Goal: Task Accomplishment & Management: Manage account settings

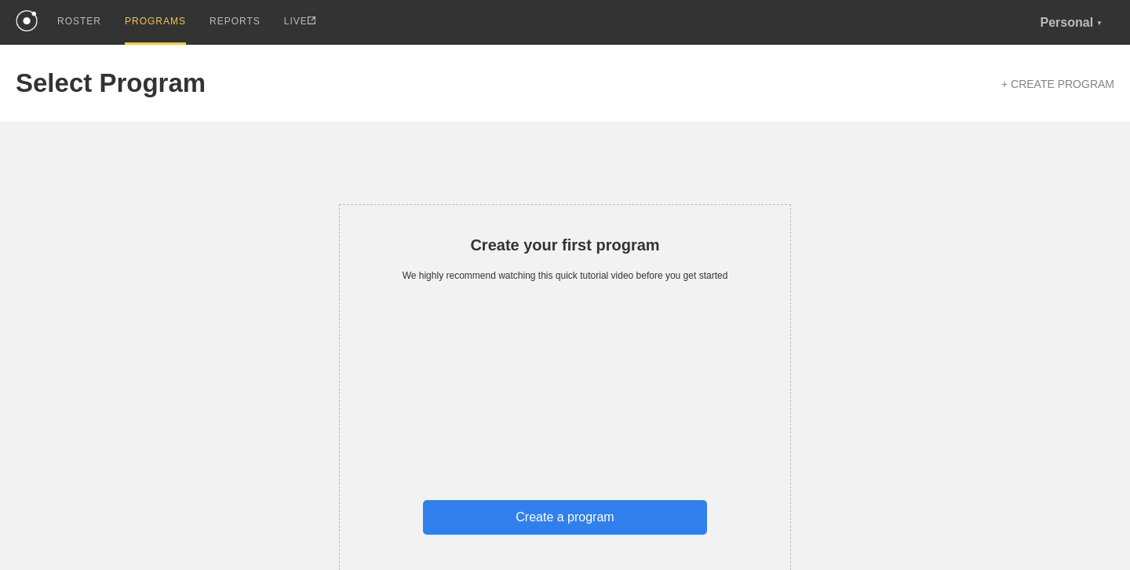
click at [587, 523] on div "Create a program" at bounding box center [565, 517] width 284 height 35
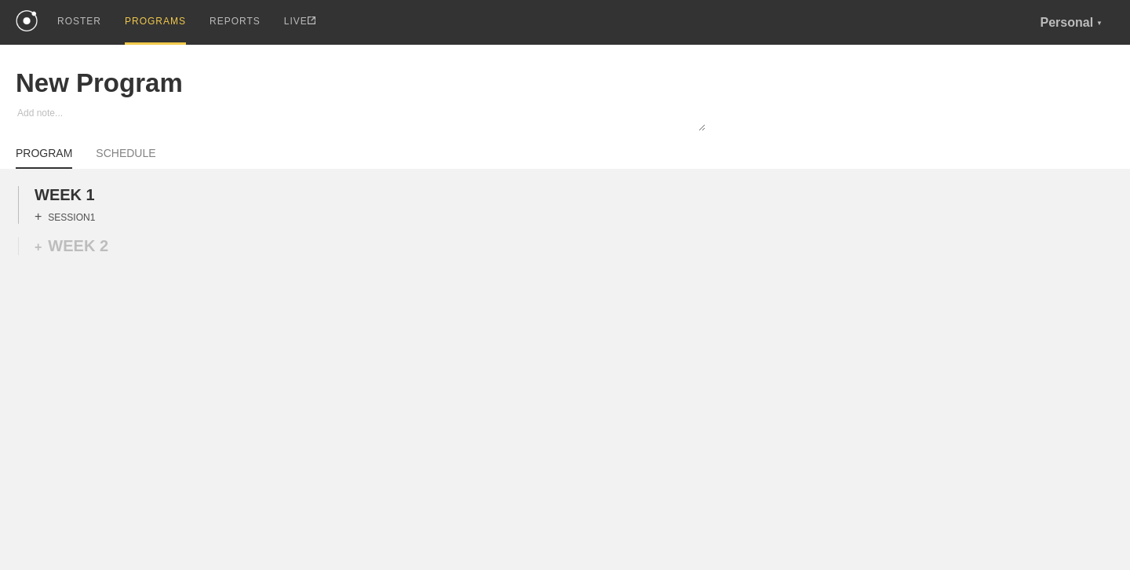
click at [56, 214] on div "+ SESSION 1" at bounding box center [65, 216] width 60 height 14
click at [101, 242] on div "+ BLOCK" at bounding box center [134, 244] width 198 height 25
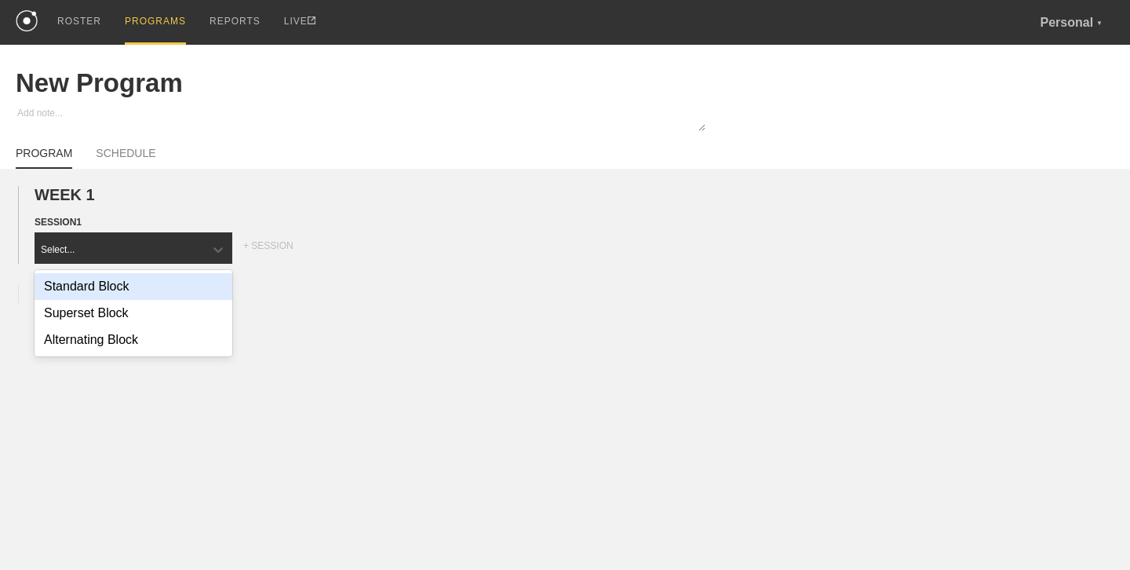
click at [182, 293] on div "Standard Block" at bounding box center [134, 286] width 198 height 27
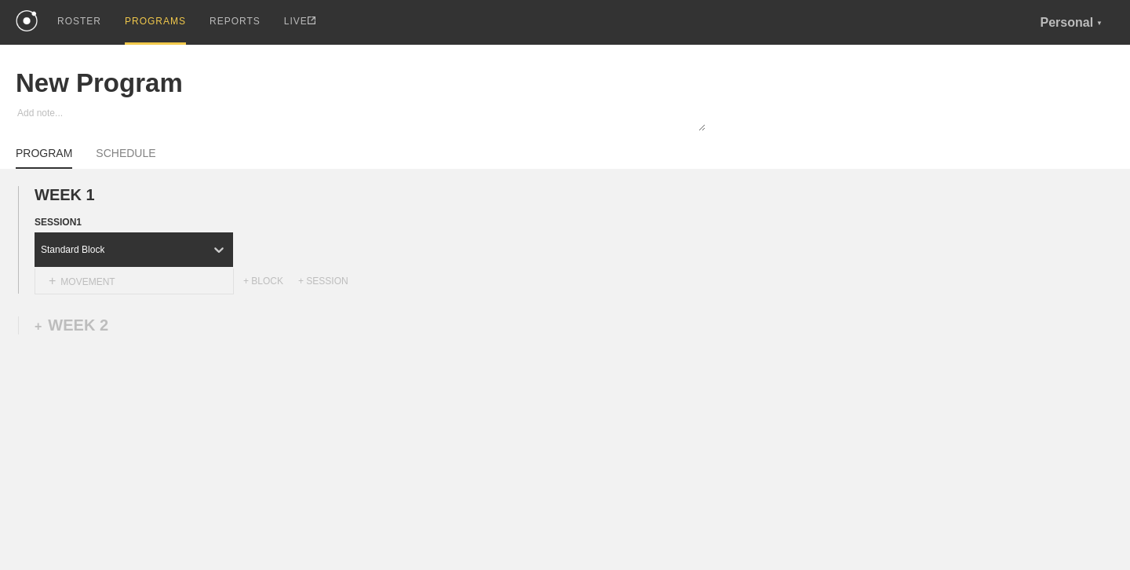
click at [119, 284] on div "+ MOVEMENT" at bounding box center [134, 281] width 199 height 26
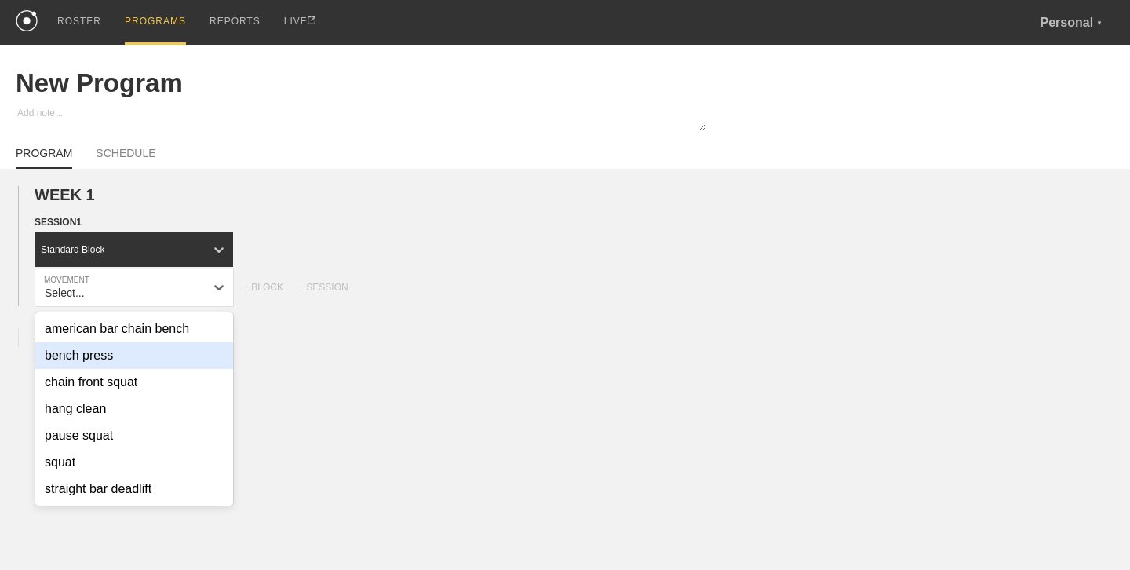
click at [118, 356] on div "bench press" at bounding box center [134, 355] width 198 height 27
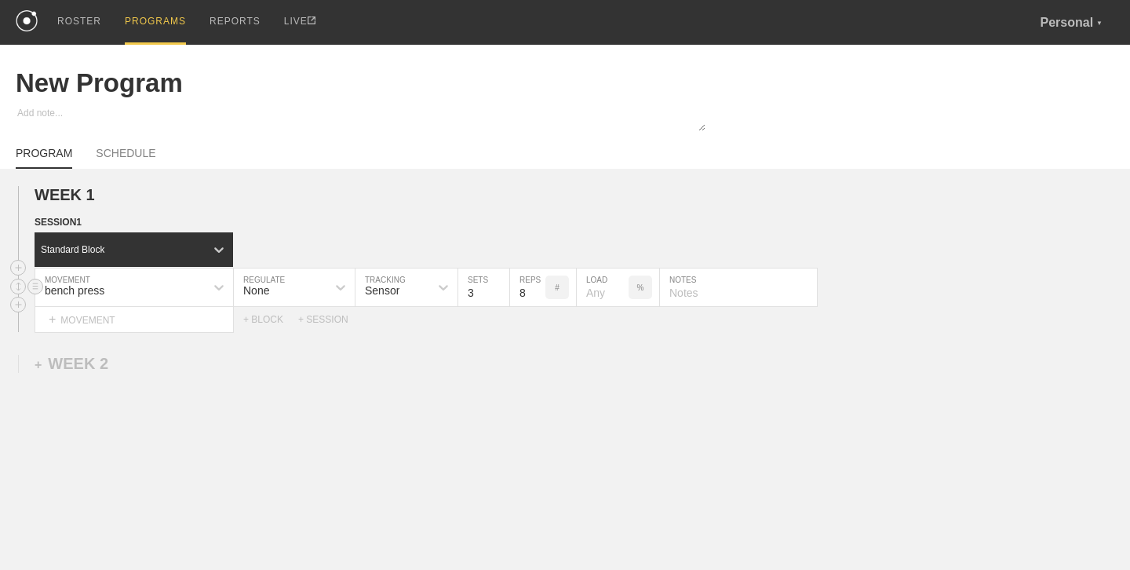
click at [414, 297] on div "Sensor" at bounding box center [392, 287] width 74 height 27
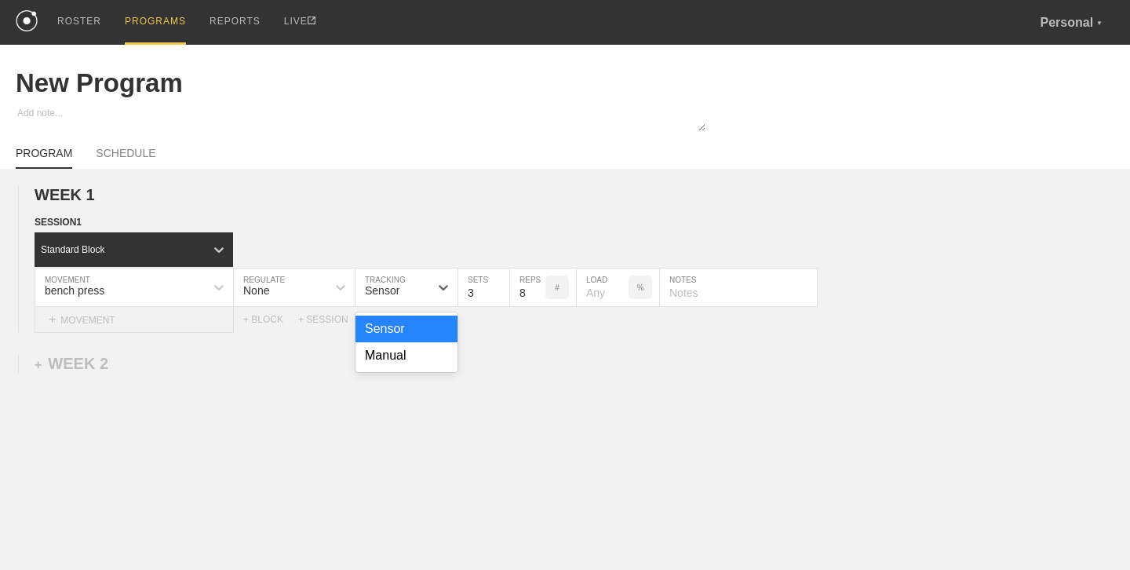
click at [100, 315] on div "+ MOVEMENT" at bounding box center [134, 320] width 199 height 26
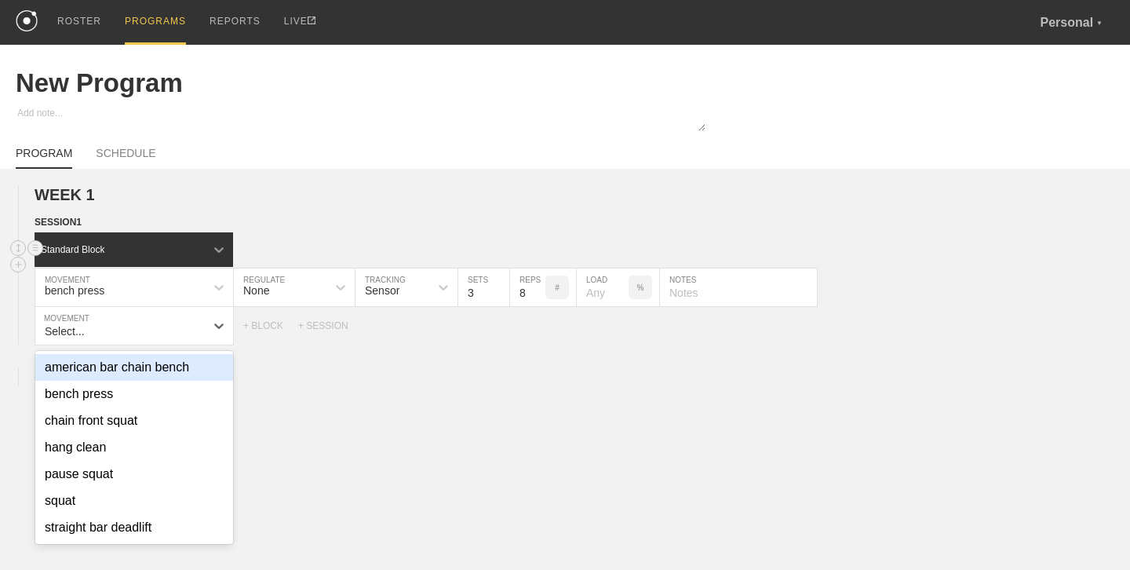
click at [218, 250] on icon at bounding box center [218, 249] width 9 height 5
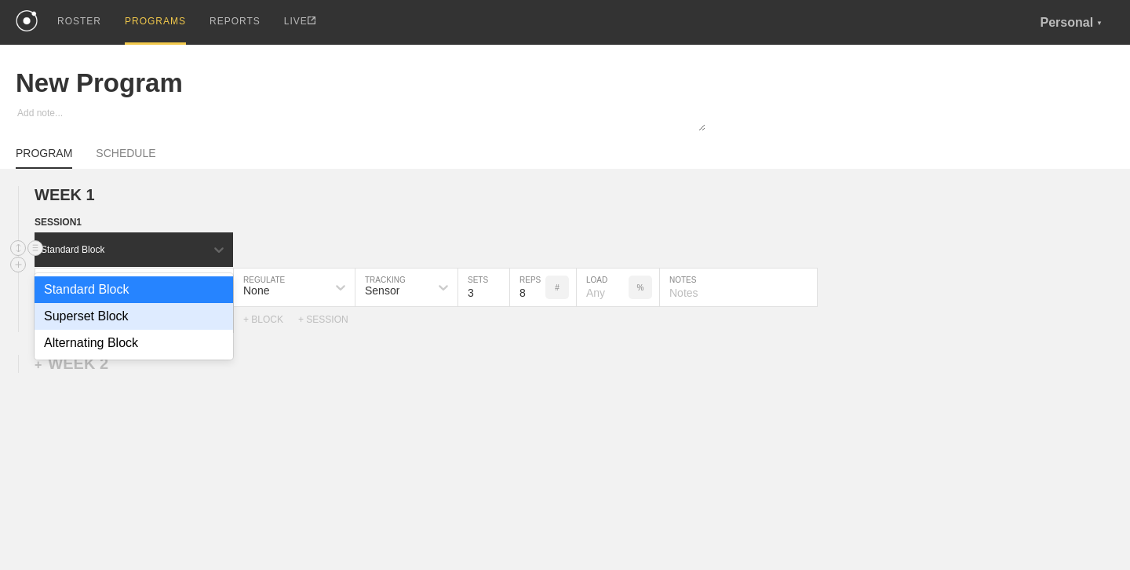
click at [154, 319] on div "Superset Block" at bounding box center [134, 316] width 198 height 27
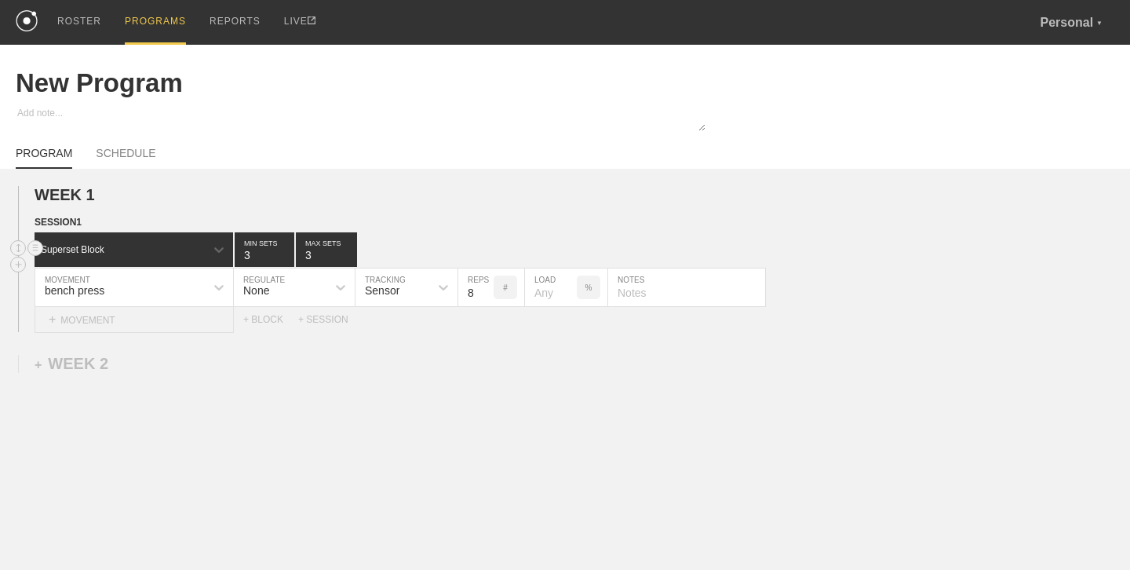
click at [118, 320] on div "+ MOVEMENT" at bounding box center [134, 320] width 199 height 26
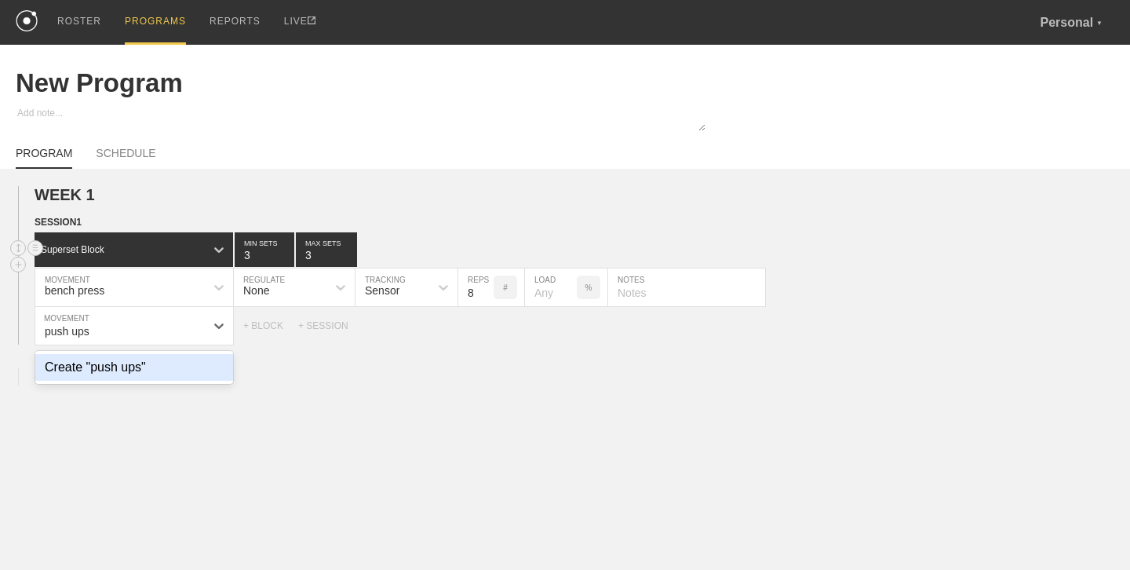
type input "push ups"
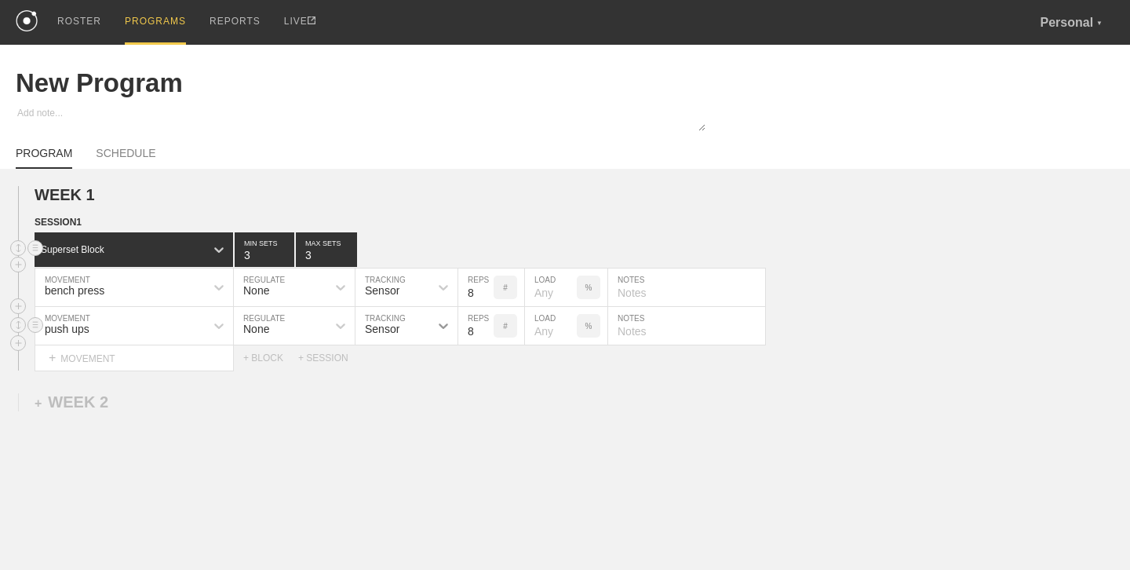
click at [432, 331] on div at bounding box center [443, 325] width 28 height 28
click at [407, 402] on div "Manual" at bounding box center [406, 393] width 102 height 27
click at [478, 333] on input "8" at bounding box center [475, 326] width 35 height 38
type input "10"
click at [327, 290] on div at bounding box center [340, 287] width 28 height 28
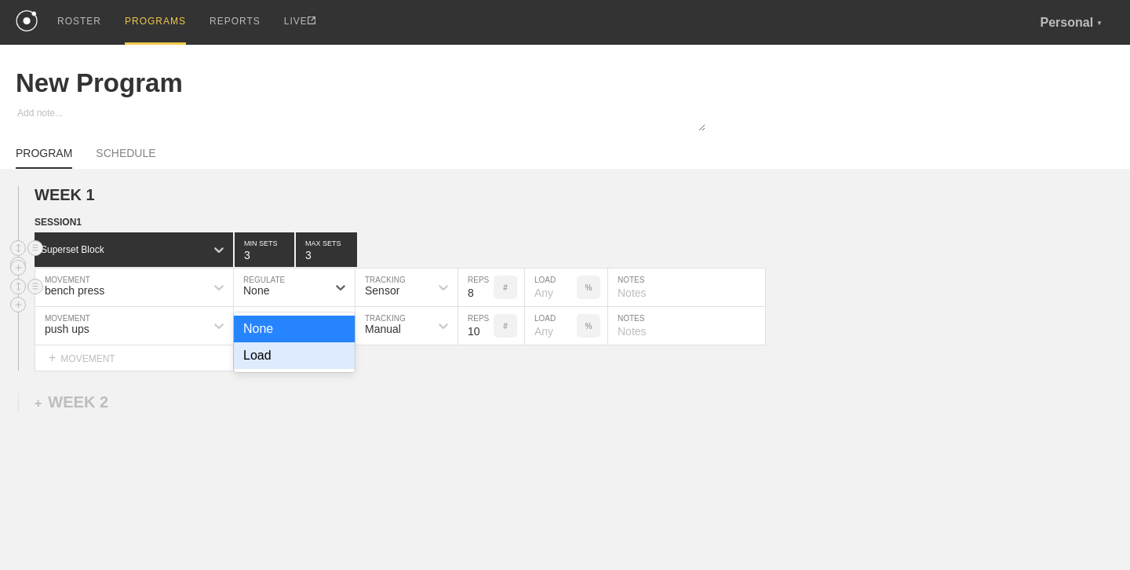
click at [300, 351] on div "Load" at bounding box center [294, 355] width 121 height 27
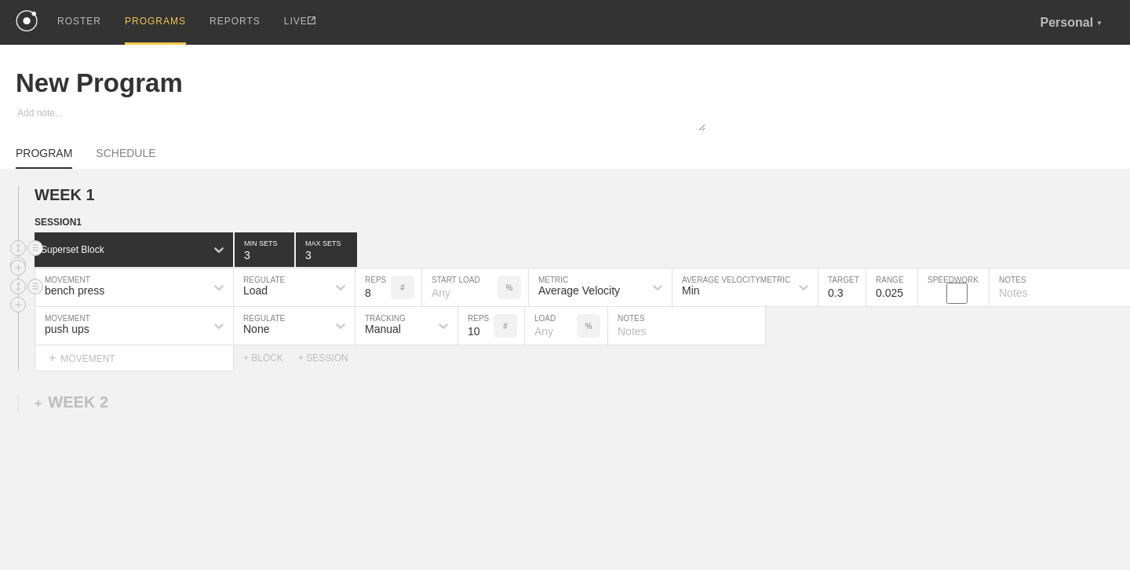
click at [463, 294] on input "number" at bounding box center [459, 287] width 75 height 38
click at [510, 289] on p "%" at bounding box center [509, 287] width 7 height 9
click at [136, 158] on link "SCHEDULE" at bounding box center [126, 158] width 60 height 22
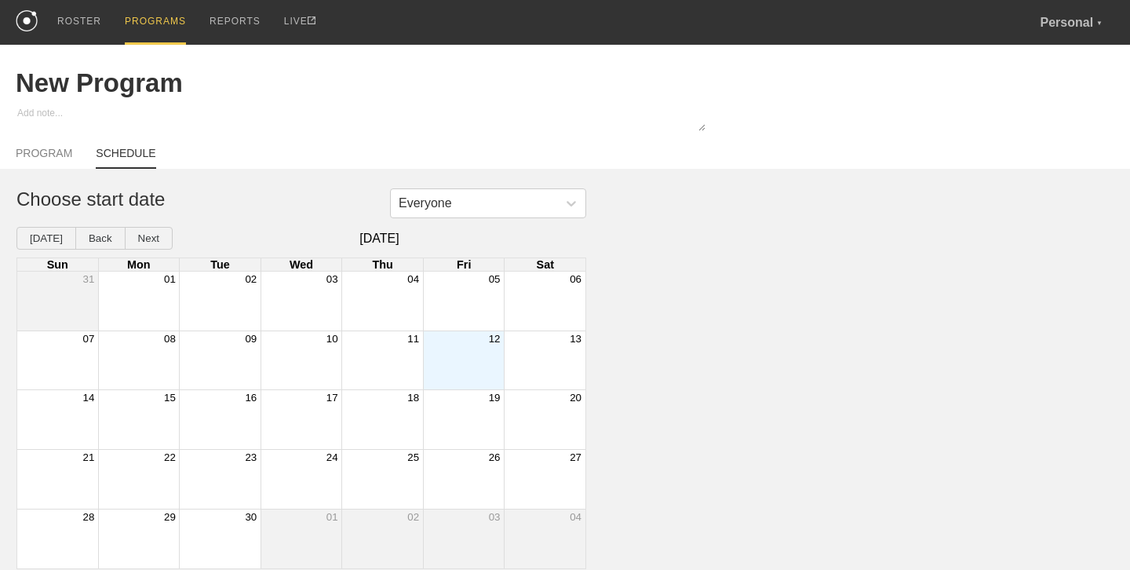
click at [458, 344] on div "12" at bounding box center [463, 338] width 81 height 14
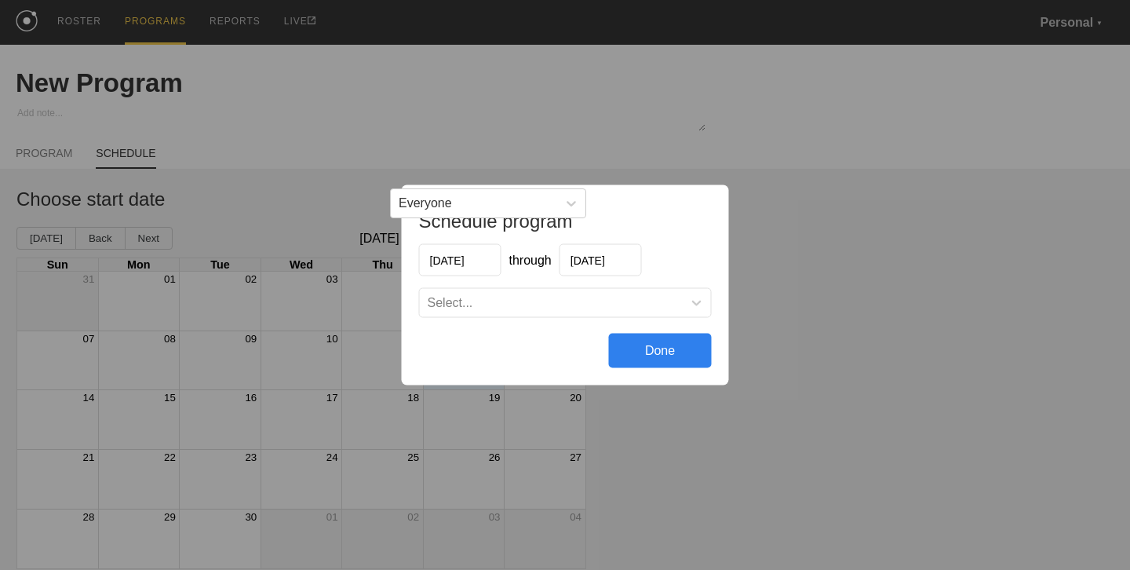
click at [530, 300] on div "Select..." at bounding box center [551, 303] width 263 height 16
click at [543, 313] on div "Select..." at bounding box center [565, 303] width 291 height 28
click at [644, 346] on div "Done" at bounding box center [660, 350] width 103 height 35
click at [380, 140] on div "Schedule program 09/12/2025 through 09/19/2025 Select... Done" at bounding box center [565, 285] width 1130 height 570
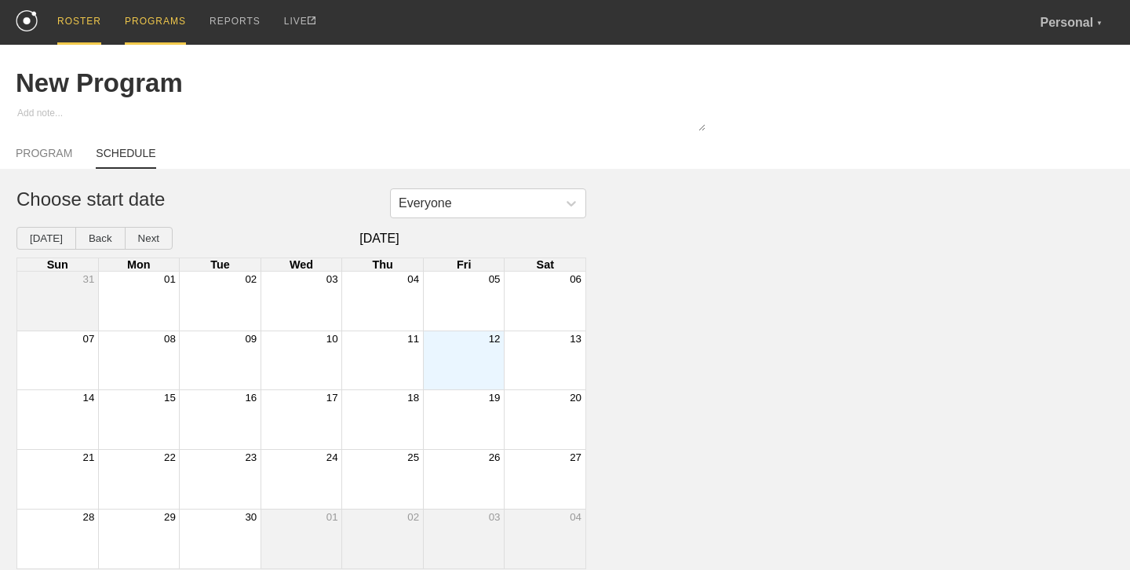
click at [77, 27] on div "ROSTER" at bounding box center [79, 22] width 44 height 45
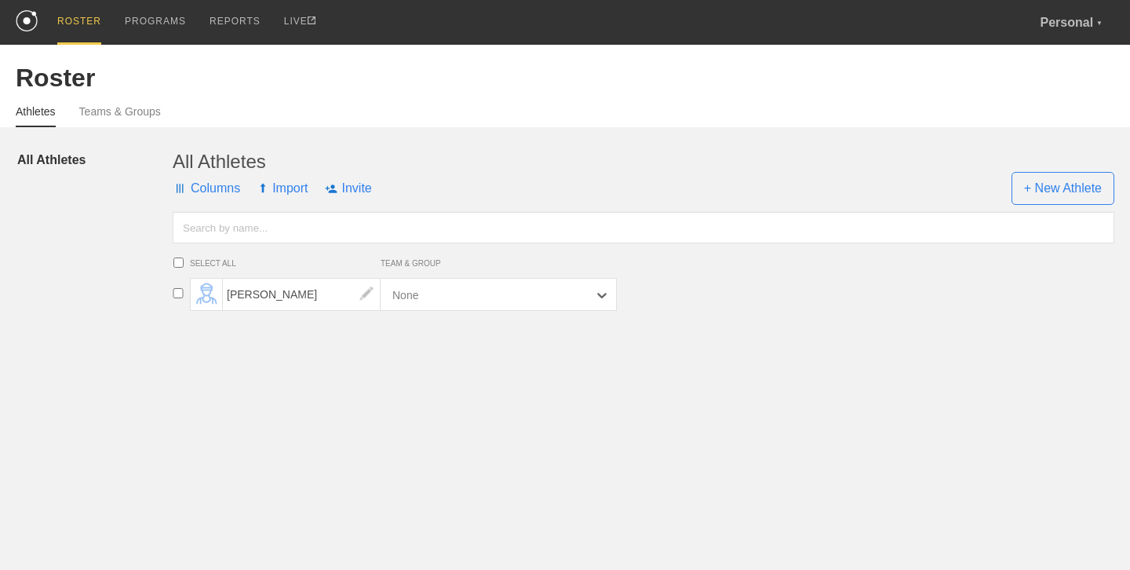
click at [424, 303] on div "None" at bounding box center [485, 294] width 203 height 32
click at [164, 23] on div "PROGRAMS" at bounding box center [155, 22] width 61 height 45
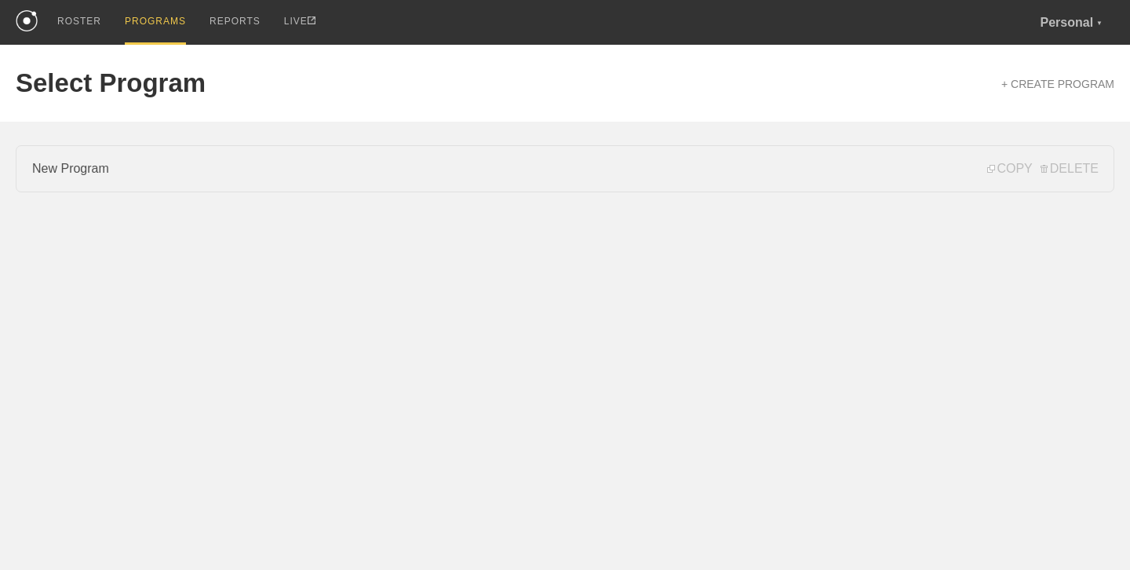
click at [297, 169] on link "New Program" at bounding box center [565, 168] width 1098 height 47
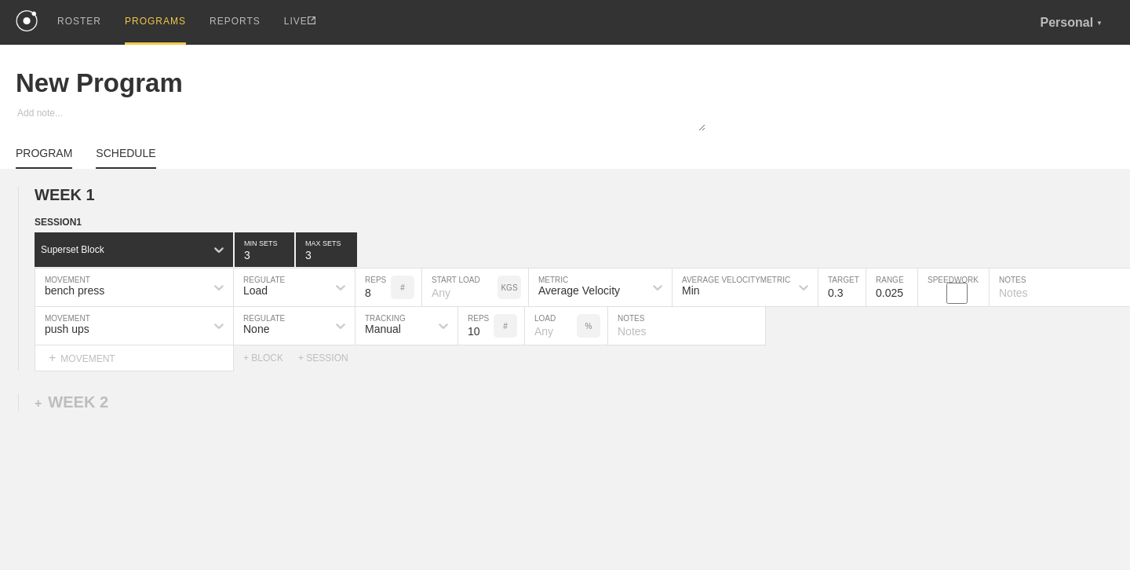
drag, startPoint x: 108, startPoint y: 136, endPoint x: 125, endPoint y: 155, distance: 25.6
click at [108, 136] on div "PROGRAM SCHEDULE" at bounding box center [565, 151] width 1098 height 35
click at [126, 155] on link "SCHEDULE" at bounding box center [126, 158] width 60 height 22
type textarea "x"
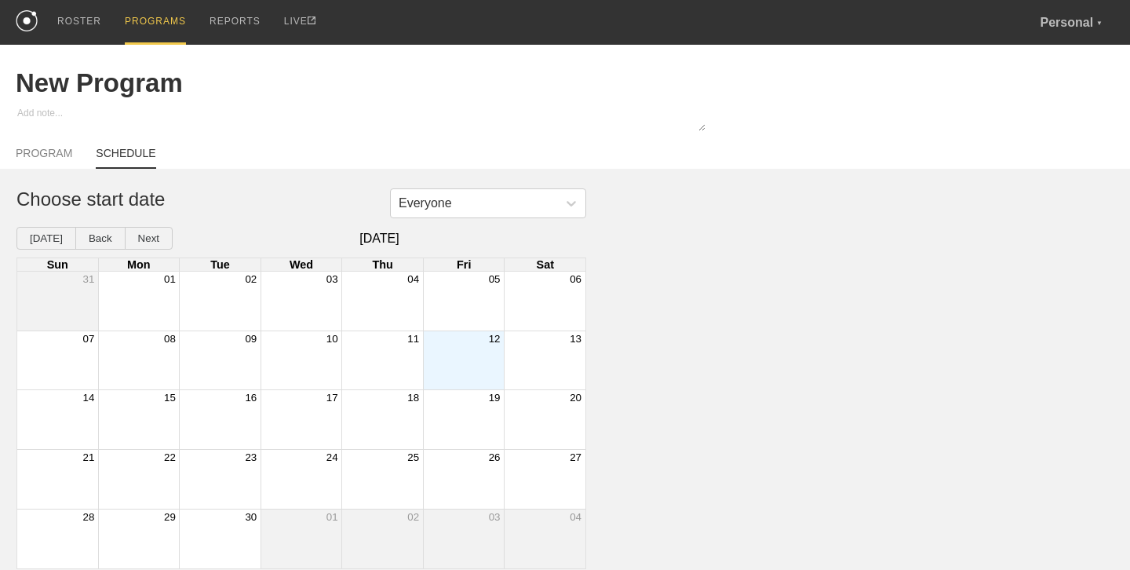
click at [454, 356] on div "Month View" at bounding box center [464, 360] width 82 height 59
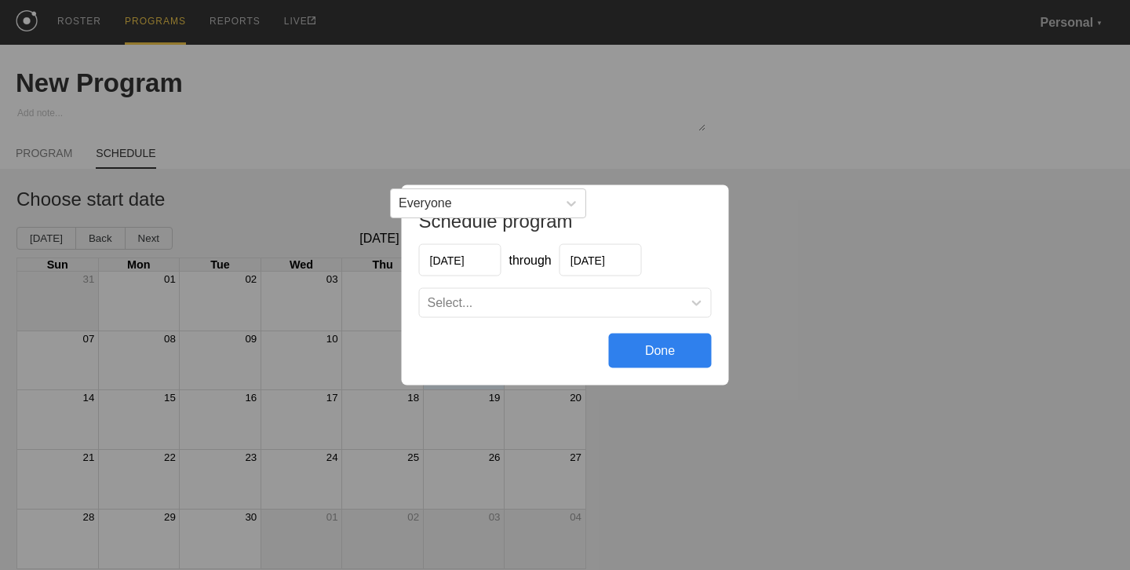
click at [533, 308] on div "Select..." at bounding box center [551, 303] width 263 height 16
drag, startPoint x: 629, startPoint y: 297, endPoint x: 645, endPoint y: 282, distance: 21.6
click at [631, 295] on div "Select..." at bounding box center [551, 303] width 263 height 16
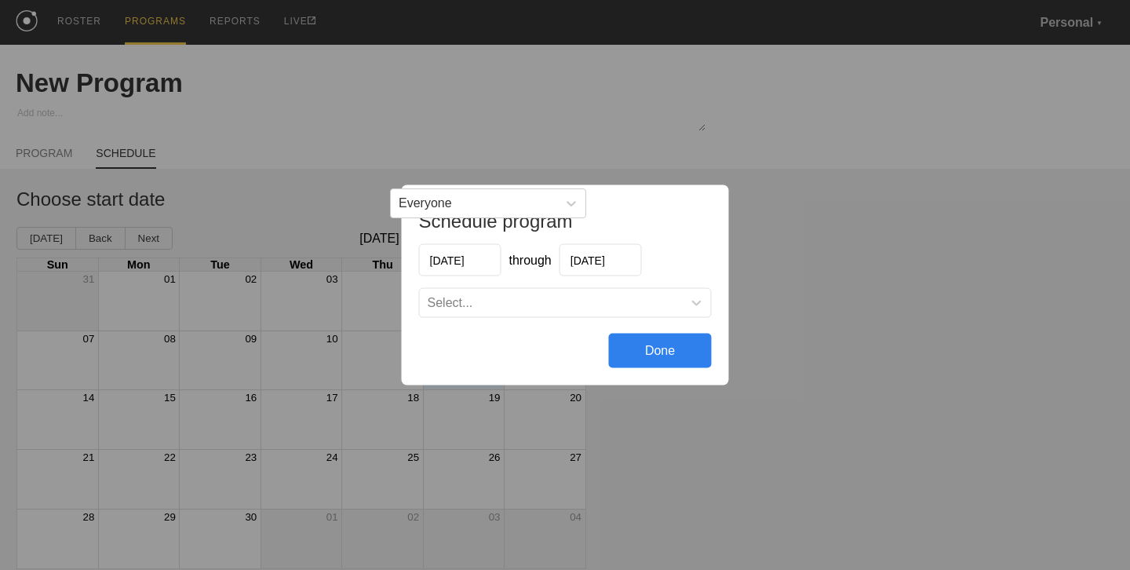
click at [651, 115] on div "Schedule program 09/12/2025 through 09/19/2025 Select... Done" at bounding box center [565, 285] width 1130 height 570
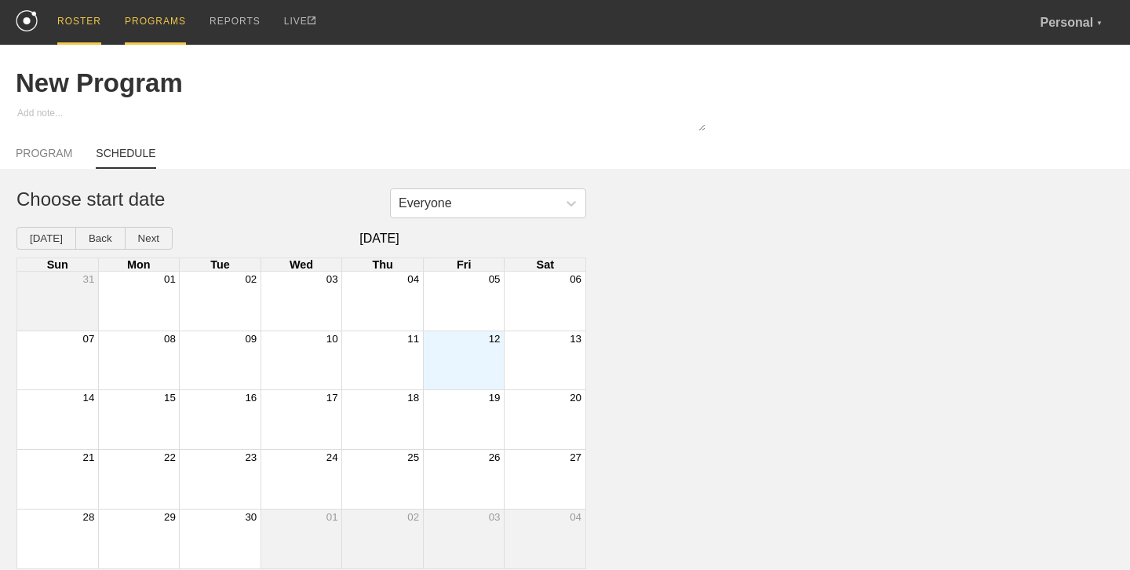
click at [93, 16] on div "ROSTER" at bounding box center [79, 22] width 44 height 45
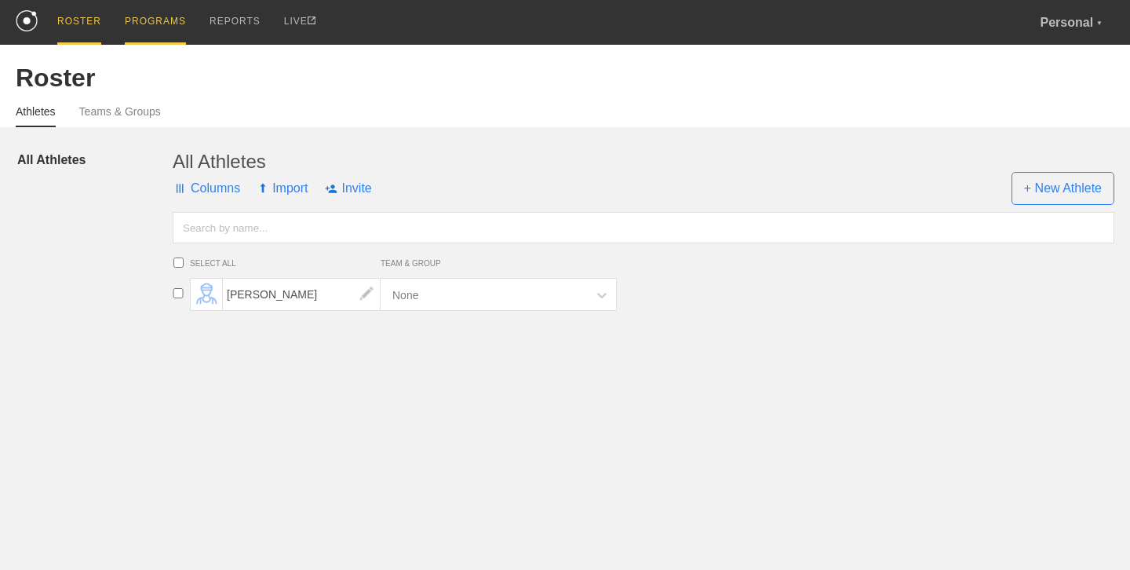
click at [159, 27] on div "PROGRAMS" at bounding box center [155, 22] width 61 height 45
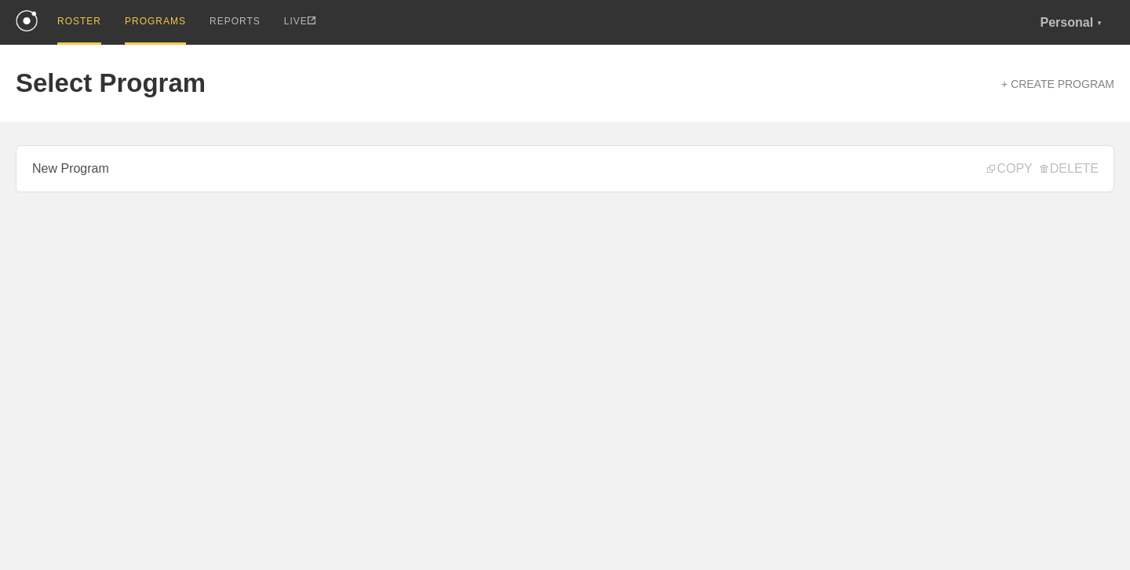
click at [87, 16] on div "ROSTER" at bounding box center [79, 22] width 44 height 45
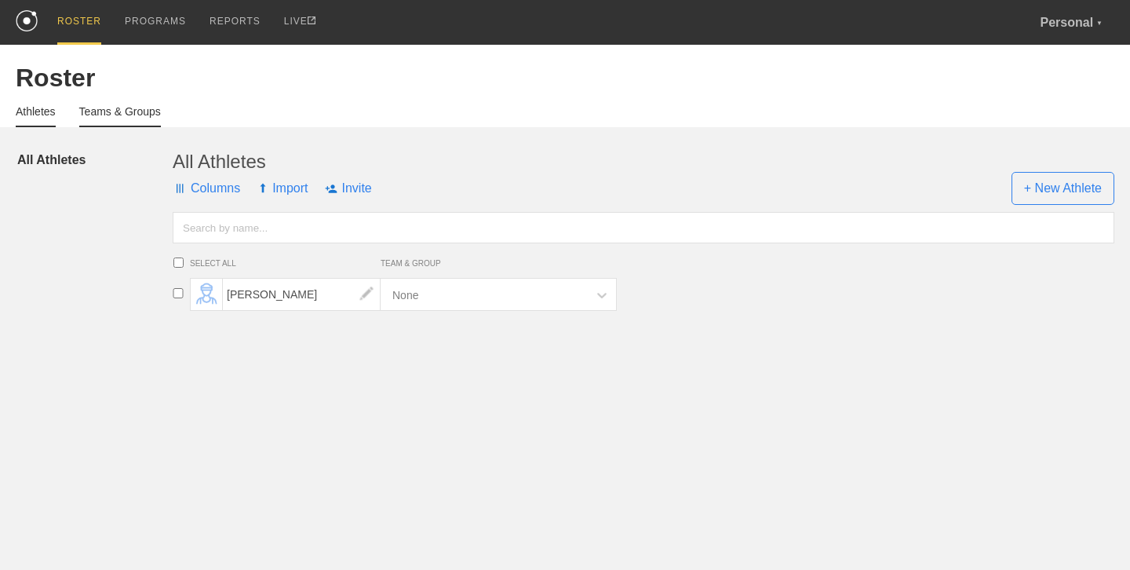
click at [118, 114] on link "Teams & Groups" at bounding box center [120, 116] width 82 height 22
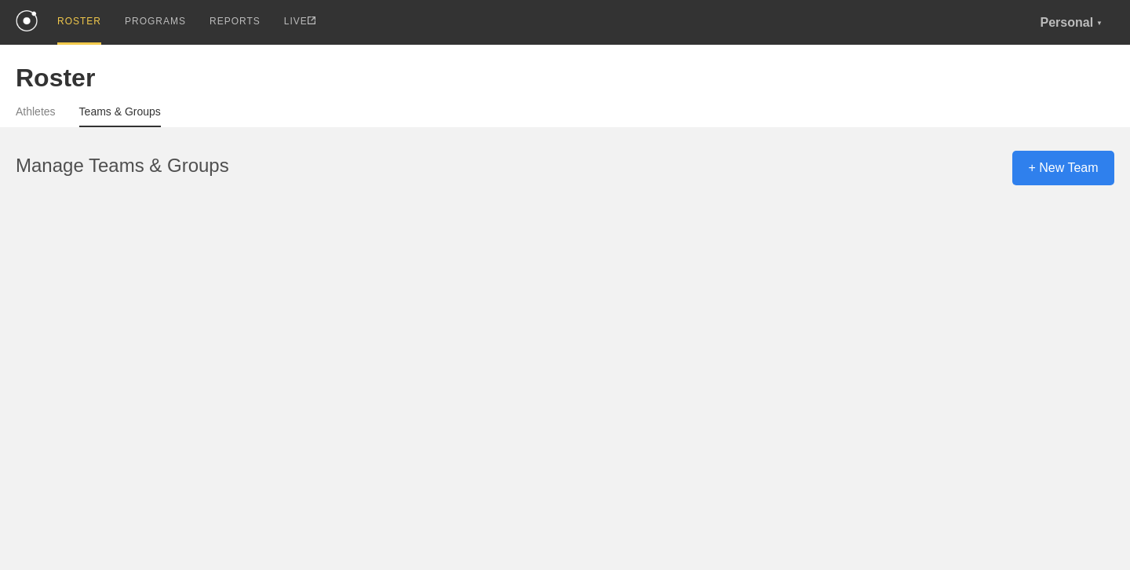
click at [1038, 177] on div "+ New Team" at bounding box center [1063, 168] width 102 height 35
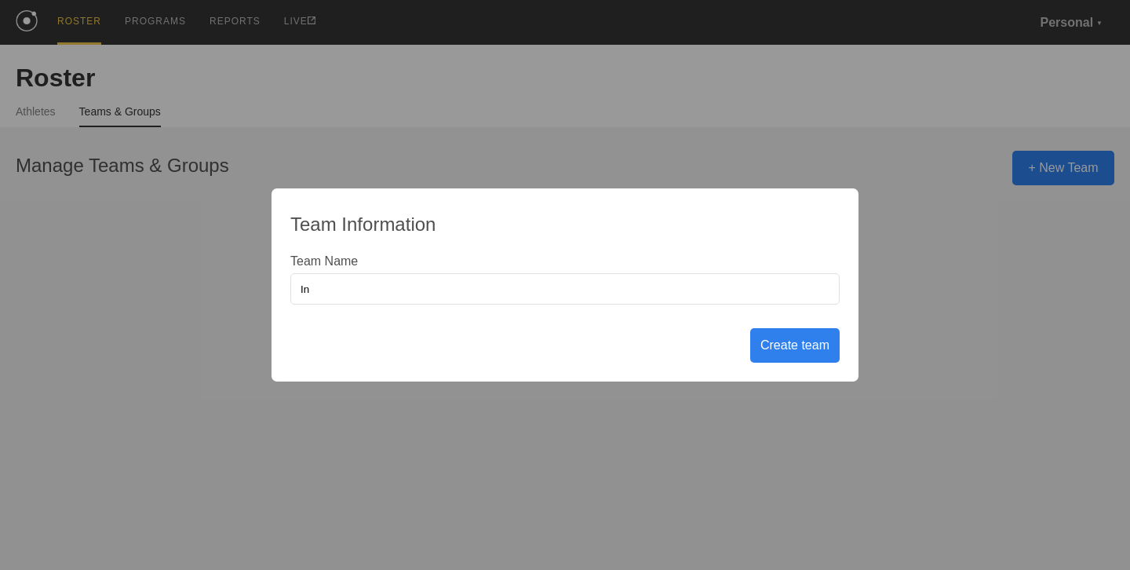
type input "I"
type input "Harrison"
click at [784, 344] on div "Create team" at bounding box center [794, 345] width 89 height 35
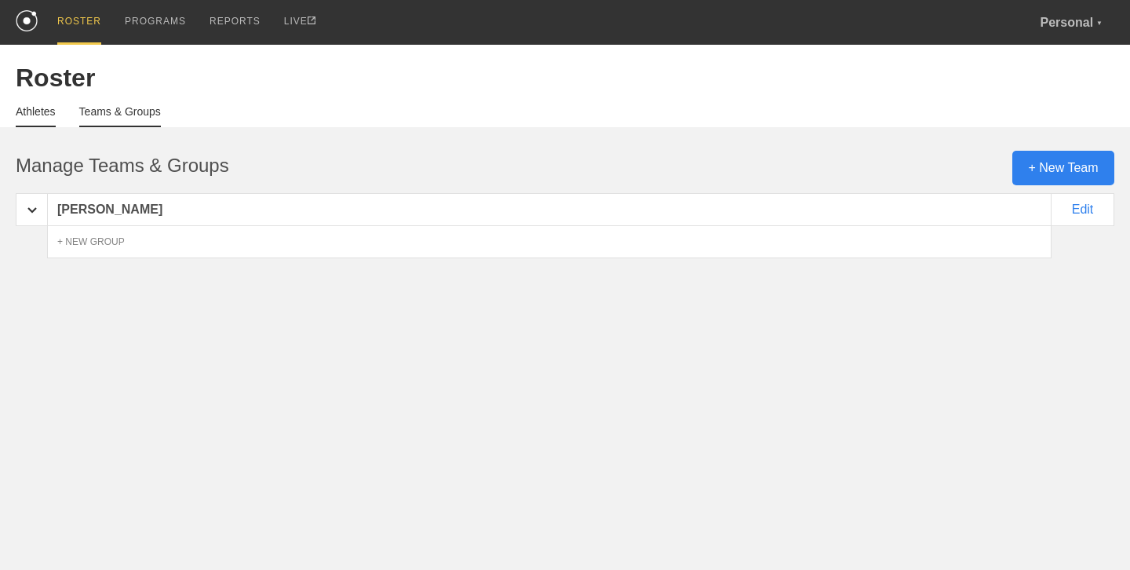
click at [46, 117] on link "Athletes" at bounding box center [36, 116] width 40 height 22
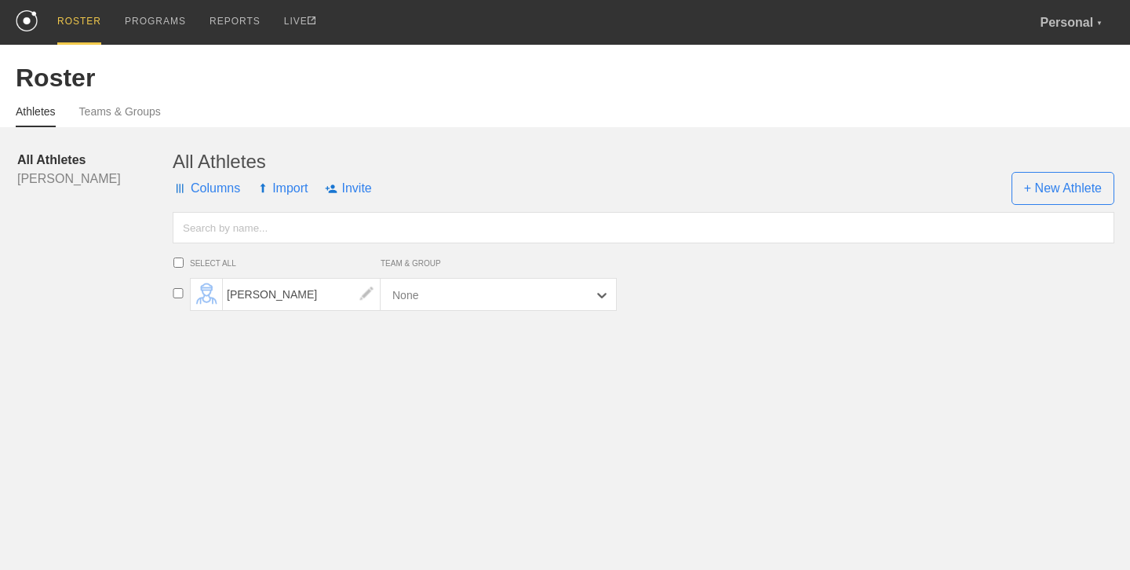
click at [510, 294] on div "None" at bounding box center [485, 294] width 203 height 32
click at [575, 299] on div "None" at bounding box center [485, 294] width 203 height 32
click at [606, 296] on icon at bounding box center [602, 295] width 16 height 16
click at [599, 297] on icon at bounding box center [602, 295] width 16 height 16
click at [179, 297] on input "checkbox" at bounding box center [178, 293] width 24 height 10
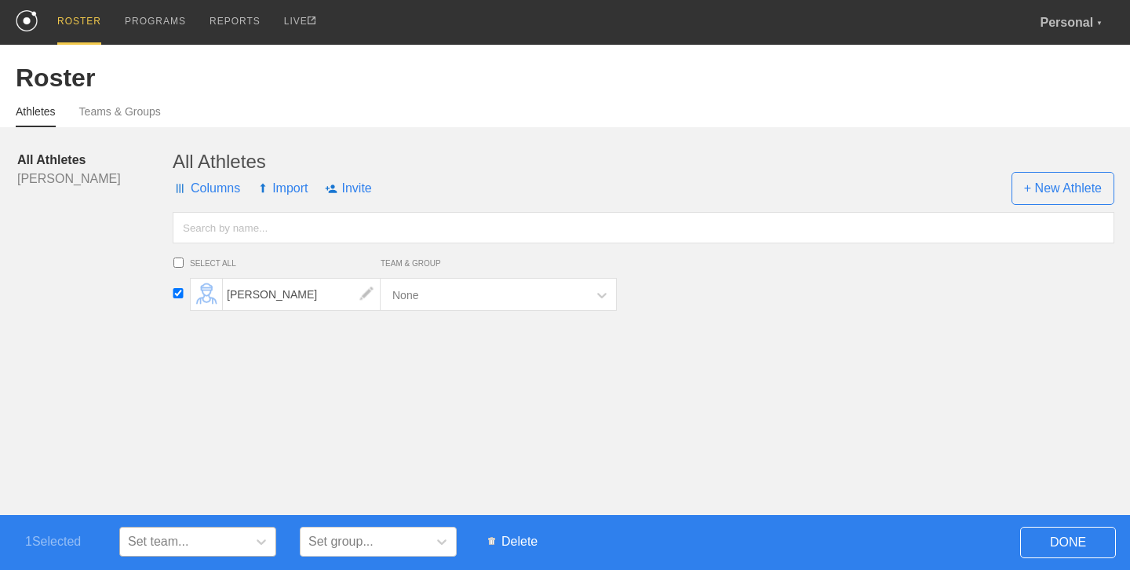
click at [224, 540] on div "Set team..." at bounding box center [183, 542] width 127 height 24
click at [232, 504] on div "Harrison" at bounding box center [197, 503] width 157 height 27
click at [381, 544] on div "Set group..." at bounding box center [363, 542] width 127 height 24
drag, startPoint x: 206, startPoint y: 528, endPoint x: 210, endPoint y: 540, distance: 12.4
click at [206, 529] on div "Set team..." at bounding box center [197, 541] width 157 height 30
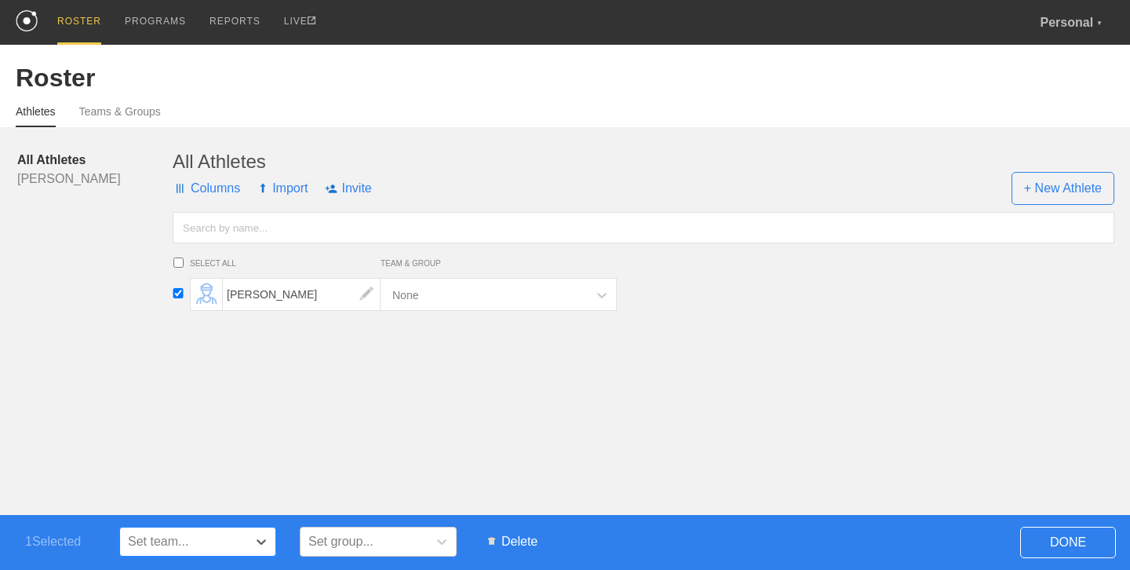
click at [210, 540] on div "Set team..." at bounding box center [183, 542] width 127 height 24
click at [212, 535] on div "Set team..." at bounding box center [183, 542] width 127 height 24
click at [201, 501] on div "Harrison" at bounding box center [197, 503] width 157 height 27
click at [201, 322] on html "ROSTER PROGRAMS REPORTS LIVE Personal ▼ harrison@getrepone.com Florida Launch L…" at bounding box center [565, 161] width 1130 height 322
drag, startPoint x: 467, startPoint y: 450, endPoint x: 926, endPoint y: 471, distance: 459.4
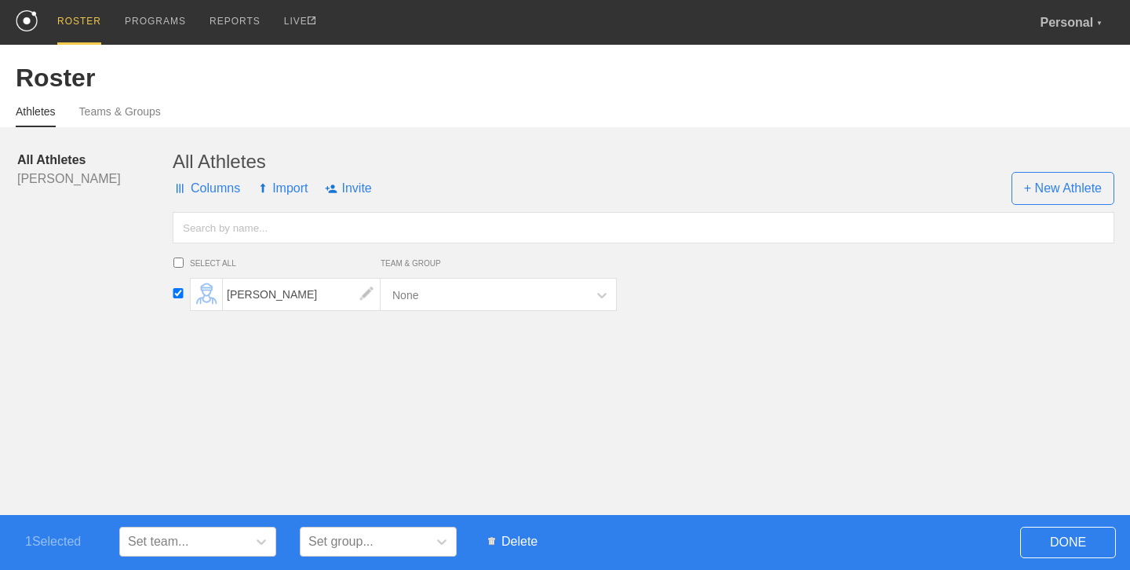
click at [501, 322] on html "ROSTER PROGRAMS REPORTS LIVE Personal ▼ harrison@getrepone.com Florida Launch L…" at bounding box center [565, 161] width 1130 height 322
click at [1047, 546] on span "DONE" at bounding box center [1068, 541] width 96 height 31
checkbox input "false"
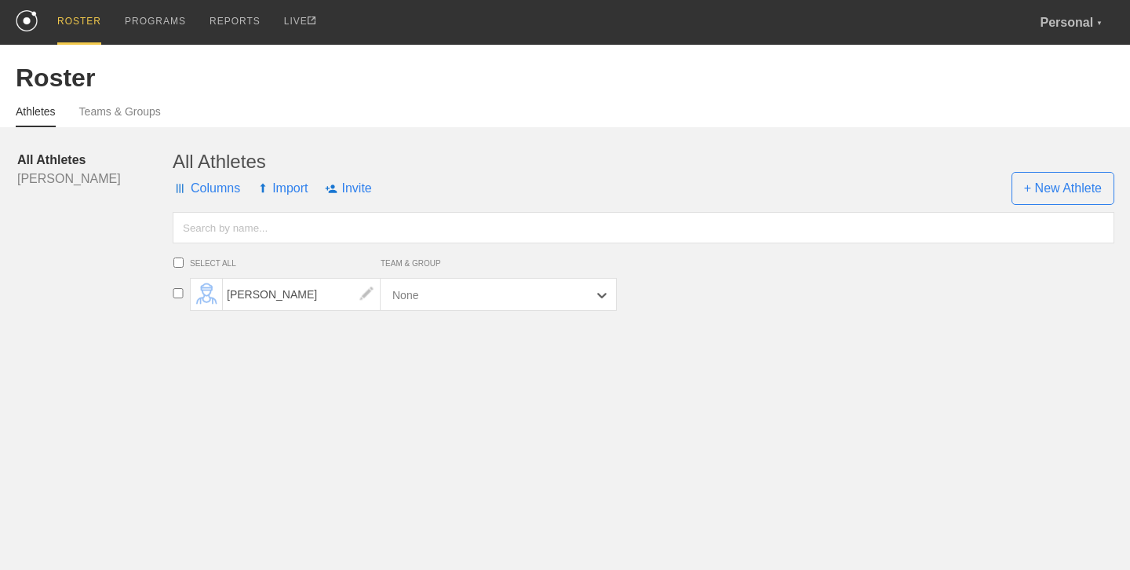
click at [483, 298] on div "None" at bounding box center [485, 294] width 203 height 32
click at [54, 178] on link "Harrison" at bounding box center [94, 178] width 155 height 19
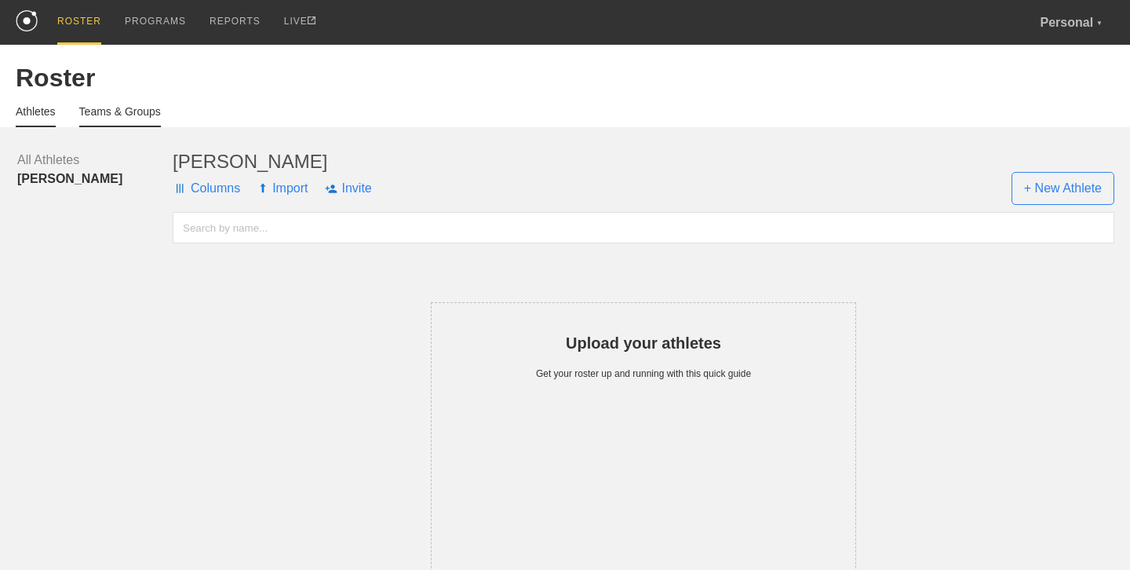
click at [117, 116] on link "Teams & Groups" at bounding box center [120, 116] width 82 height 22
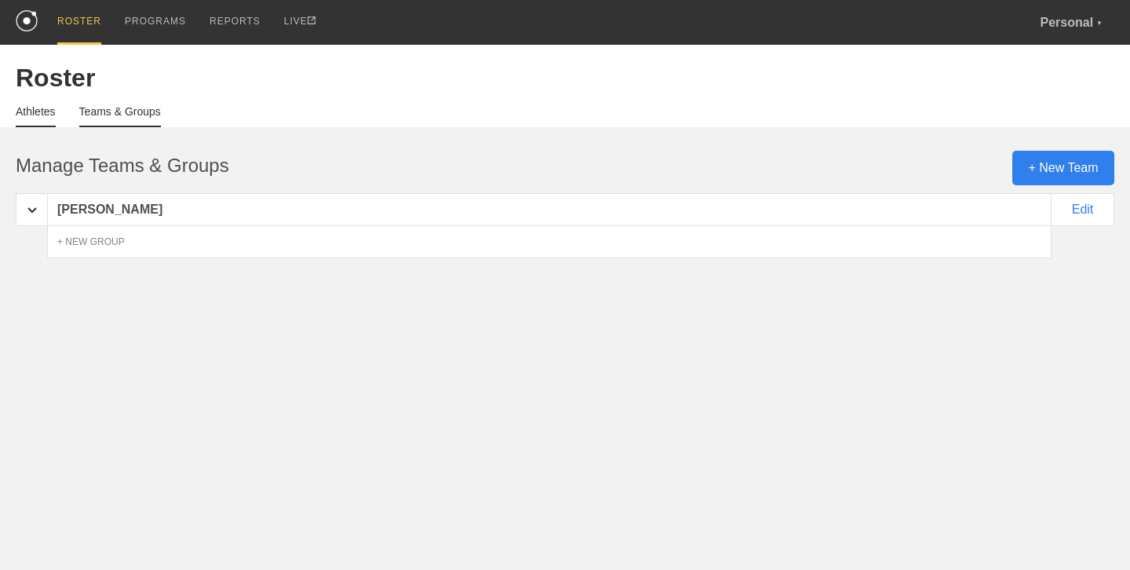
click at [42, 111] on link "Athletes" at bounding box center [36, 116] width 40 height 22
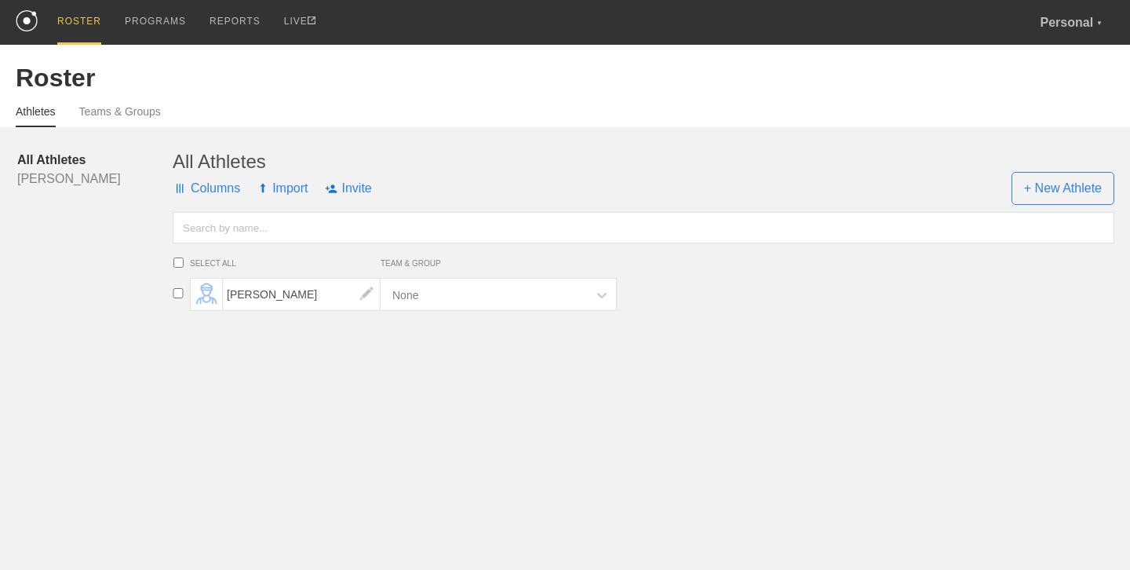
click at [576, 289] on div "None" at bounding box center [485, 294] width 203 height 32
drag, startPoint x: 592, startPoint y: 291, endPoint x: 602, endPoint y: 293, distance: 9.7
click at [598, 293] on div at bounding box center [602, 295] width 28 height 28
click at [602, 293] on icon at bounding box center [602, 295] width 16 height 16
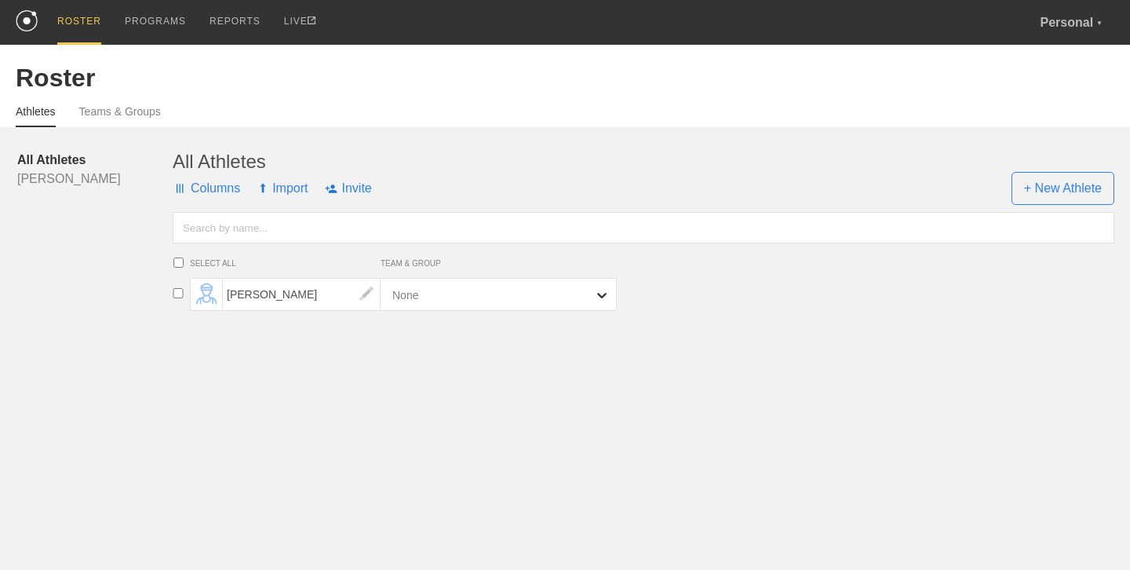
click at [602, 293] on icon at bounding box center [602, 295] width 16 height 16
type input "Harrison"
click at [768, 320] on html "ROSTER PROGRAMS REPORTS LIVE Personal ▼ harrison@getrepone.com Florida Launch L…" at bounding box center [565, 161] width 1130 height 322
click at [144, 28] on div "PROGRAMS" at bounding box center [155, 22] width 61 height 45
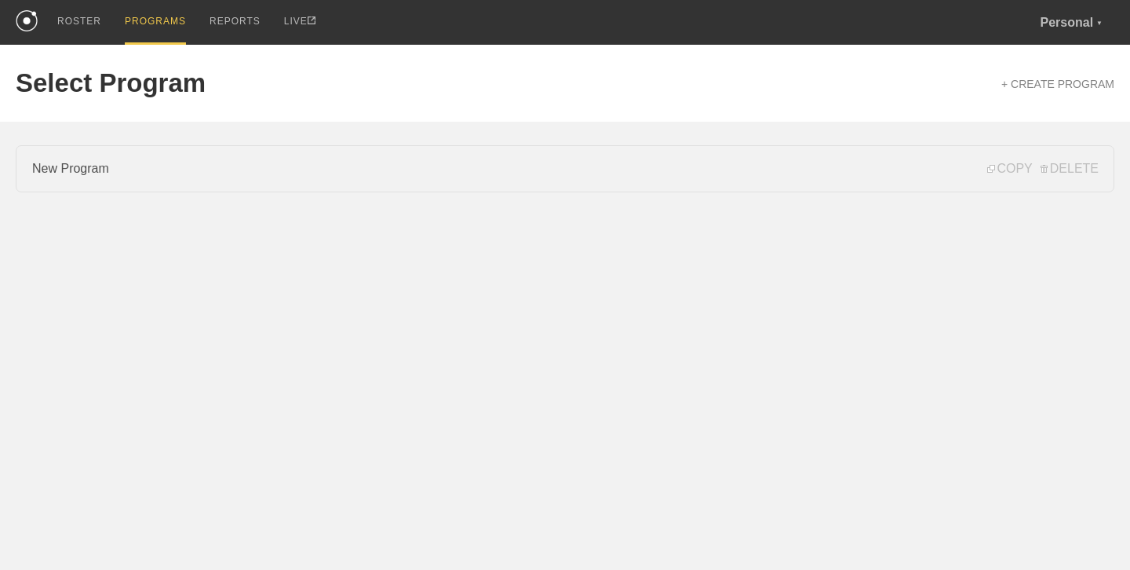
click at [244, 168] on link "New Program" at bounding box center [565, 168] width 1098 height 47
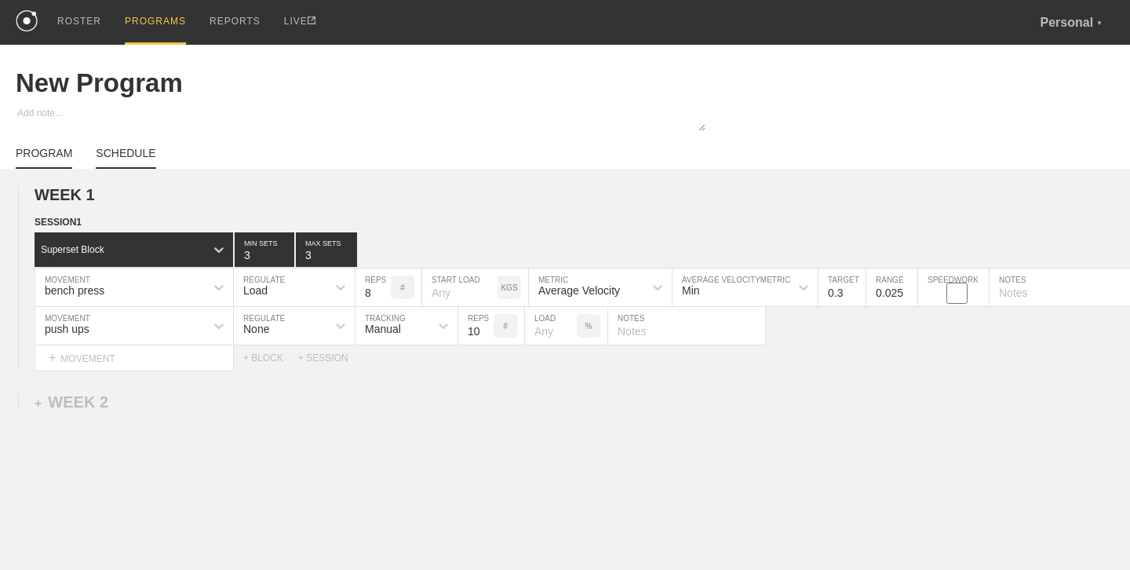
click at [107, 148] on link "SCHEDULE" at bounding box center [126, 158] width 60 height 22
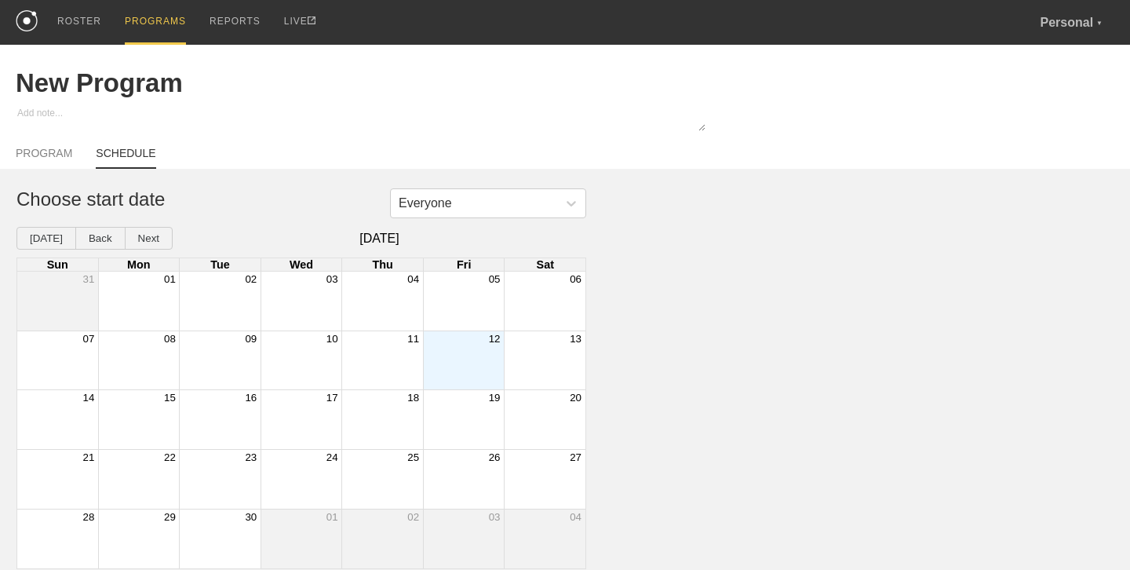
click at [437, 344] on div "12" at bounding box center [463, 338] width 81 height 14
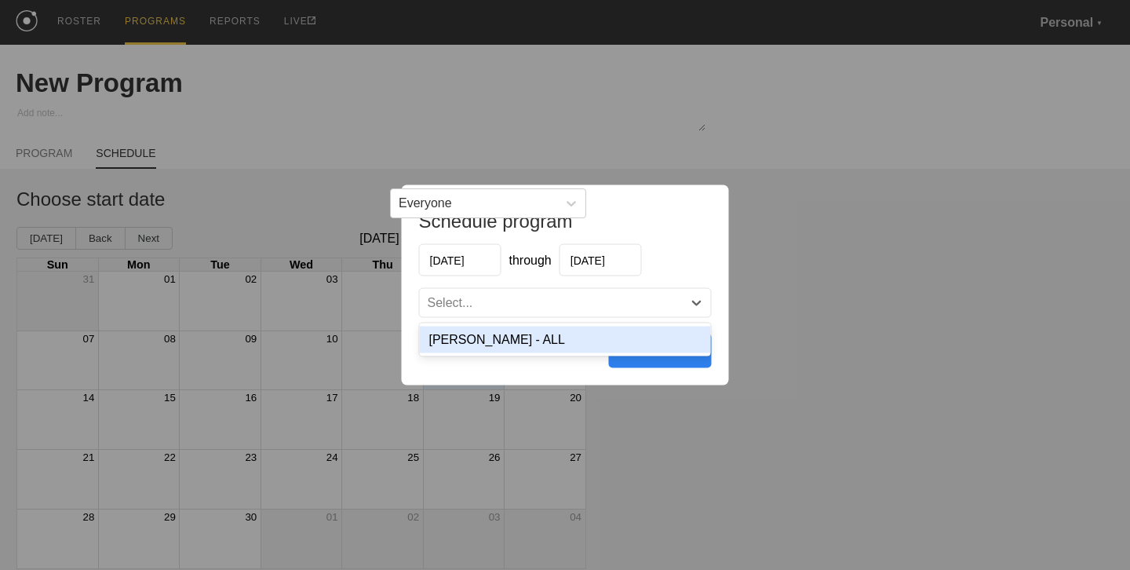
click at [471, 311] on div "Select..." at bounding box center [565, 303] width 291 height 28
click at [492, 331] on div "Harrison - ALL" at bounding box center [565, 339] width 291 height 27
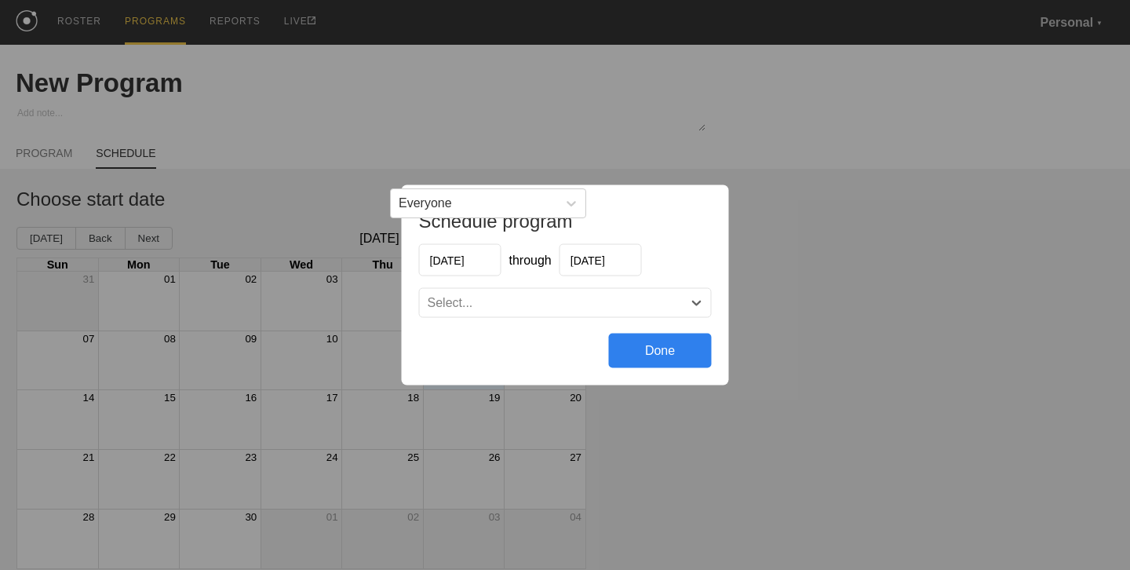
click at [585, 305] on div "Select..." at bounding box center [551, 303] width 263 height 16
click at [631, 337] on div "No options" at bounding box center [565, 339] width 291 height 27
click at [657, 361] on div "Done" at bounding box center [660, 350] width 103 height 35
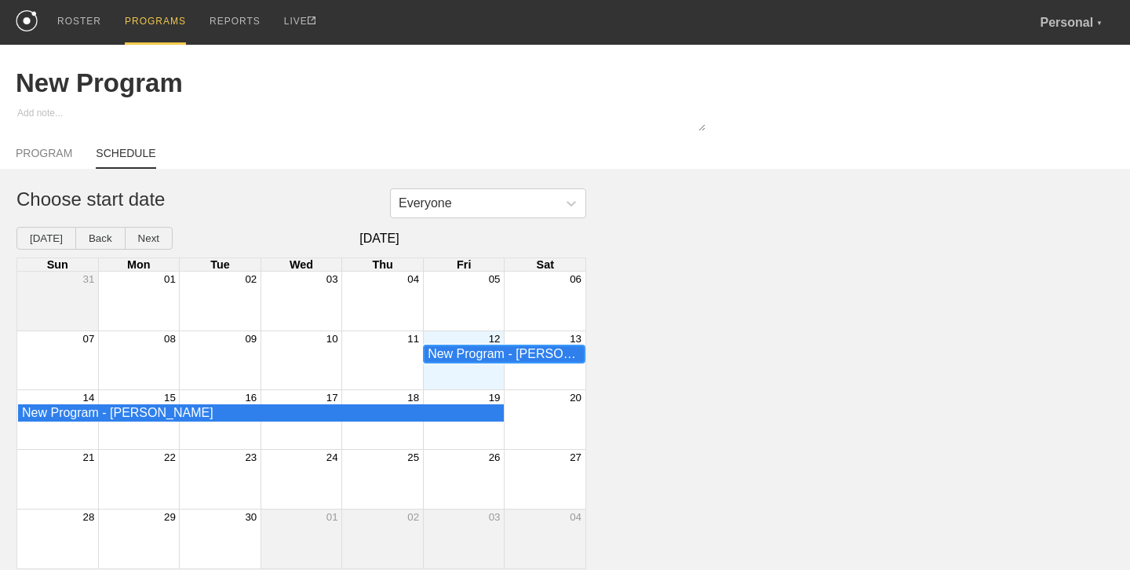
click at [491, 359] on div "New Program - Harrison Hefele" at bounding box center [504, 354] width 153 height 14
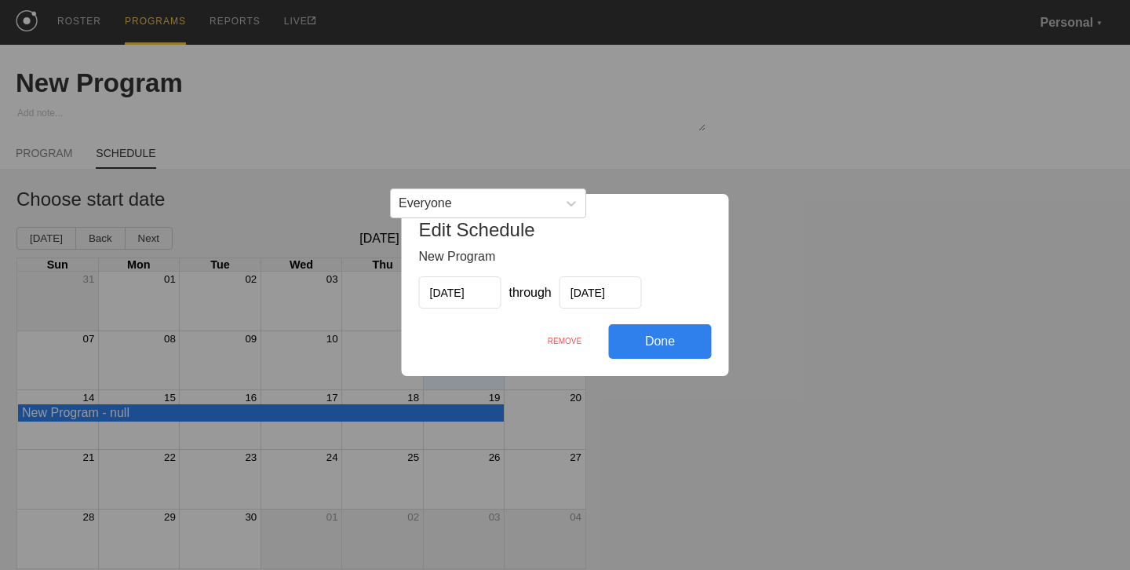
click at [345, 438] on div "Edit Schedule New Program 09/12/2025 through 09/19/2025 Done REMOVE" at bounding box center [565, 285] width 1130 height 570
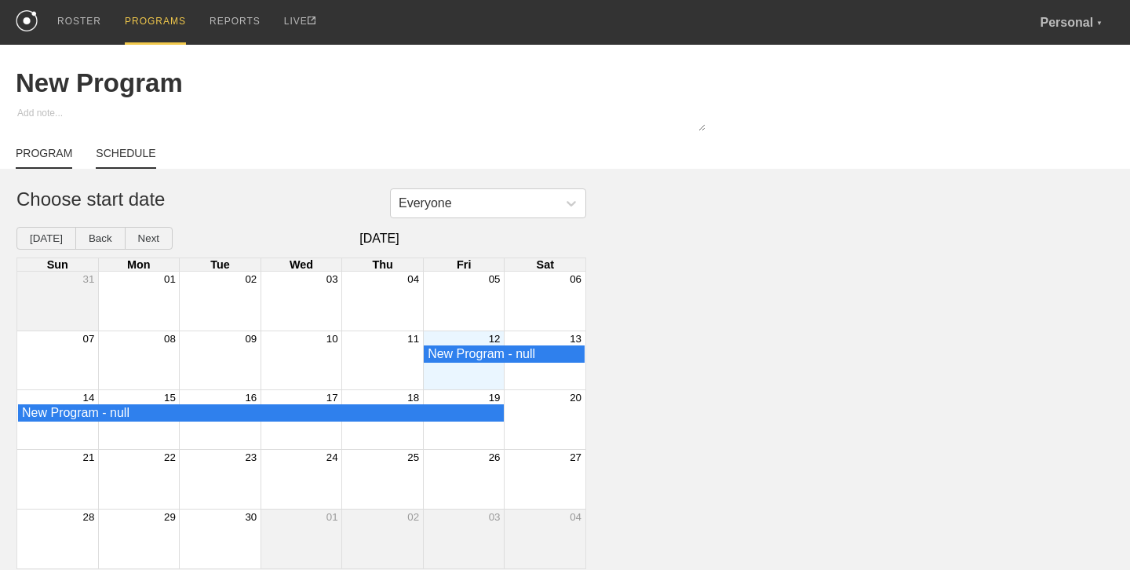
click at [43, 150] on link "PROGRAM" at bounding box center [44, 158] width 56 height 22
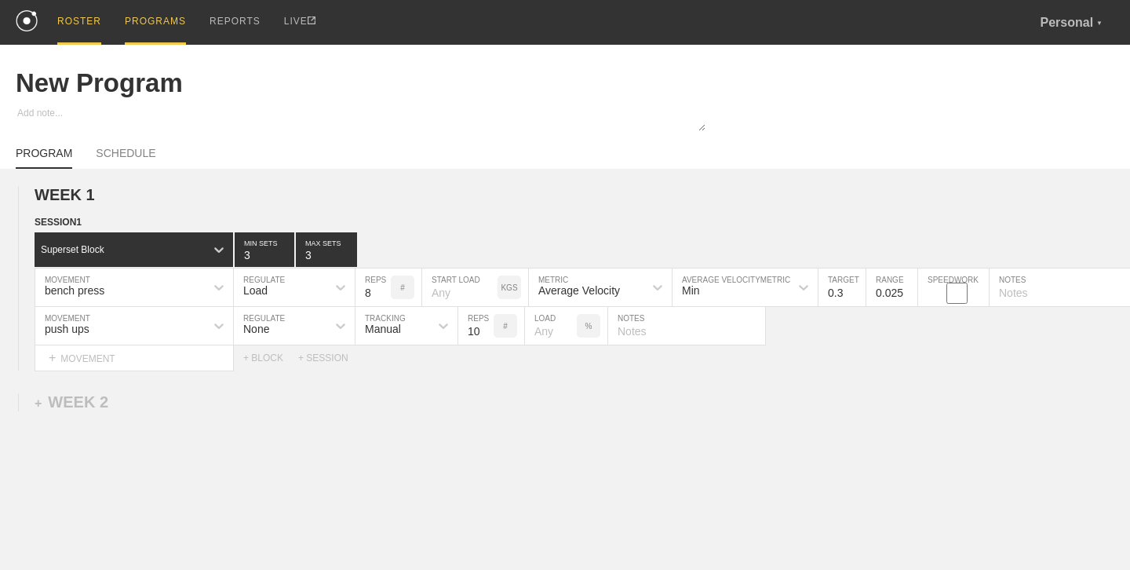
click at [72, 27] on div "ROSTER" at bounding box center [79, 22] width 44 height 45
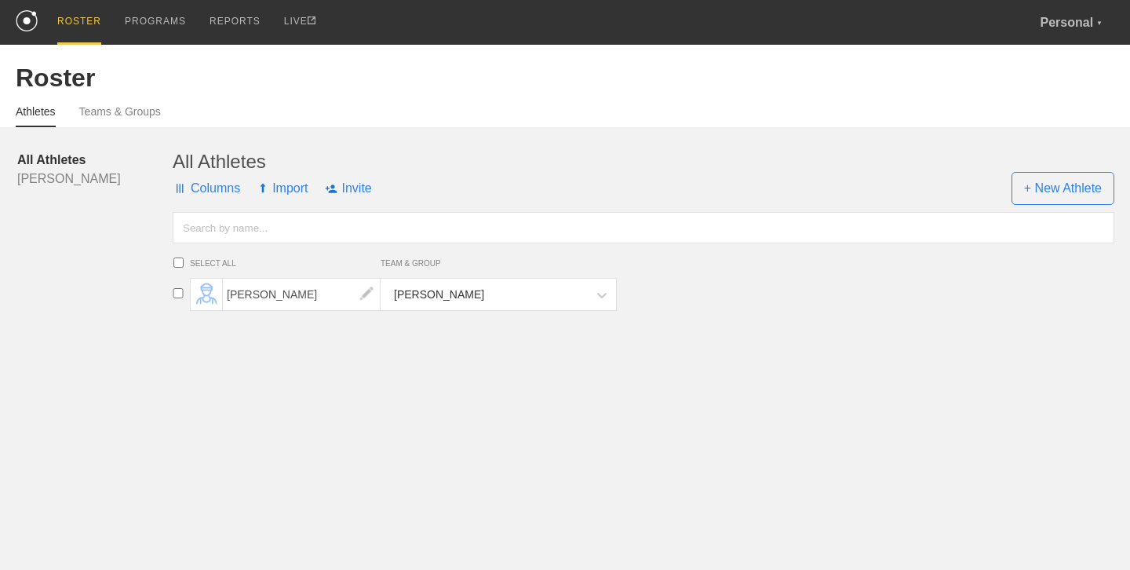
click at [485, 298] on div "Harrison" at bounding box center [485, 294] width 203 height 32
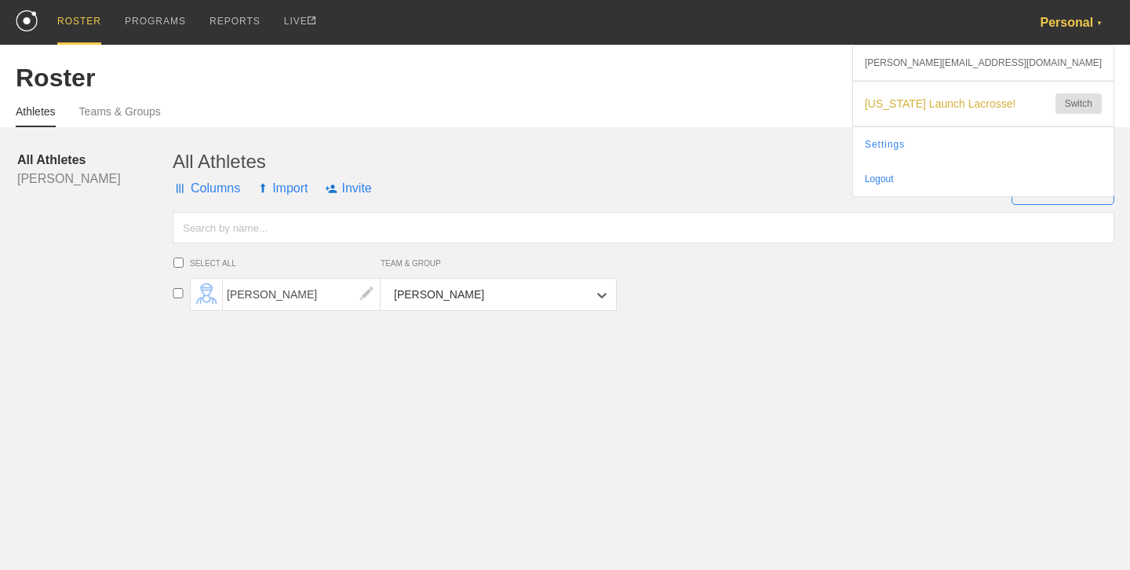
click at [1053, 23] on div "Personal ▼" at bounding box center [1076, 22] width 75 height 45
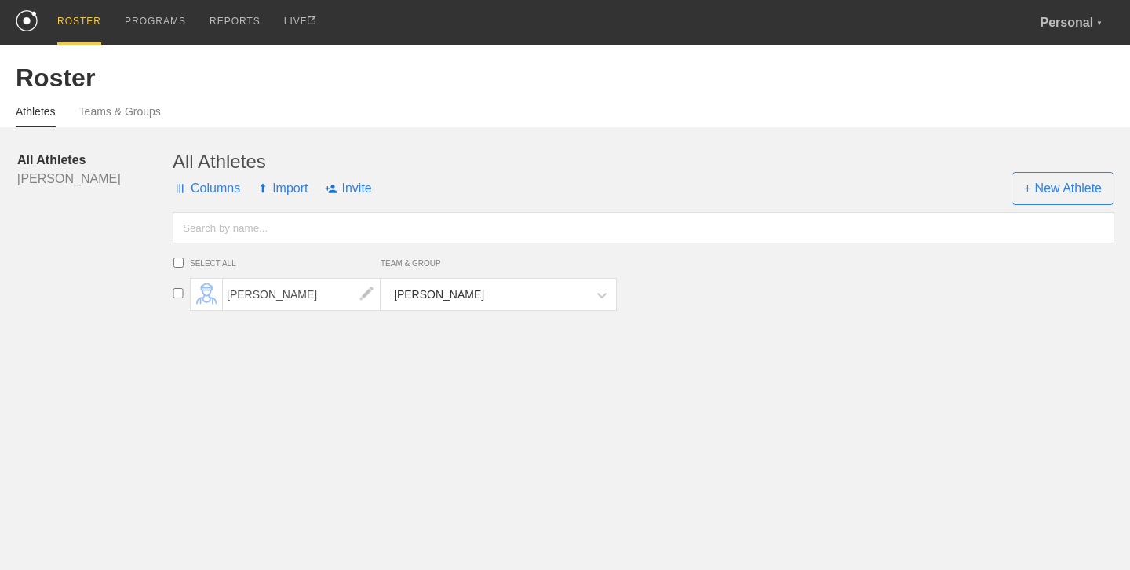
click at [854, 60] on div "Roster" at bounding box center [565, 69] width 1098 height 48
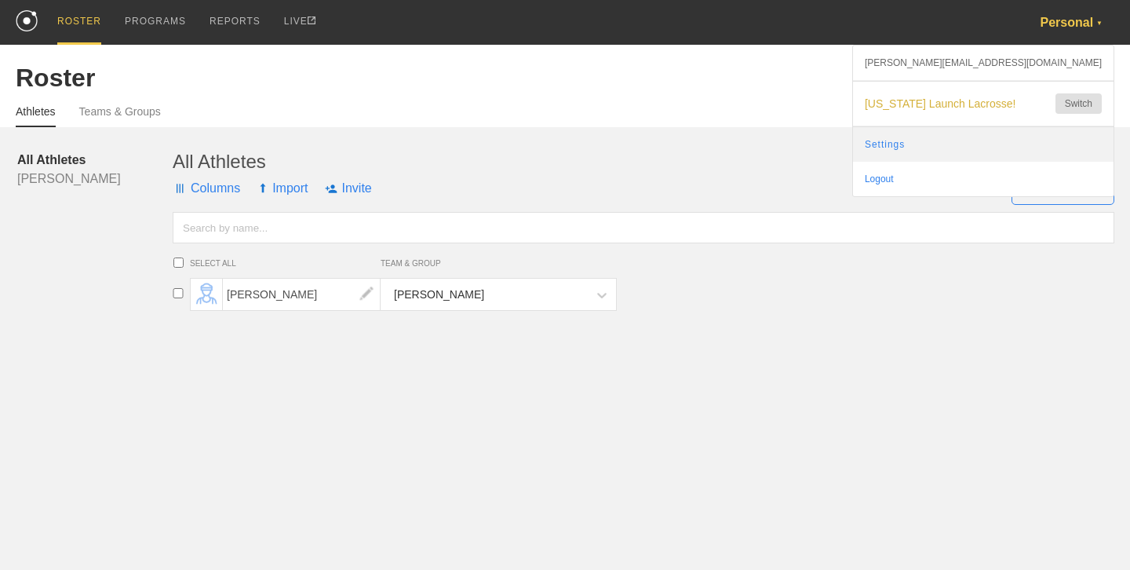
click at [969, 136] on link "Settings" at bounding box center [983, 144] width 260 height 35
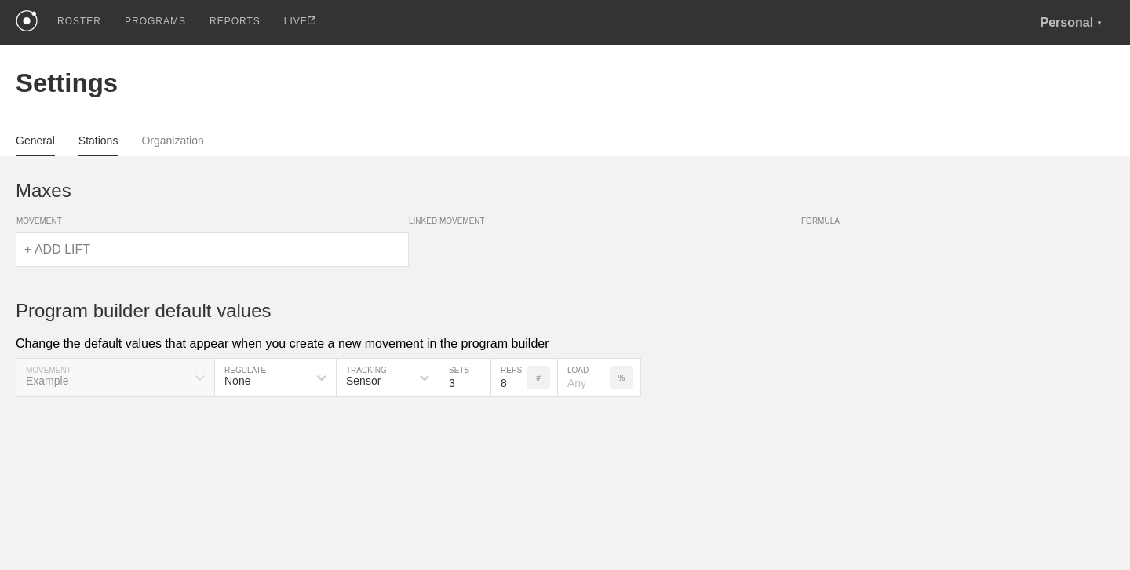
click at [102, 140] on link "Stations" at bounding box center [98, 145] width 40 height 22
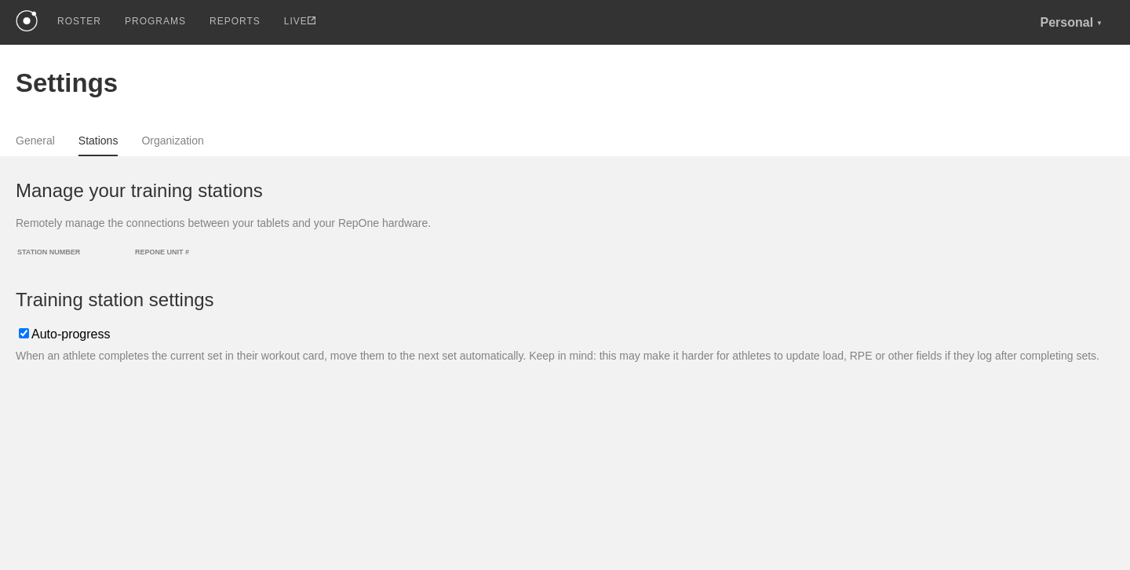
drag, startPoint x: 21, startPoint y: 258, endPoint x: 280, endPoint y: 285, distance: 260.3
click at [280, 285] on div "Manage your training stations Remotely manage the connections between your tabl…" at bounding box center [565, 259] width 1098 height 206
click at [38, 137] on link "General" at bounding box center [35, 145] width 39 height 22
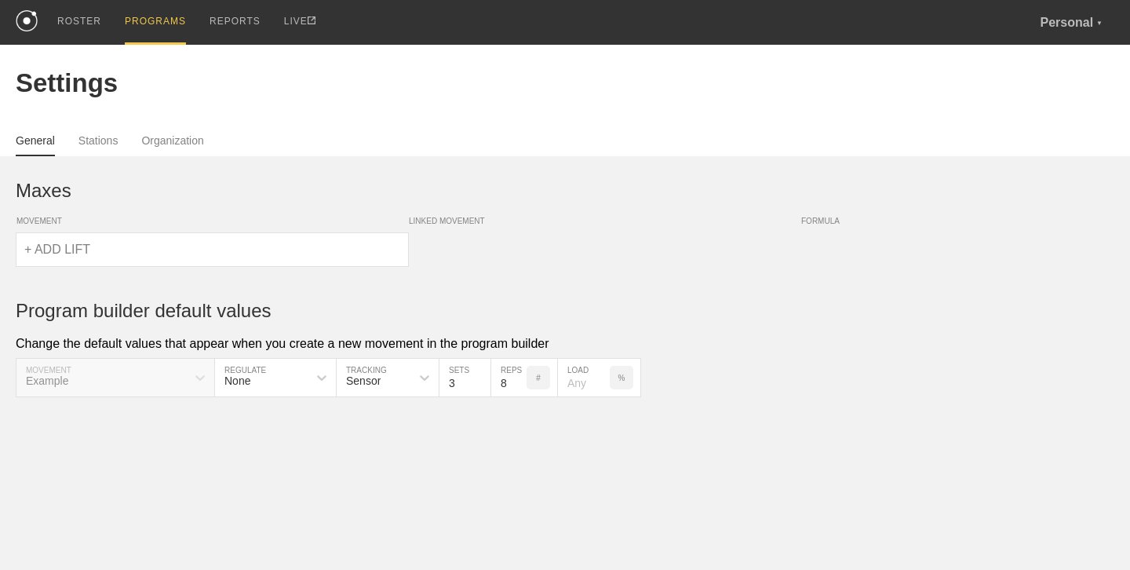
click at [137, 13] on div "PROGRAMS" at bounding box center [155, 22] width 61 height 45
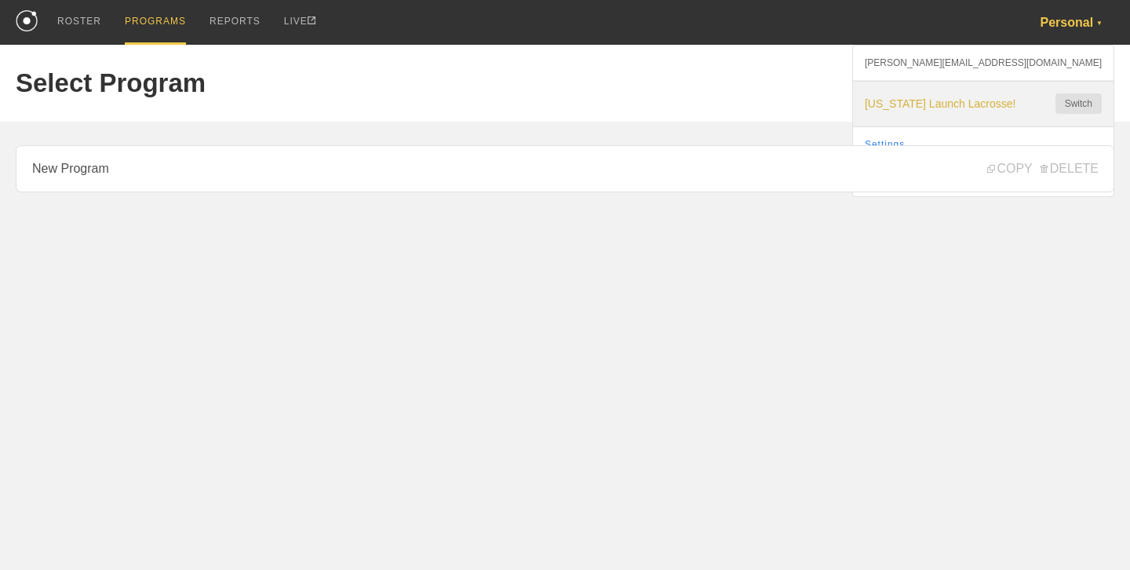
click at [998, 100] on span "[US_STATE] Launch Lacrosse!" at bounding box center [952, 103] width 175 height 13
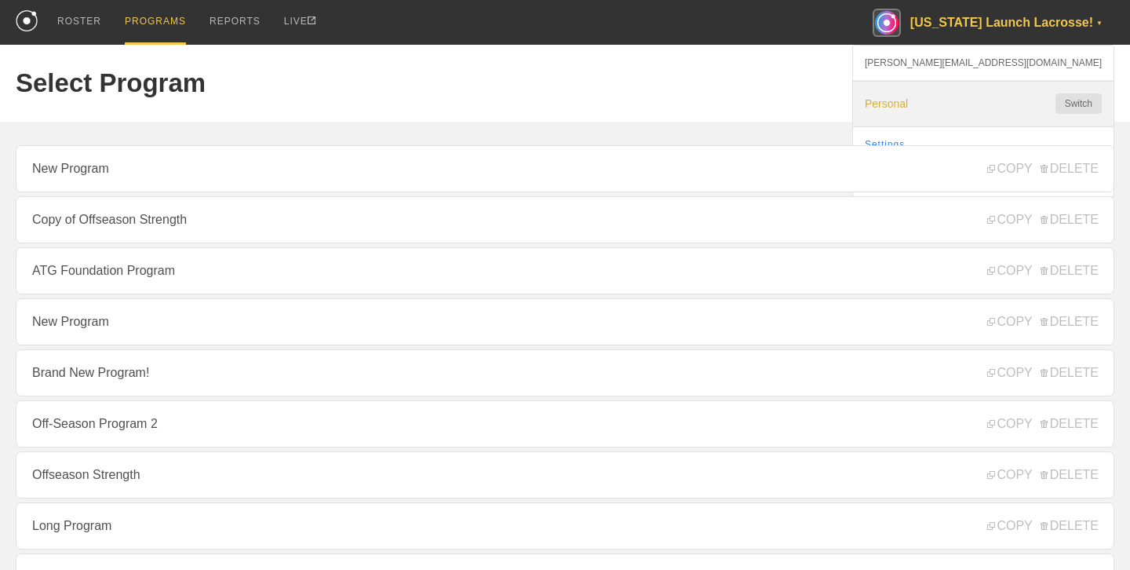
click at [1023, 97] on span "Personal" at bounding box center [952, 103] width 175 height 13
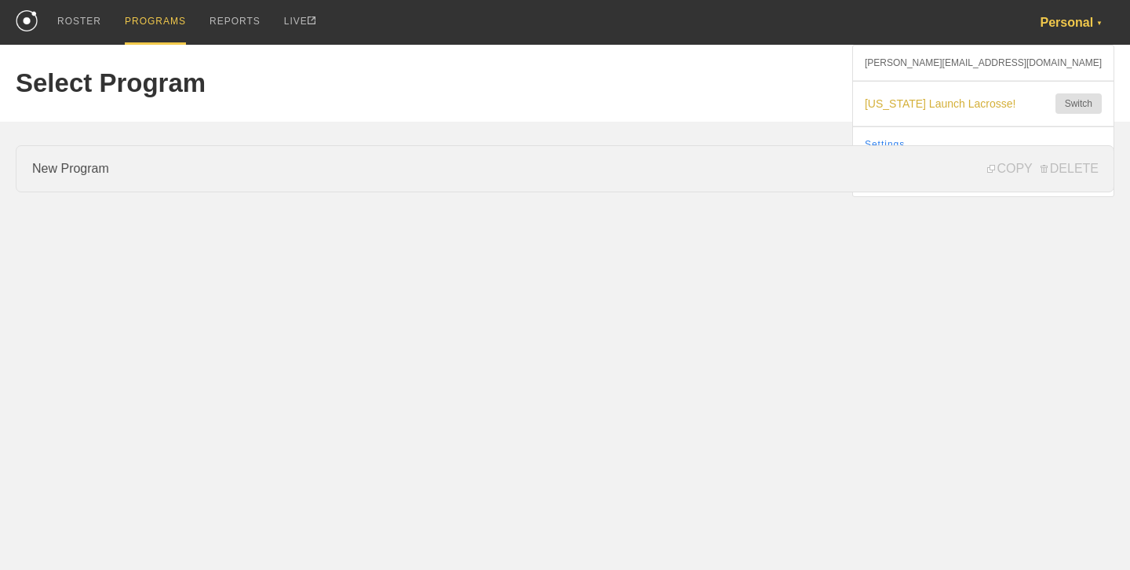
click at [610, 171] on link "New Program" at bounding box center [565, 168] width 1098 height 47
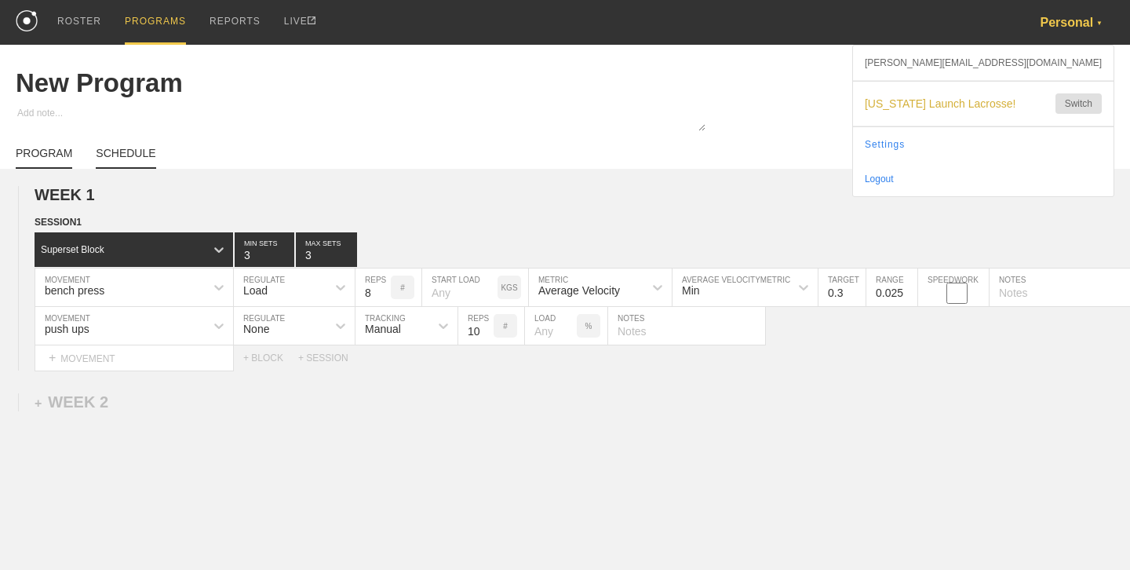
click at [126, 167] on link "SCHEDULE" at bounding box center [126, 158] width 60 height 22
type textarea "x"
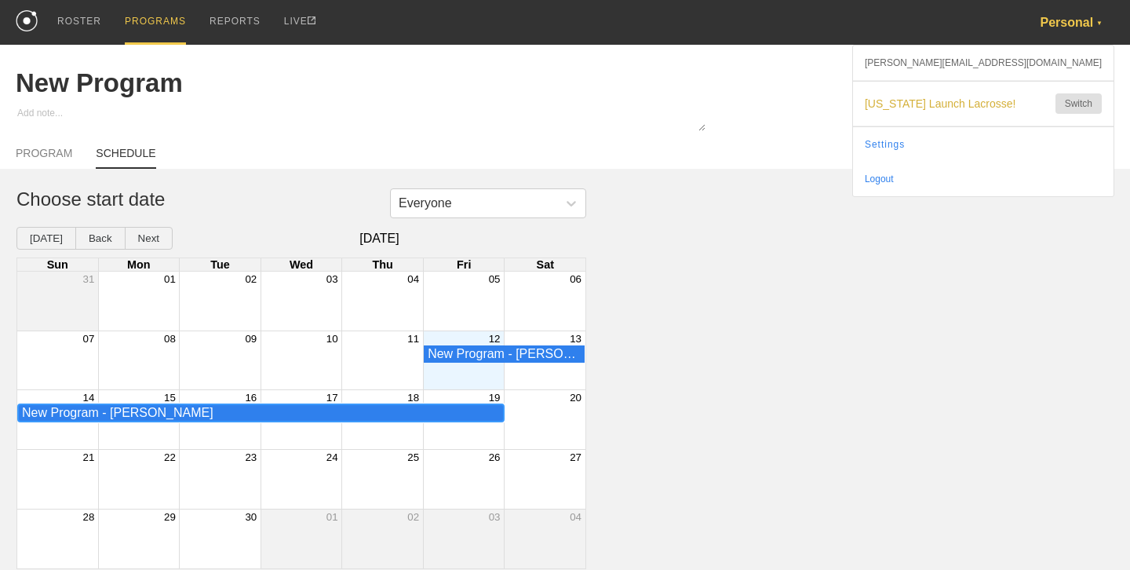
click at [380, 417] on div "New Program - Harrison Hefele" at bounding box center [261, 413] width 478 height 14
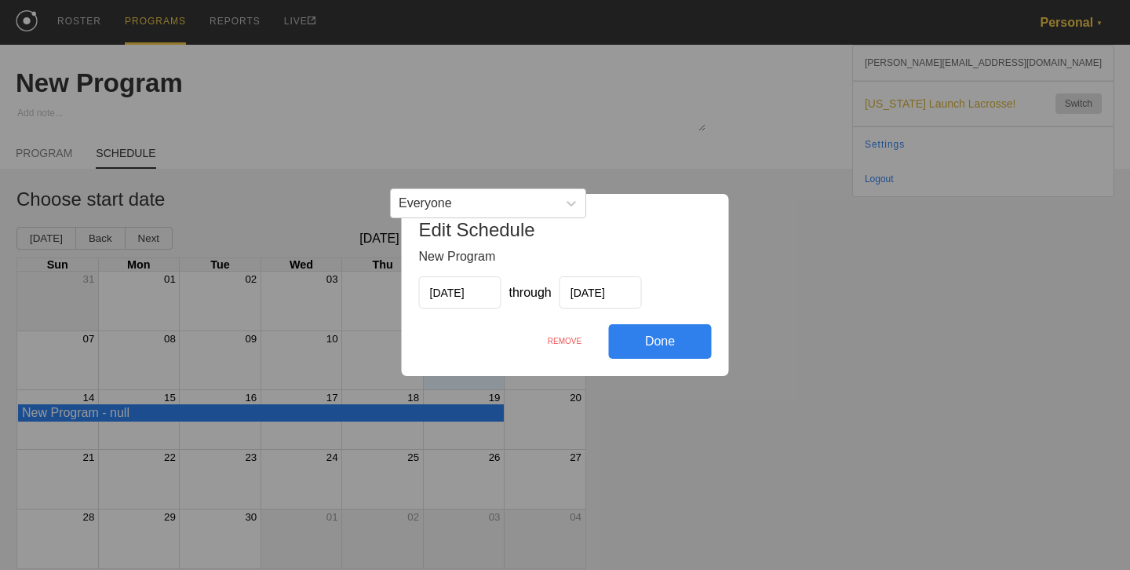
click at [567, 340] on div "REMOVE" at bounding box center [565, 341] width 88 height 34
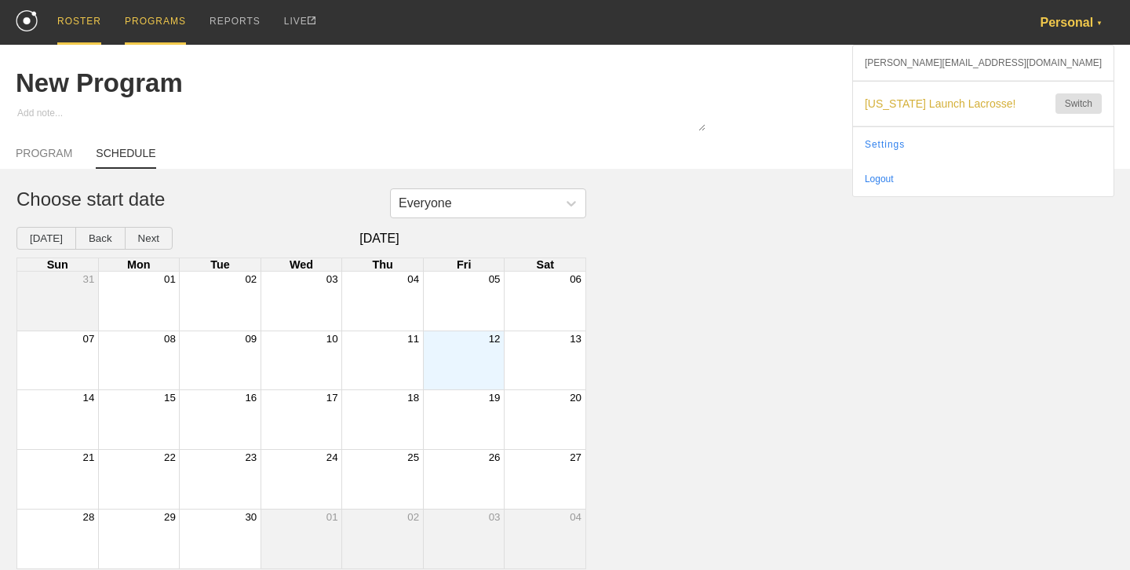
click at [82, 23] on div "ROSTER" at bounding box center [79, 22] width 44 height 45
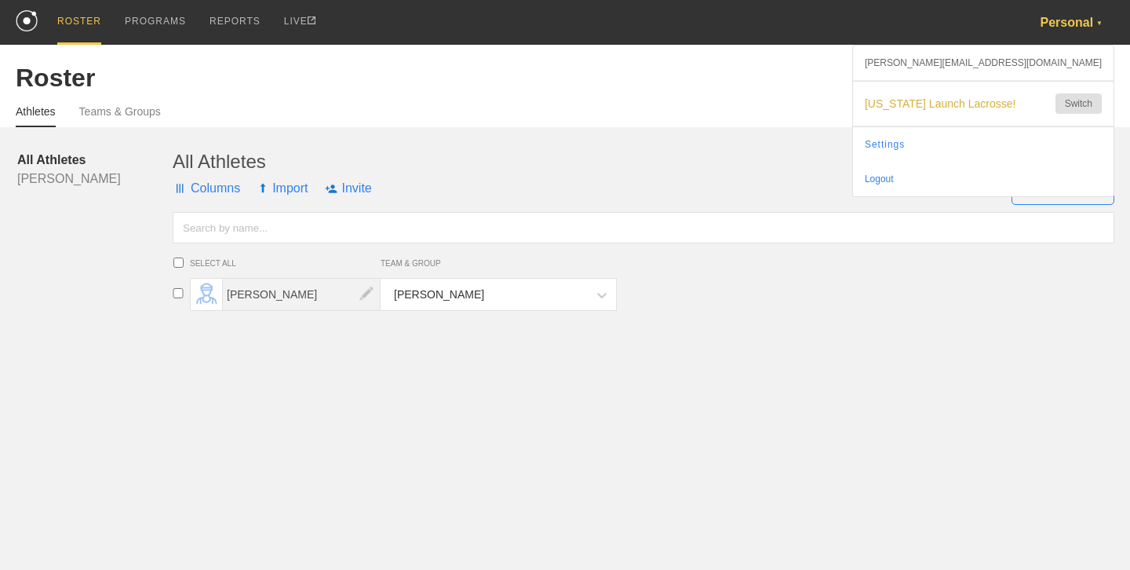
click at [264, 294] on span "[PERSON_NAME]" at bounding box center [302, 293] width 158 height 31
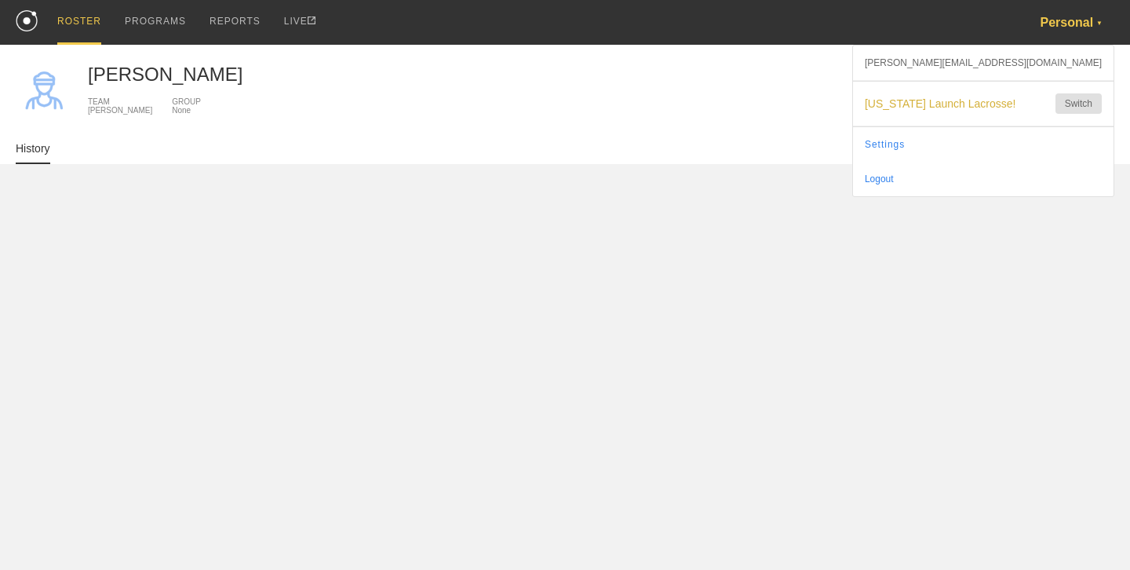
click at [1056, 77] on div "Edit Profile" at bounding box center [1066, 79] width 96 height 31
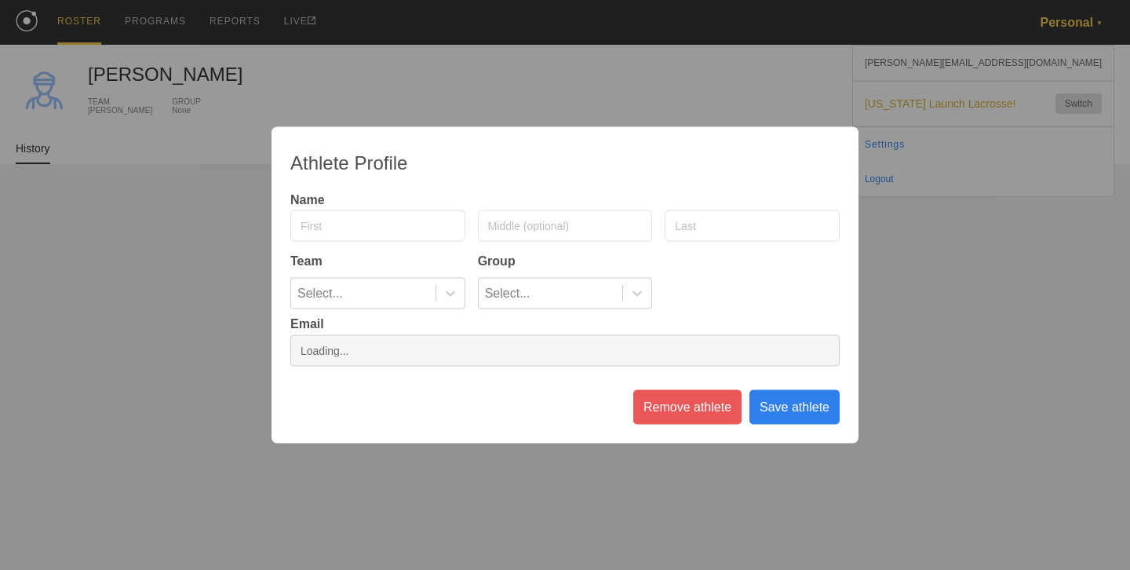
type input "Harrison"
type input "Hefele"
type input "[PERSON_NAME][EMAIL_ADDRESS][DOMAIN_NAME]"
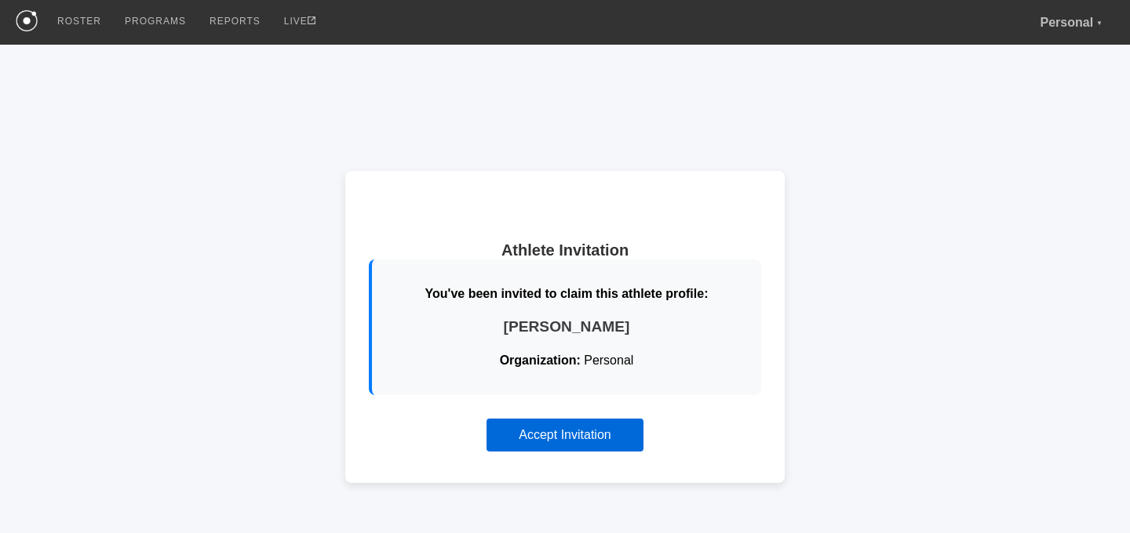
click at [575, 434] on button "Accept Invitation" at bounding box center [564, 435] width 157 height 33
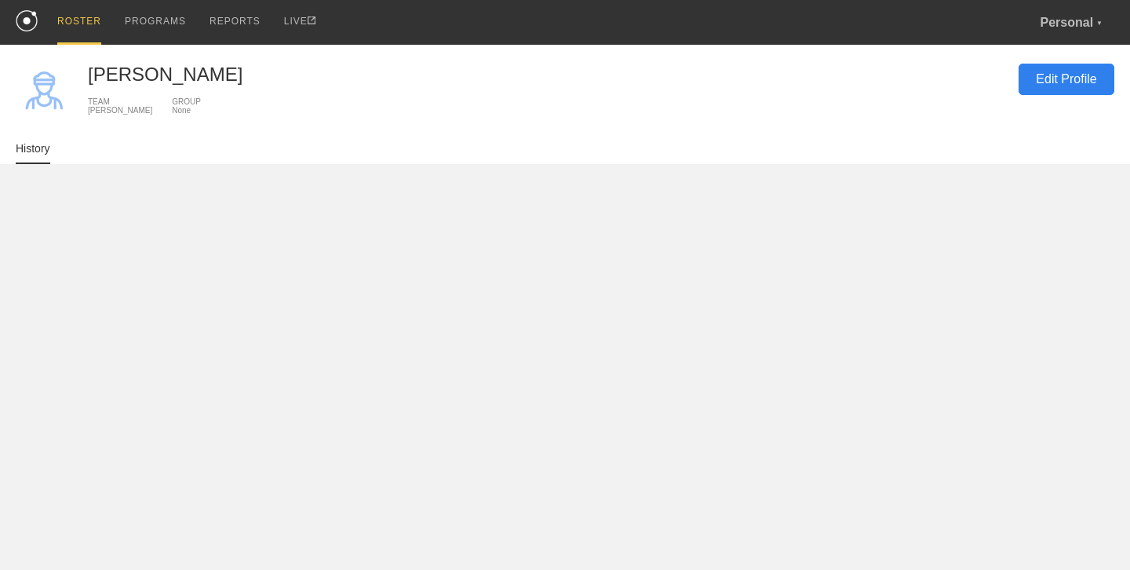
click at [1055, 85] on div "Edit Profile" at bounding box center [1066, 79] width 96 height 31
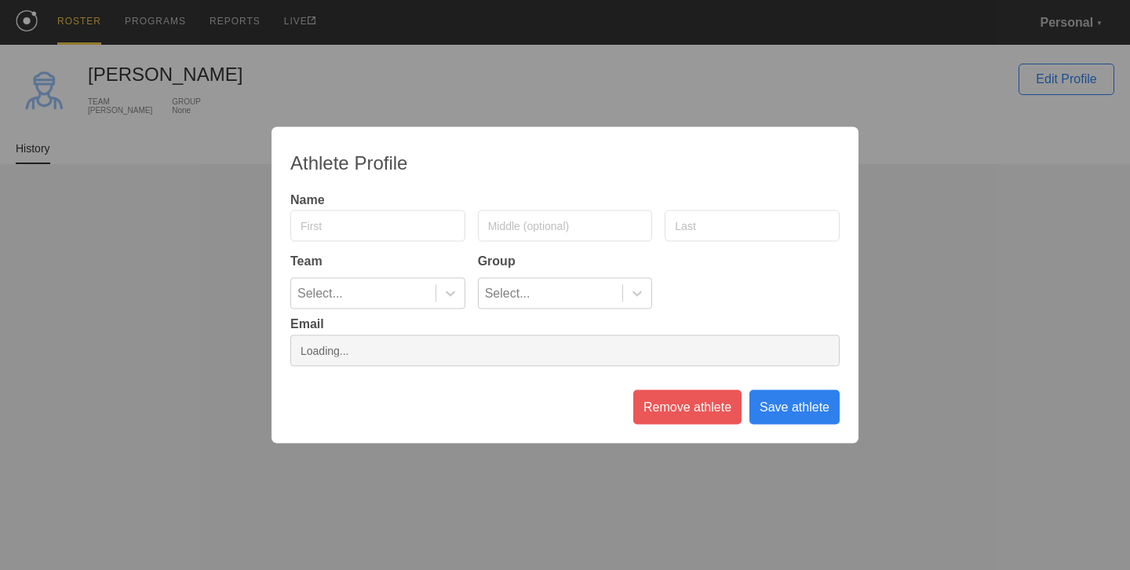
type input "Harrison"
type input "Hefele"
type input "[PERSON_NAME][EMAIL_ADDRESS][DOMAIN_NAME]"
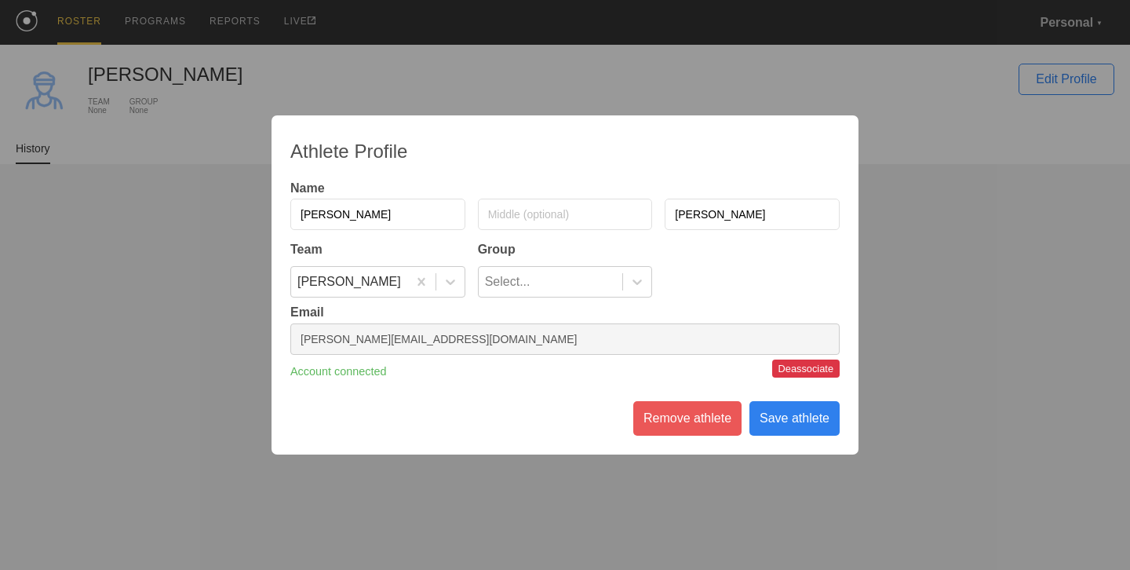
click at [460, 383] on div "Athlete Profile Name Harrison Hefele Team Group Harrison Select... Email harris…" at bounding box center [564, 284] width 587 height 339
click at [857, 388] on div "Athlete Profile Name Harrison Hefele Team Group Harrison Select... Email harris…" at bounding box center [564, 284] width 587 height 339
click at [902, 312] on div "Athlete Profile Name Harrison Hefele Team Group Harrison Select... Email harris…" at bounding box center [565, 285] width 1130 height 570
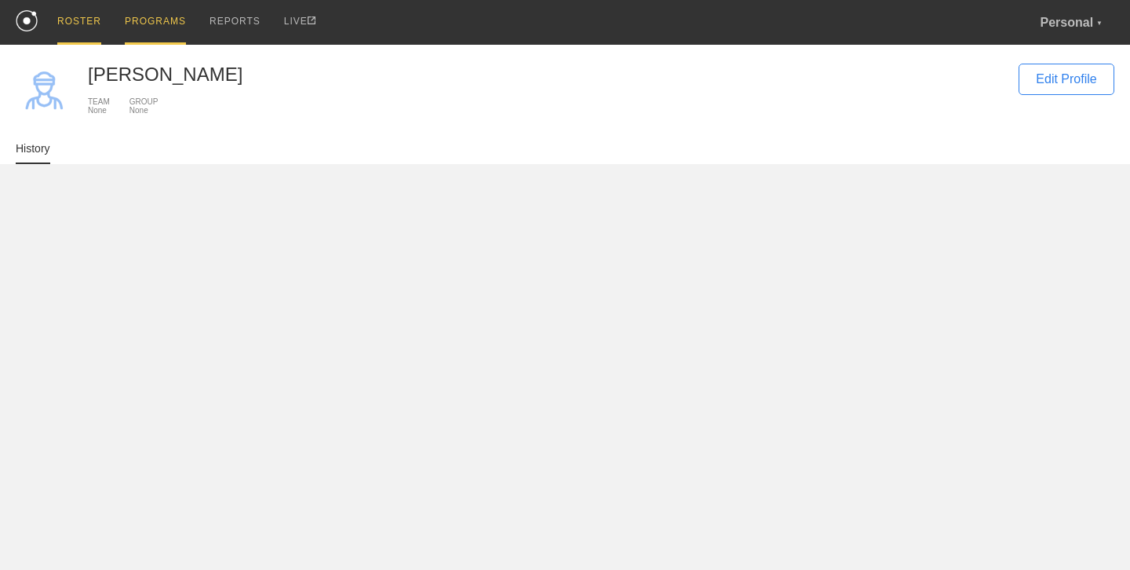
click at [165, 31] on div "PROGRAMS" at bounding box center [155, 22] width 61 height 45
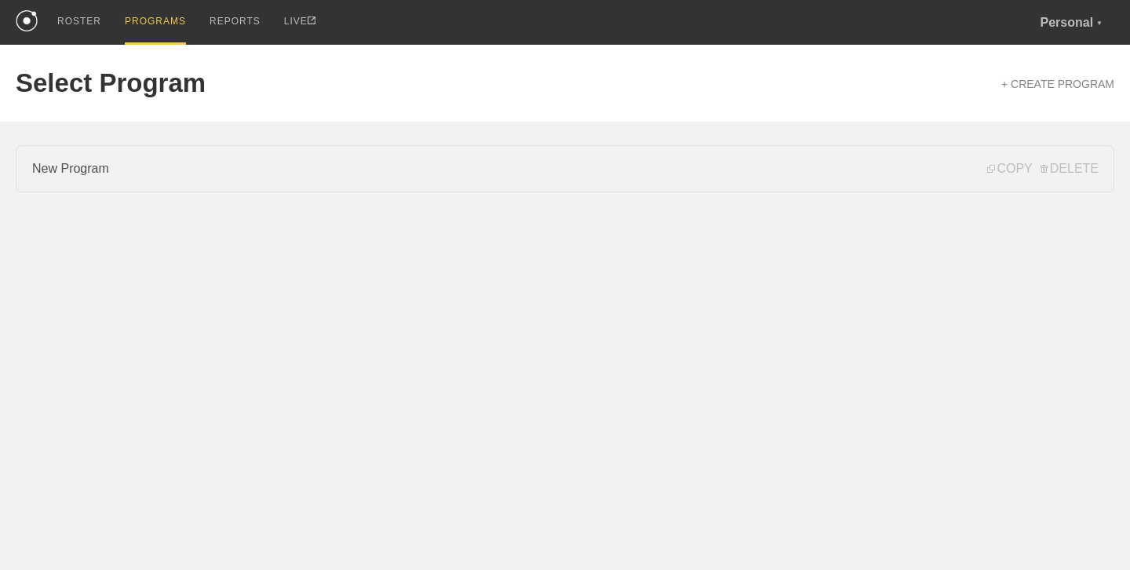
click at [152, 171] on link "New Program" at bounding box center [565, 168] width 1098 height 47
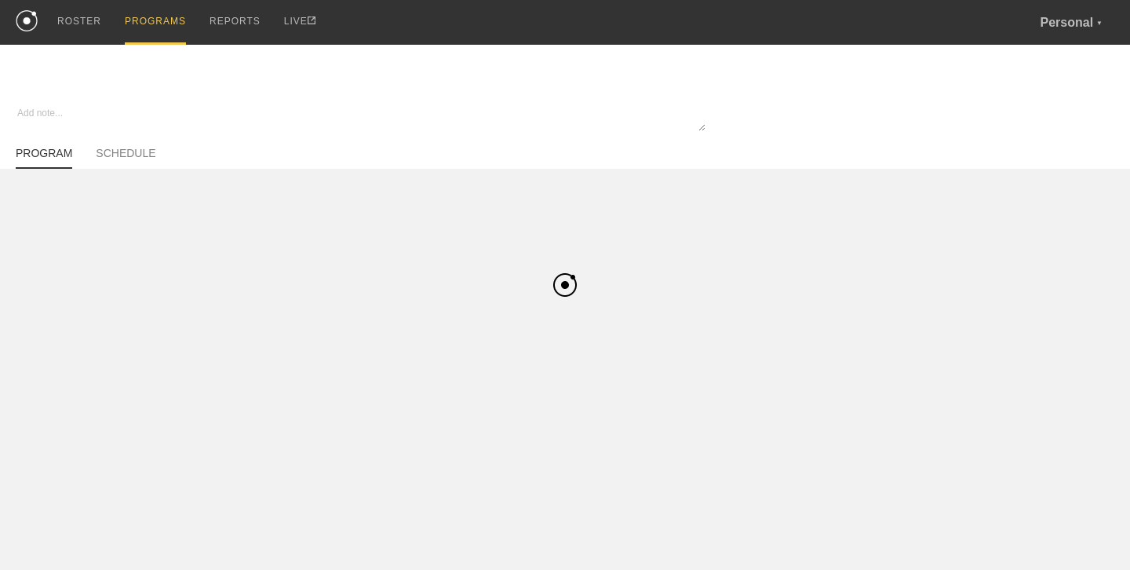
type textarea "x"
type input "New Program"
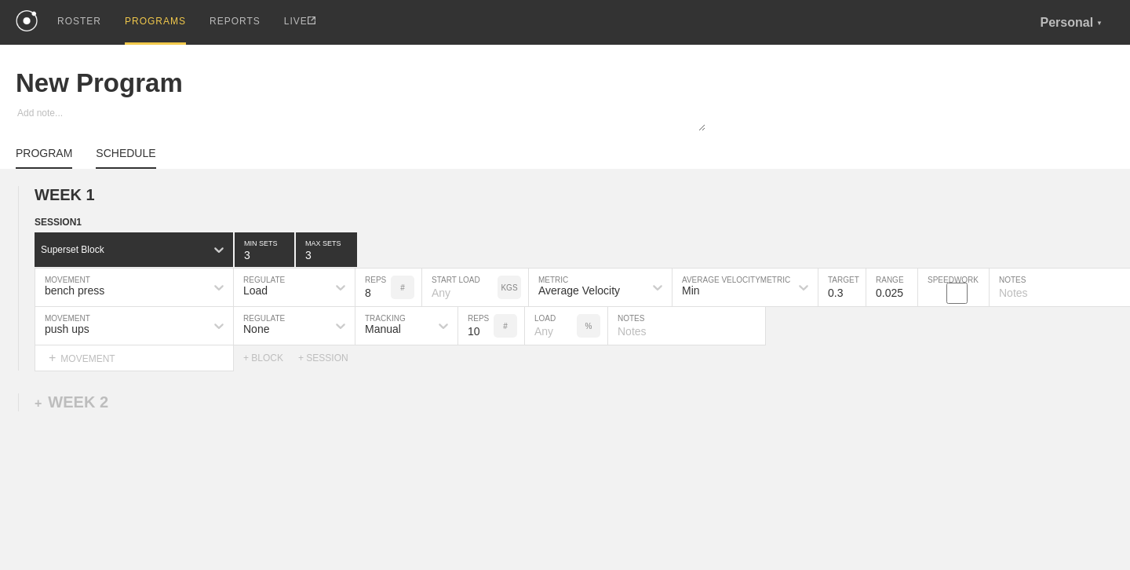
click at [142, 159] on link "SCHEDULE" at bounding box center [126, 158] width 60 height 22
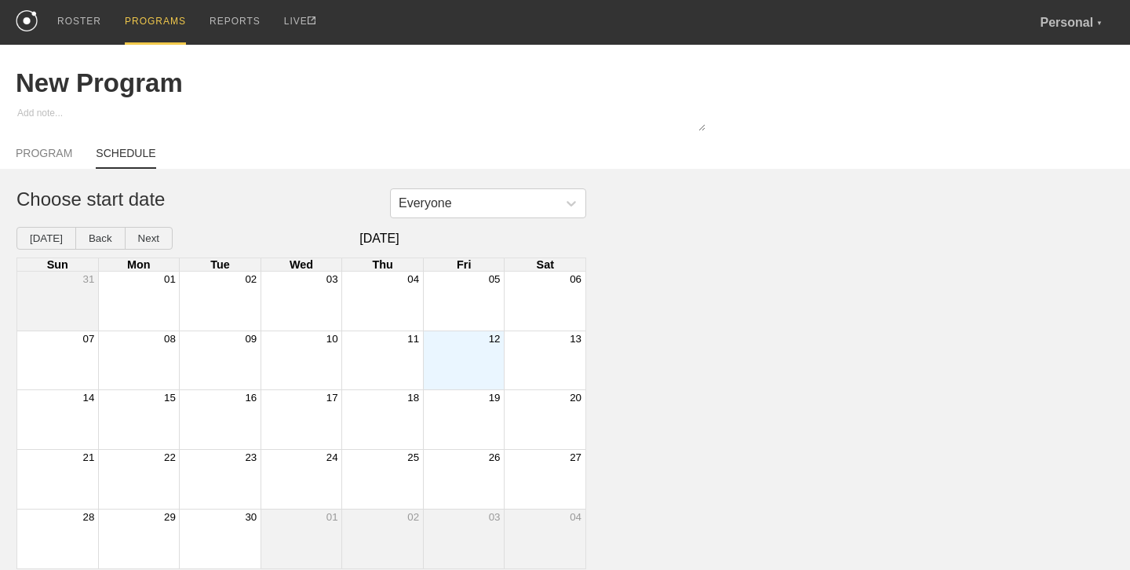
click at [453, 346] on div "Month View" at bounding box center [464, 360] width 82 height 59
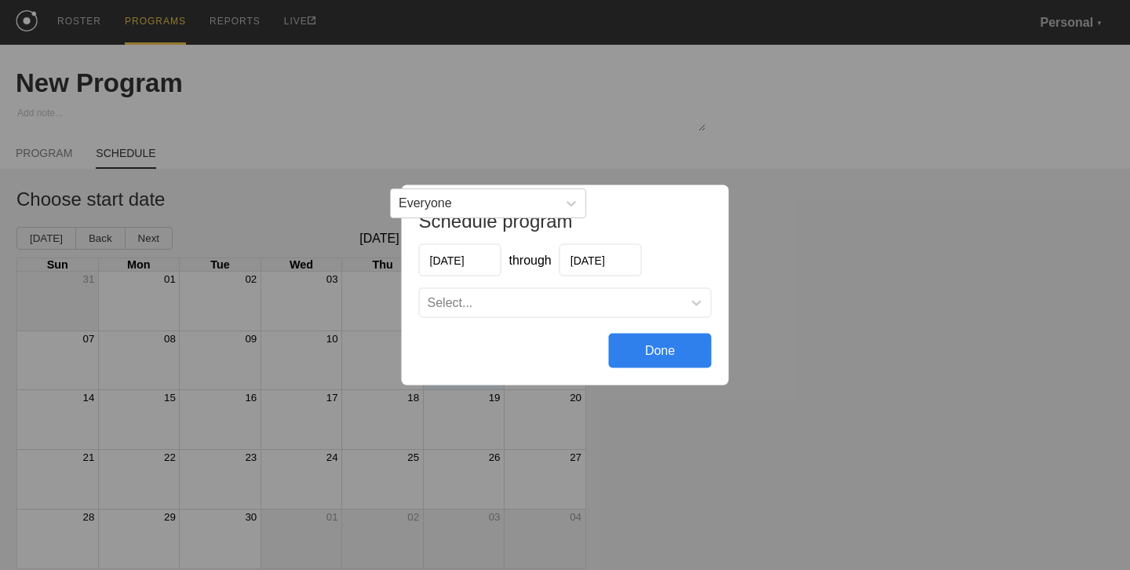
click at [552, 293] on div "Select..." at bounding box center [565, 303] width 291 height 28
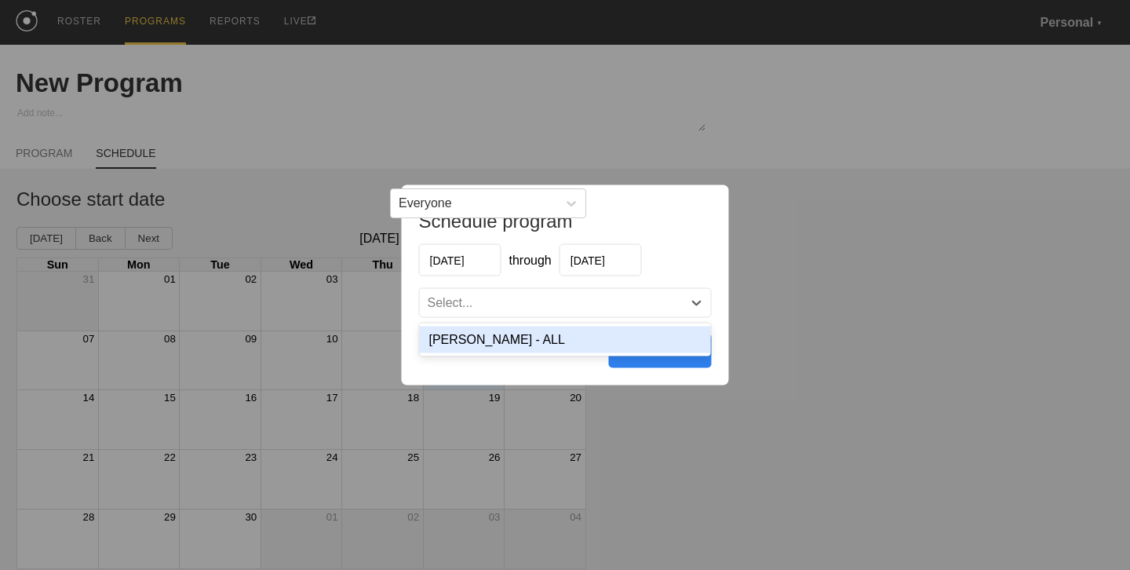
click at [537, 336] on div "Harrison - ALL" at bounding box center [565, 339] width 291 height 27
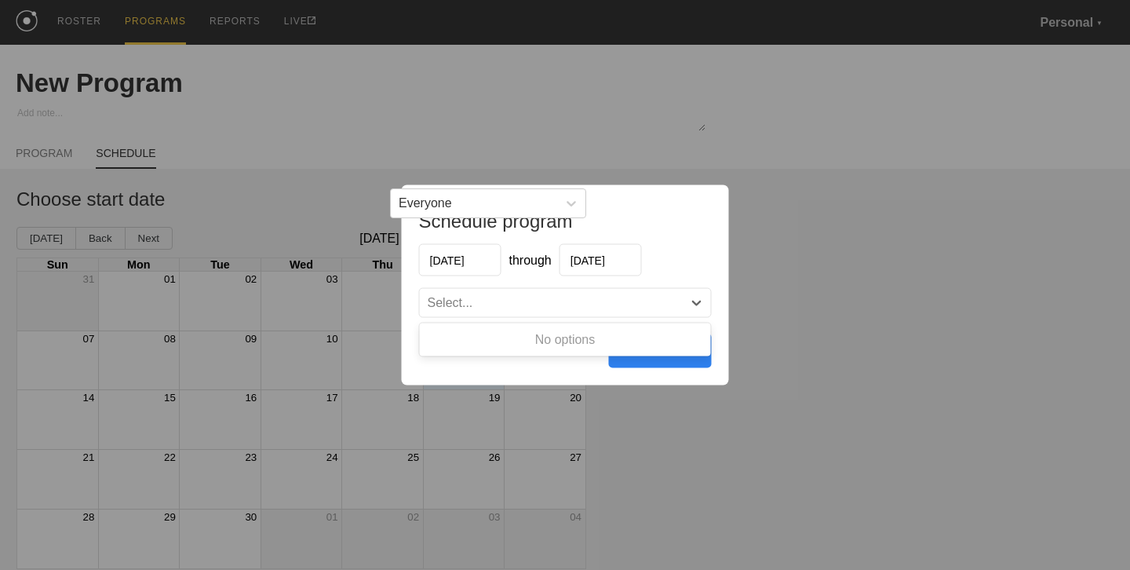
click at [588, 305] on div "Select..." at bounding box center [551, 303] width 263 height 16
click at [635, 364] on div "Done" at bounding box center [660, 350] width 103 height 35
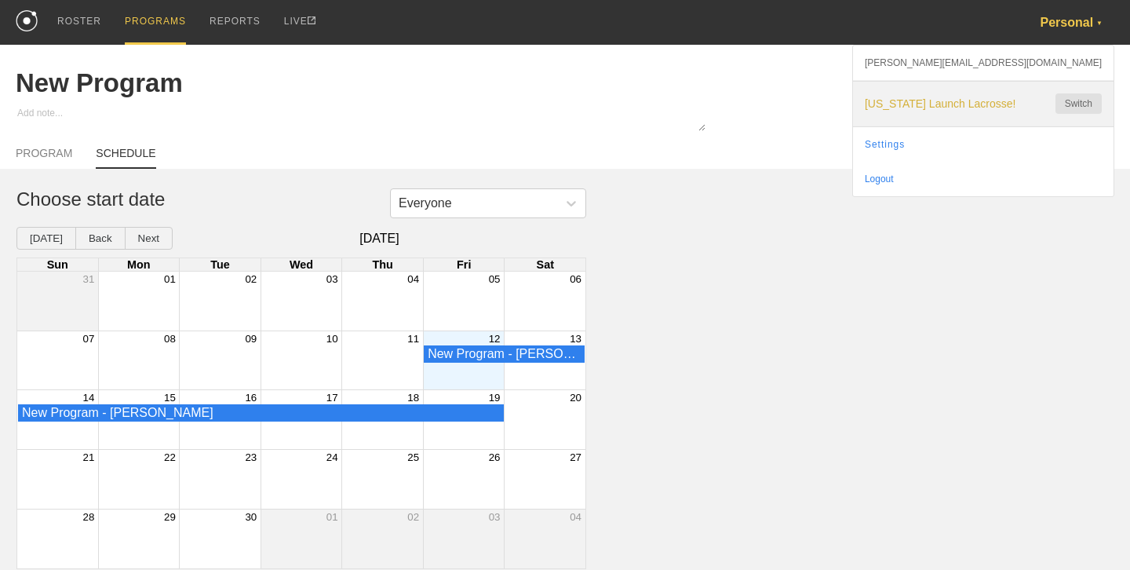
click at [967, 111] on div "Florida Launch Lacrosse! Switch" at bounding box center [983, 104] width 260 height 45
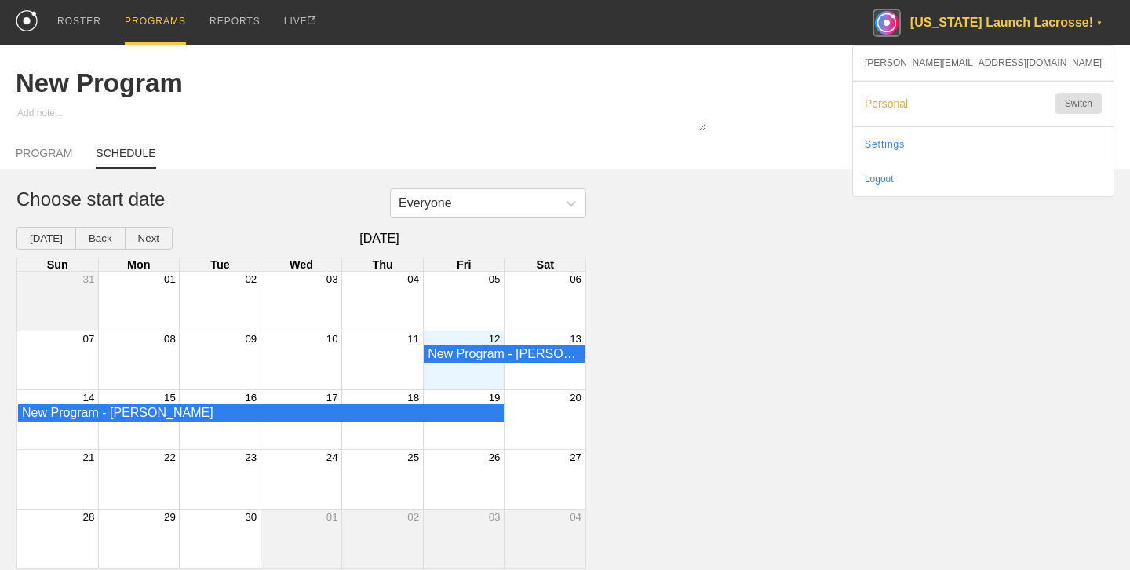
type textarea "x"
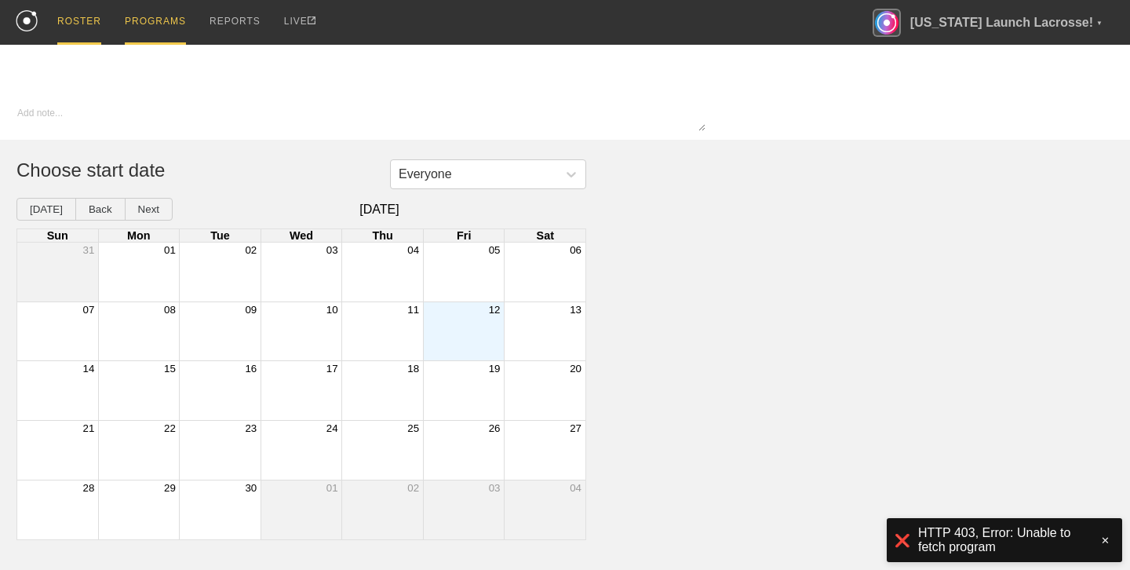
click at [84, 22] on div "ROSTER" at bounding box center [79, 22] width 44 height 45
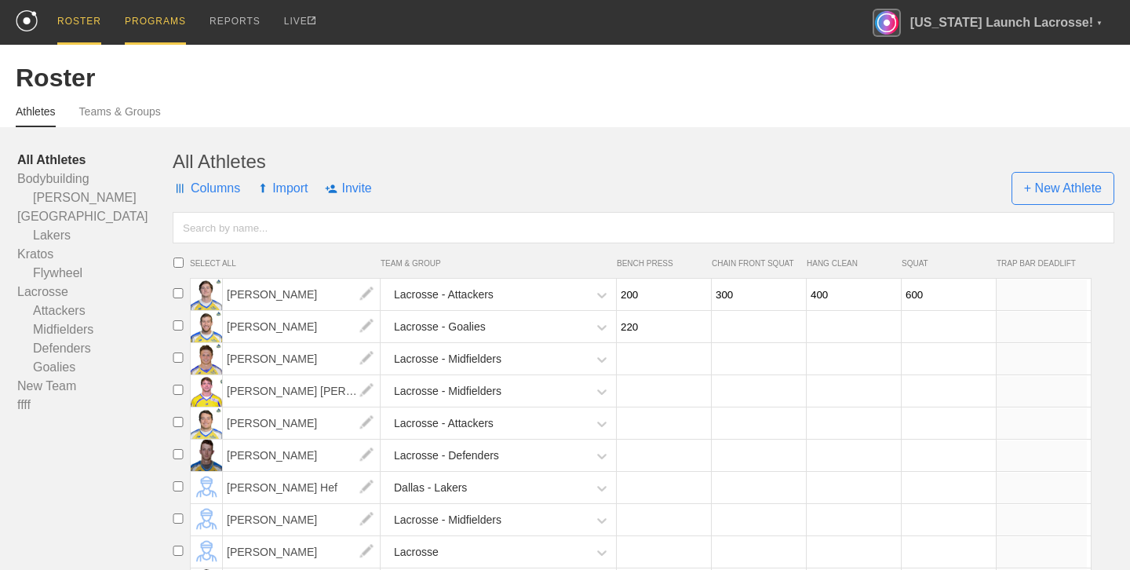
click at [148, 22] on div "PROGRAMS" at bounding box center [155, 22] width 61 height 45
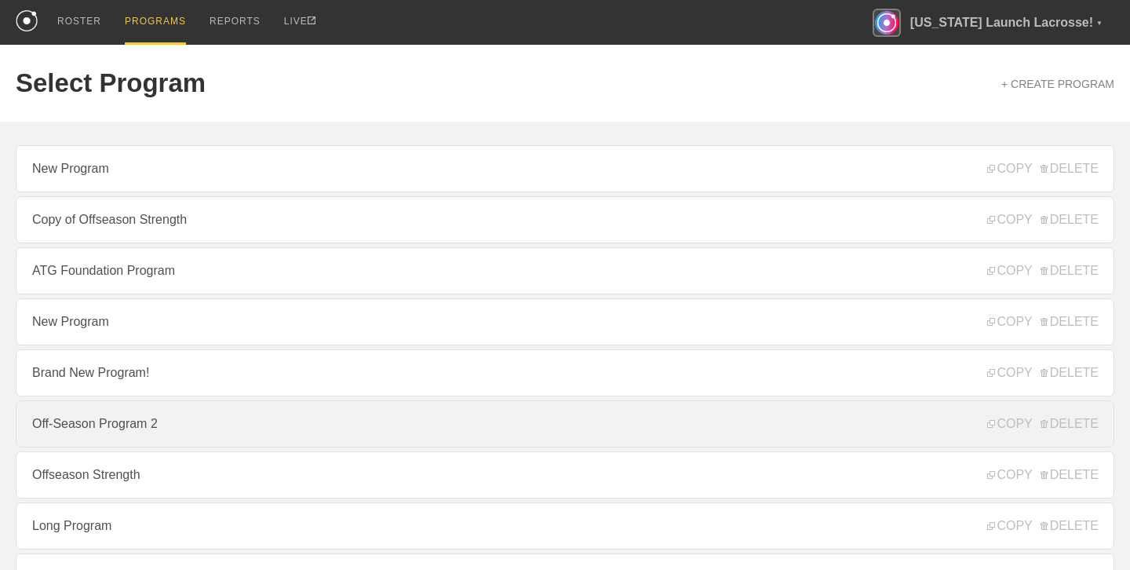
click at [142, 425] on link "Off-Season Program 2" at bounding box center [565, 423] width 1098 height 47
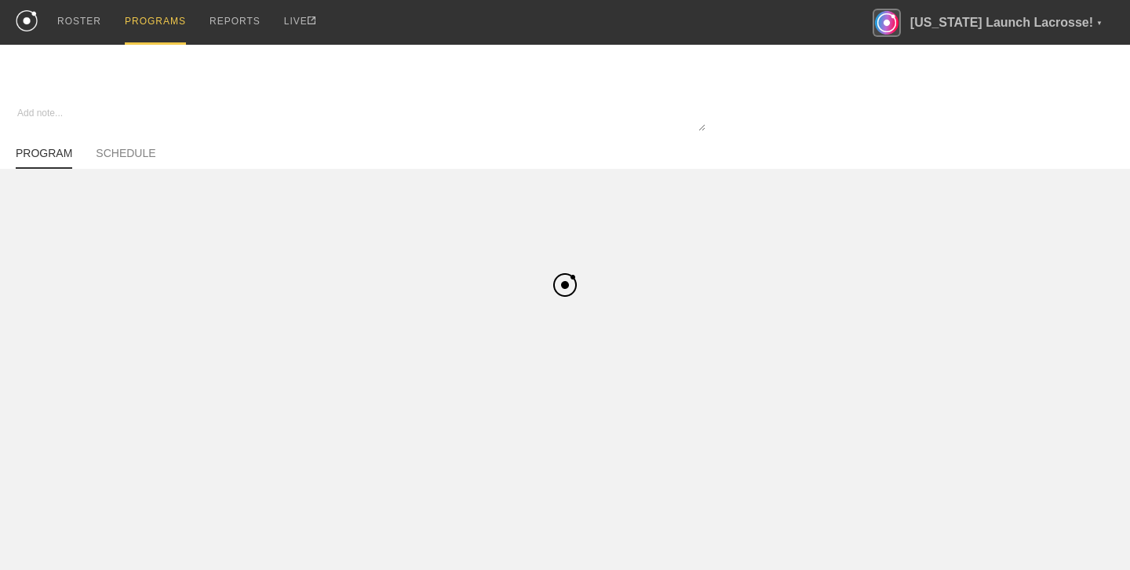
type textarea "x"
type input "Off-Season Program 2"
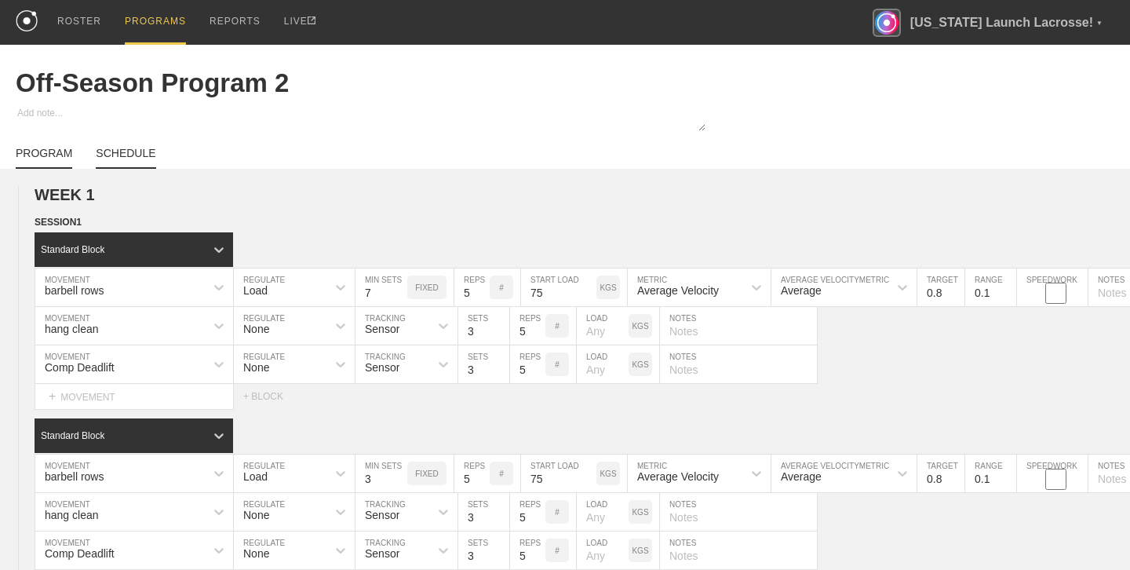
click at [125, 152] on link "SCHEDULE" at bounding box center [126, 158] width 60 height 22
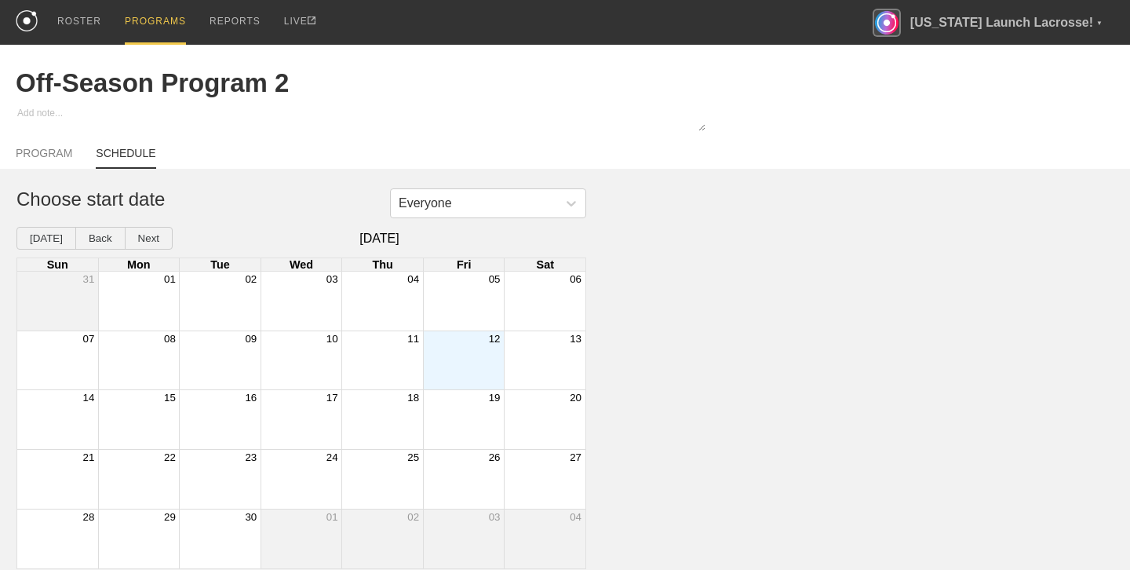
click at [468, 357] on div "Month View" at bounding box center [464, 360] width 82 height 59
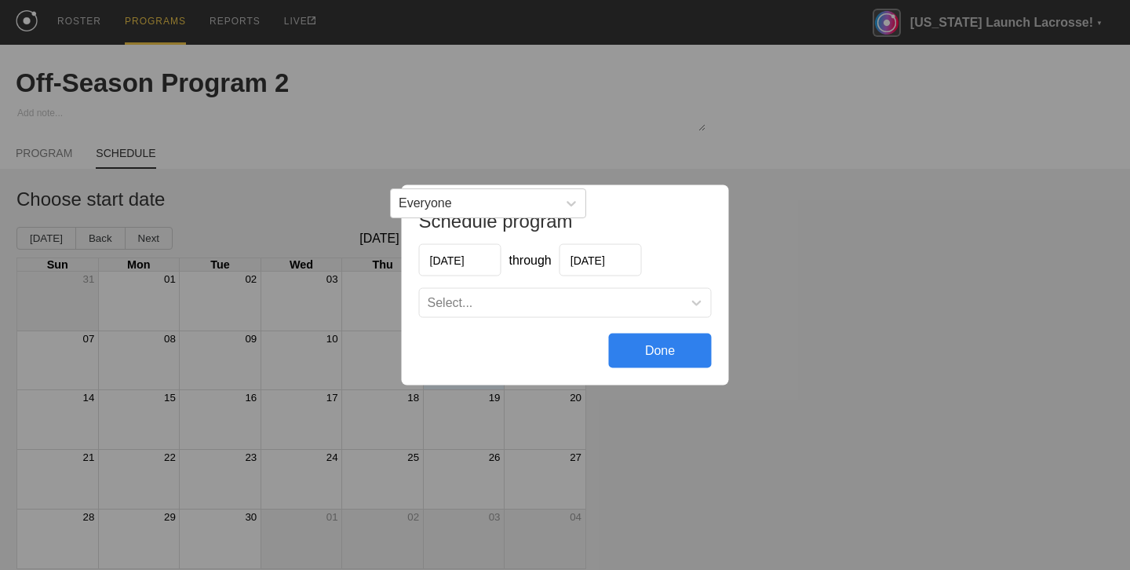
click at [515, 304] on div "Select..." at bounding box center [551, 303] width 263 height 16
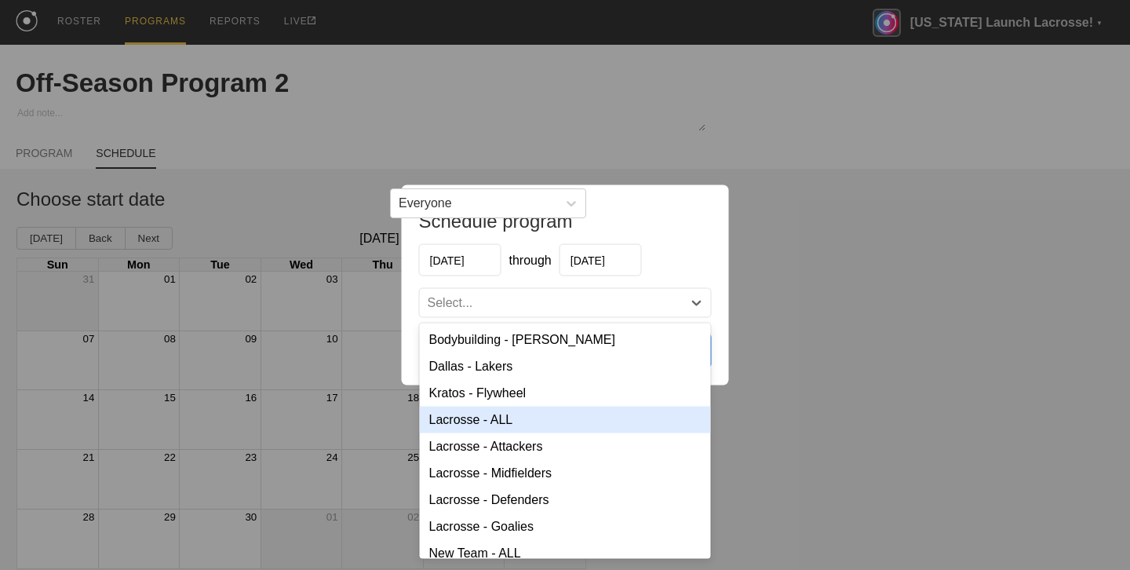
scroll to position [11, 0]
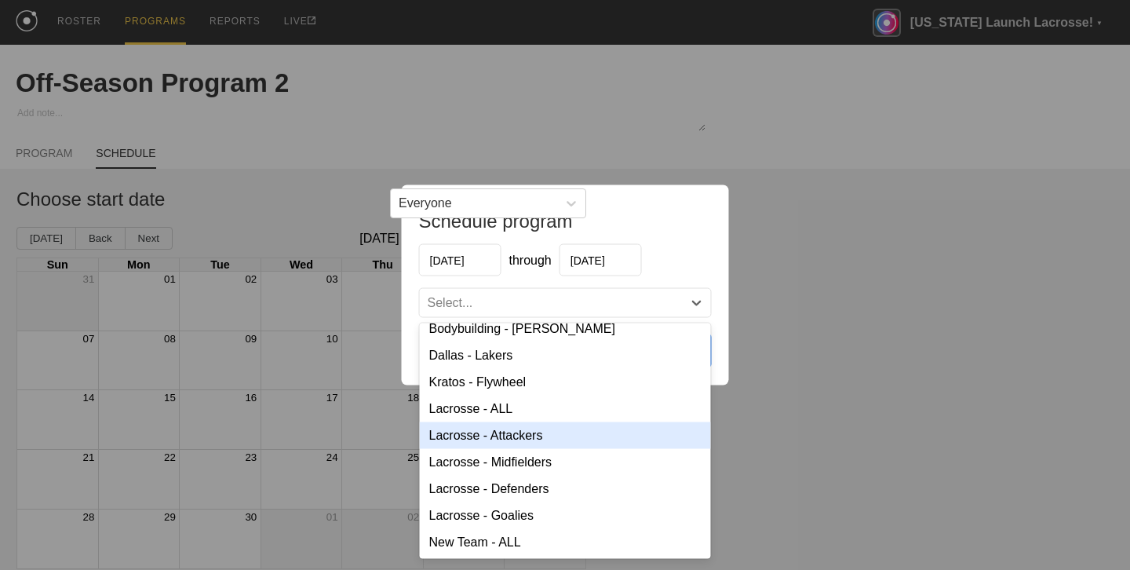
click at [541, 431] on div "Lacrosse - Attackers" at bounding box center [565, 435] width 291 height 27
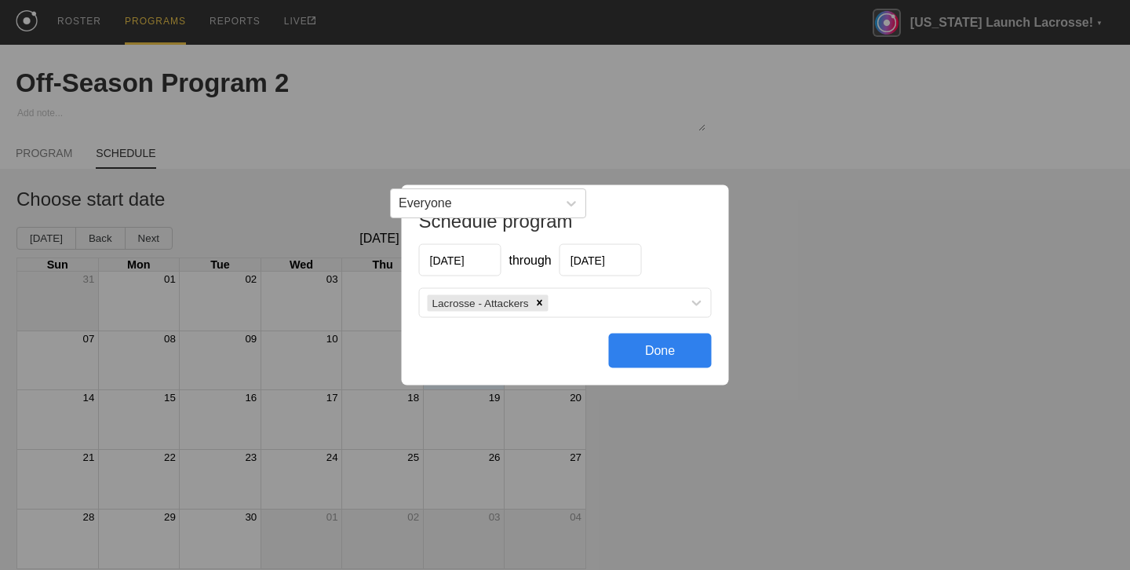
click at [658, 349] on div "Done" at bounding box center [660, 350] width 103 height 35
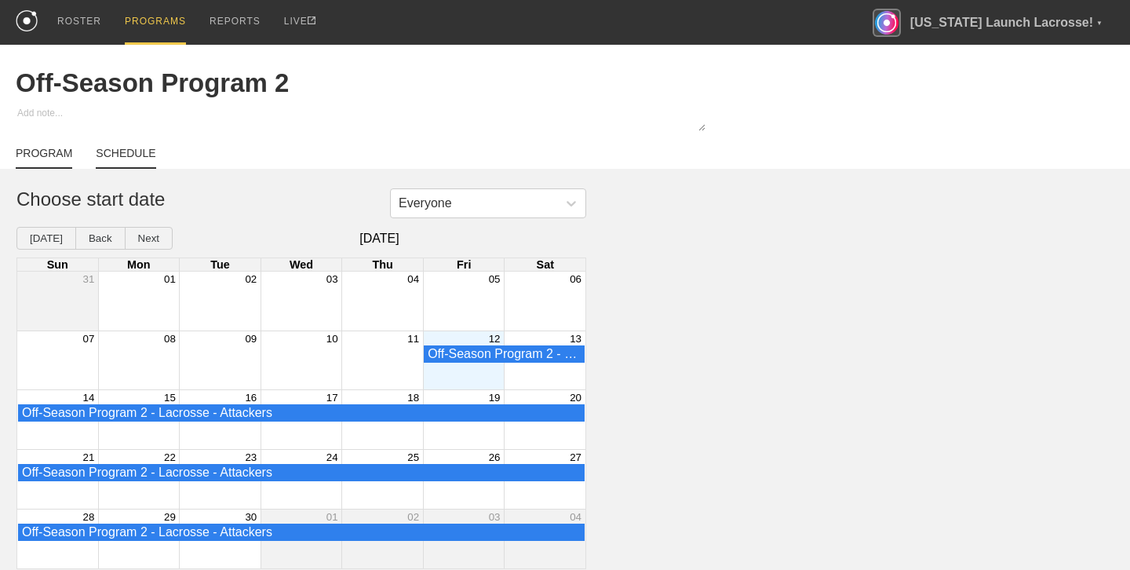
click at [42, 149] on link "PROGRAM" at bounding box center [44, 158] width 56 height 22
type textarea "x"
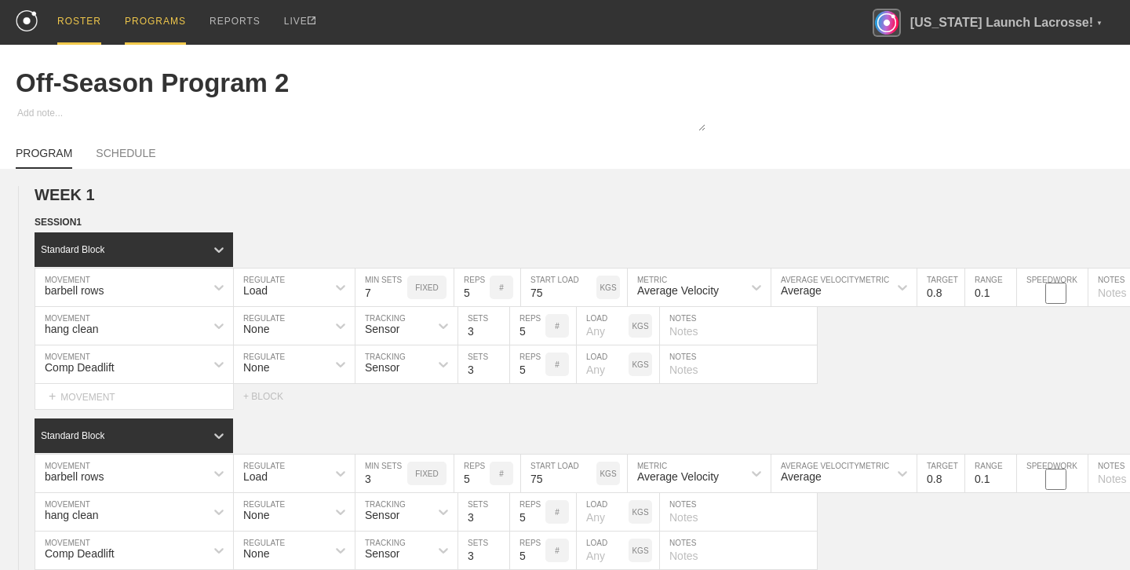
click at [65, 20] on div "ROSTER" at bounding box center [79, 22] width 44 height 45
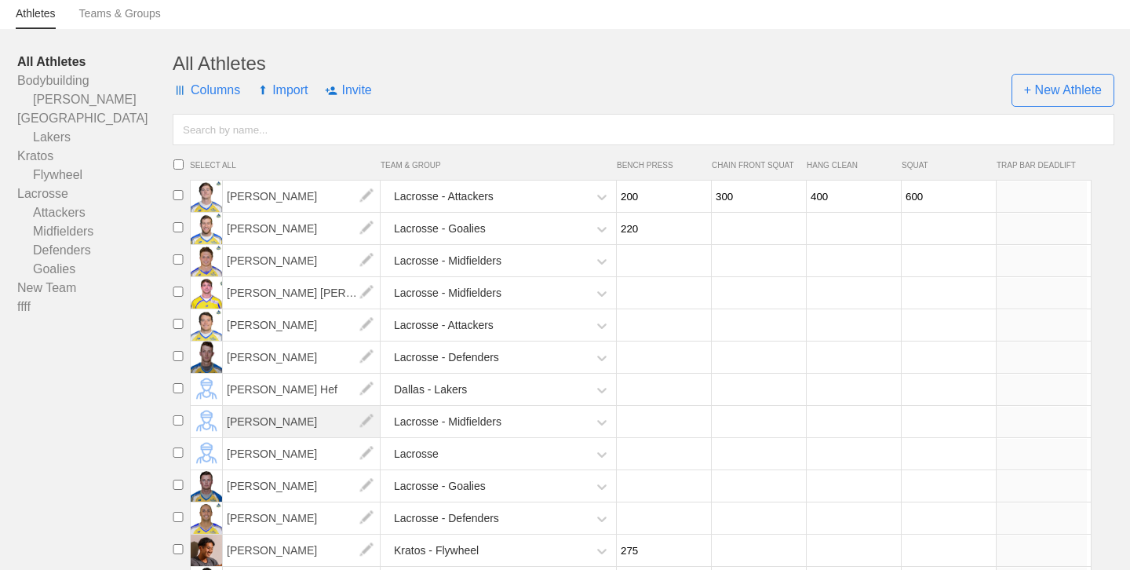
scroll to position [99, 0]
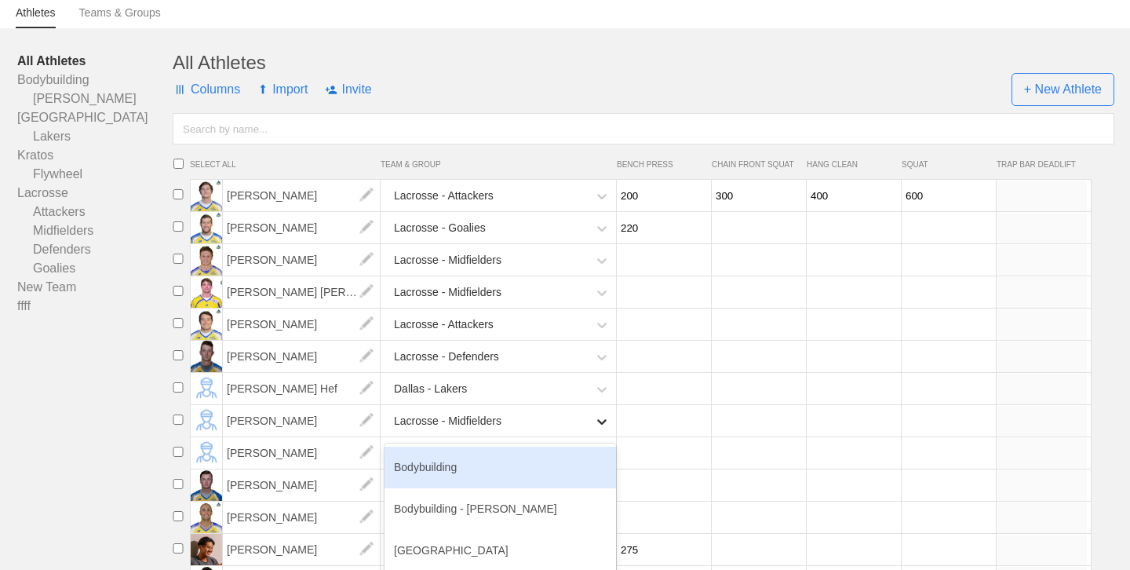
click at [605, 419] on icon at bounding box center [601, 421] width 9 height 5
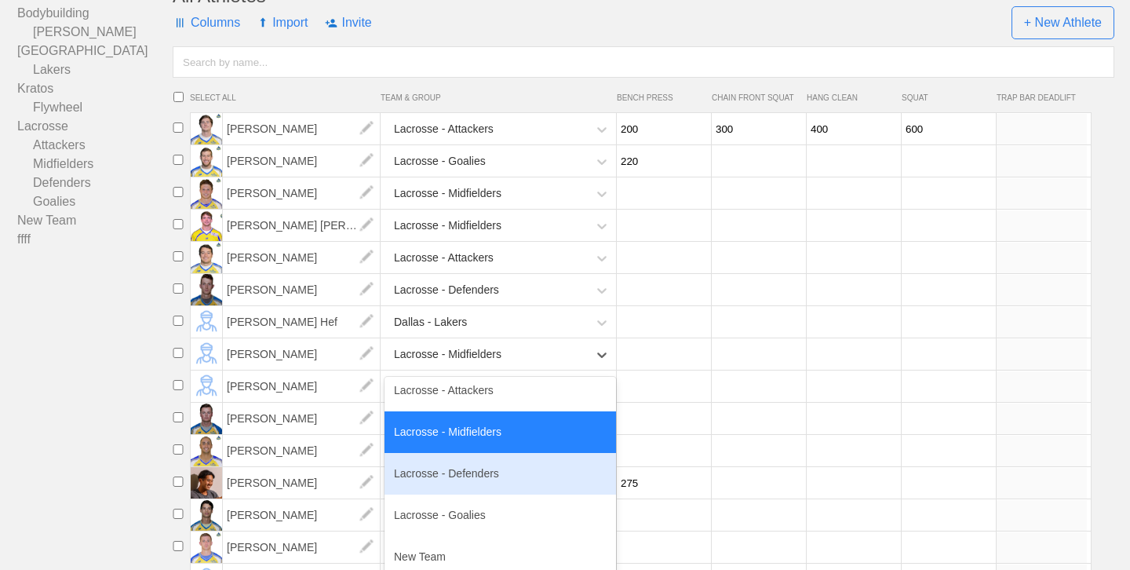
scroll to position [300, 0]
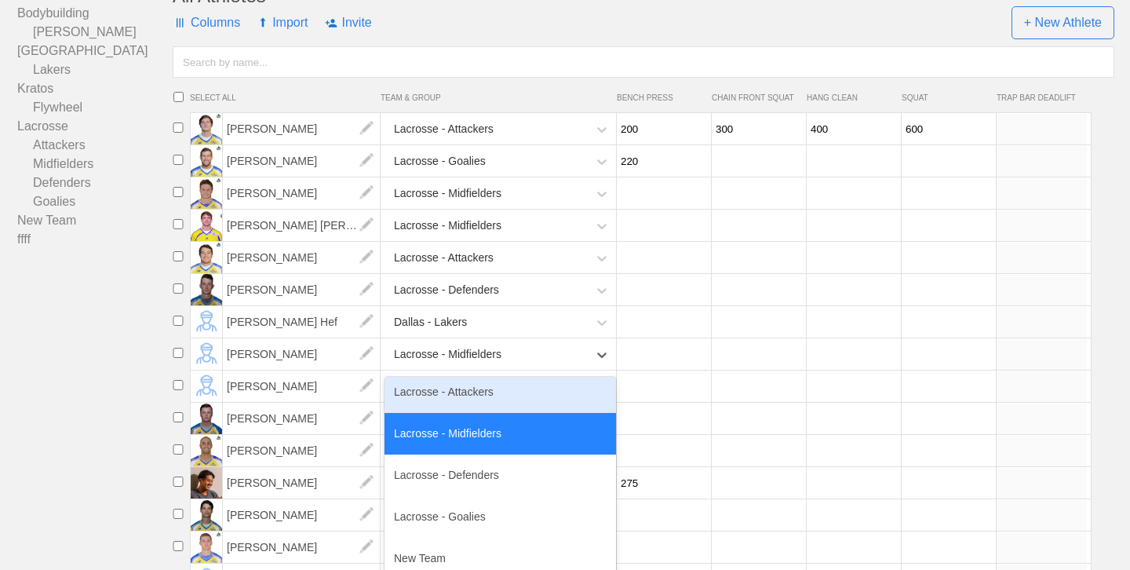
click at [507, 402] on div "Lacrosse - Attackers" at bounding box center [499, 392] width 231 height 42
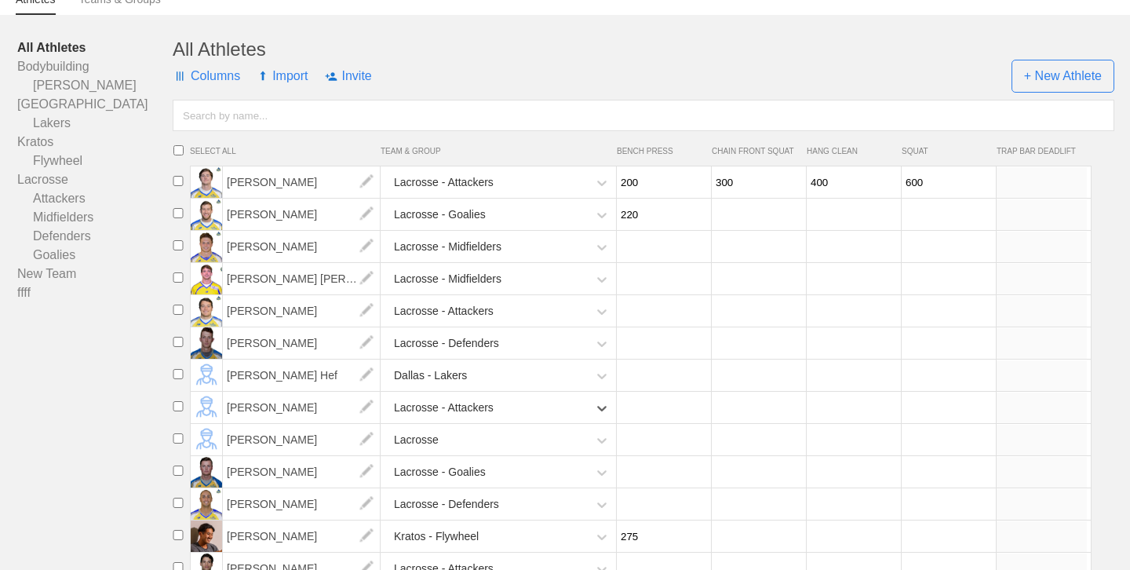
scroll to position [122, 0]
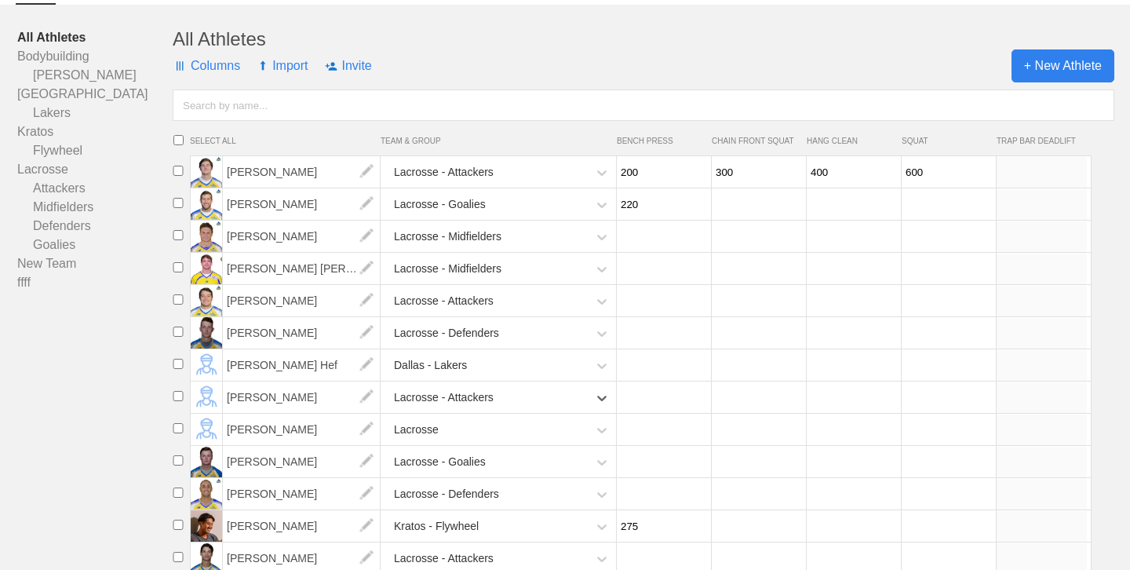
click at [1058, 64] on span "+ New Athlete" at bounding box center [1062, 65] width 103 height 33
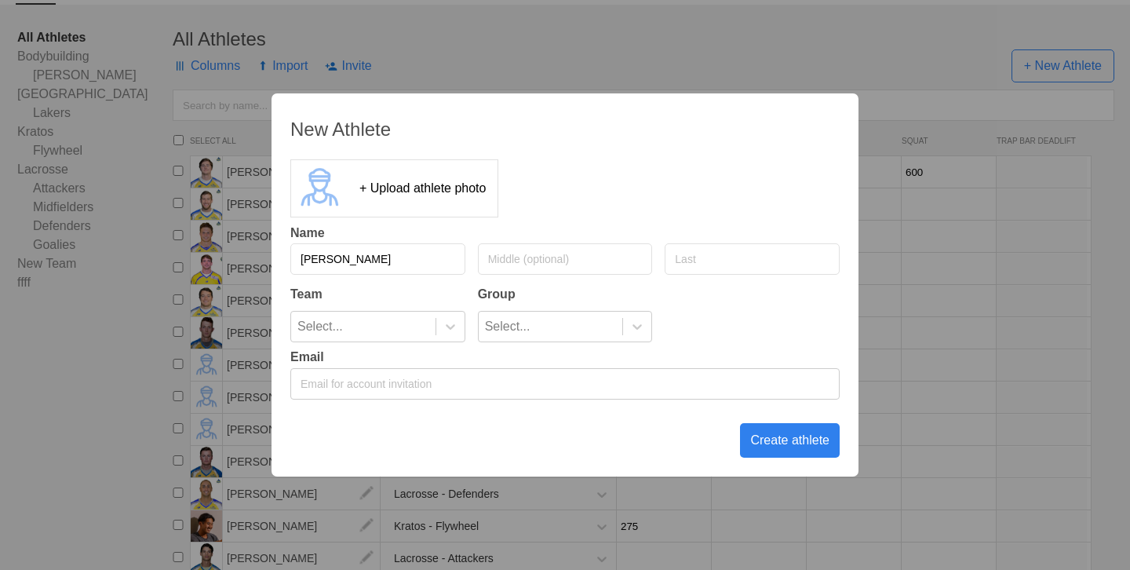
type input "Harrison"
type input "Hefele"
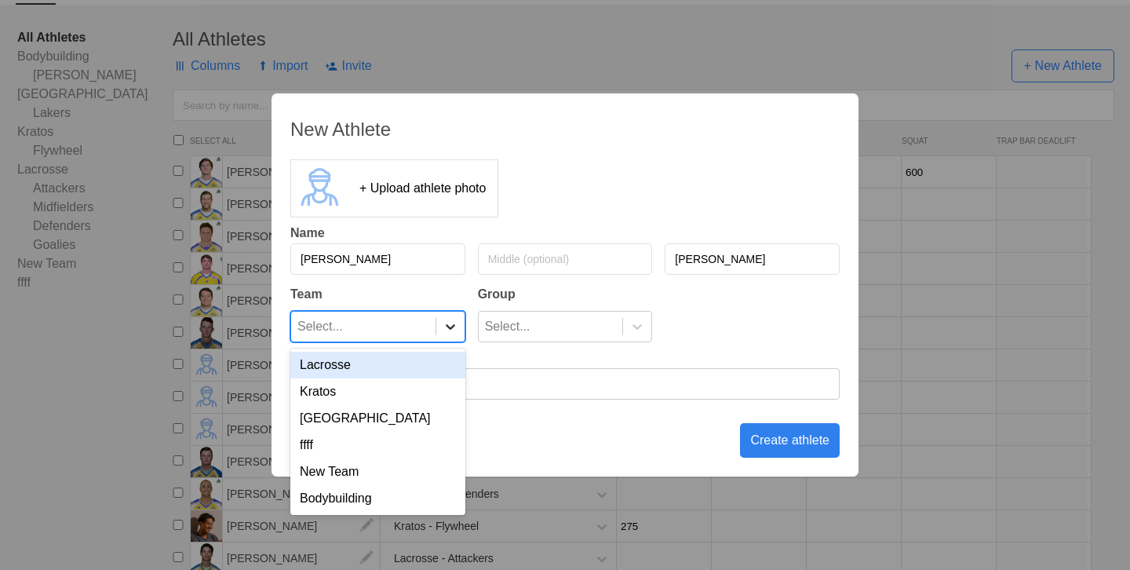
click at [452, 325] on icon at bounding box center [450, 326] width 9 height 5
click at [397, 359] on div "Lacrosse" at bounding box center [377, 364] width 175 height 27
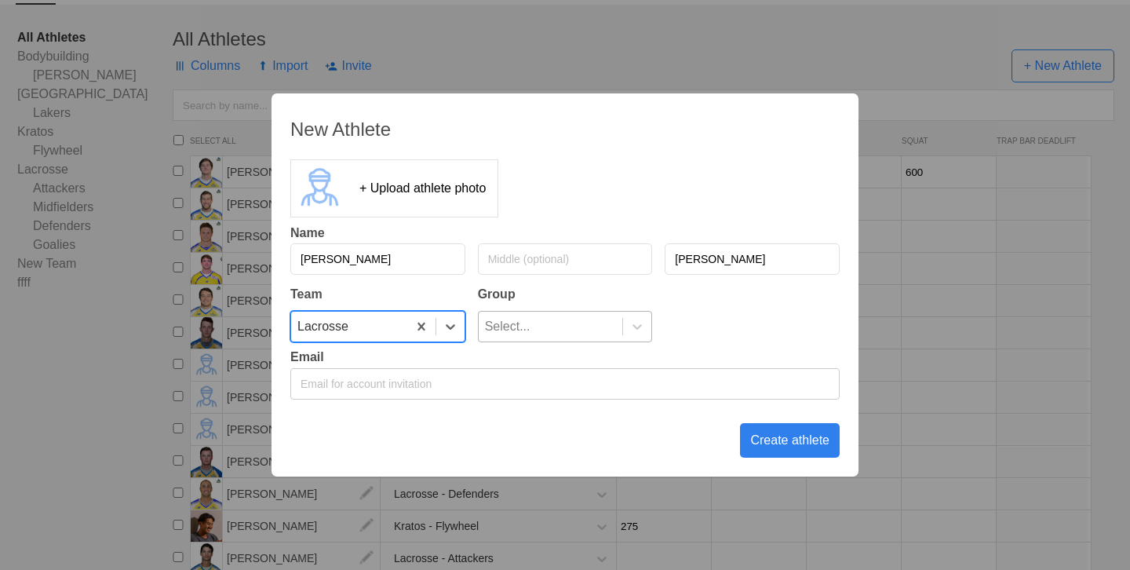
click at [563, 334] on div "Select..." at bounding box center [551, 326] width 144 height 30
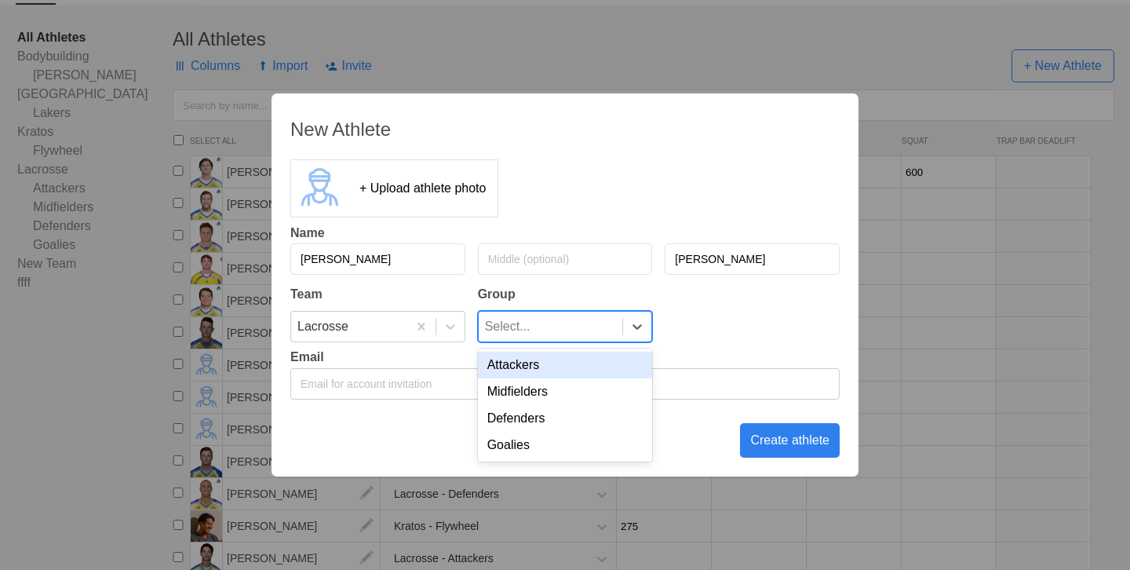
click at [564, 366] on div "Attackers" at bounding box center [565, 364] width 175 height 27
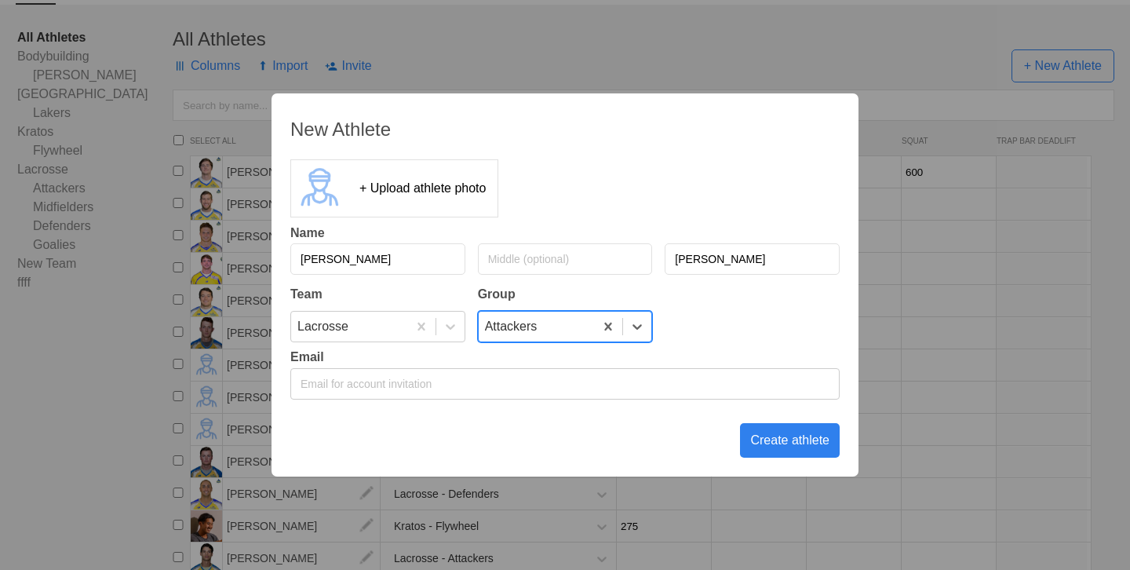
click at [418, 384] on input "email" at bounding box center [564, 383] width 549 height 31
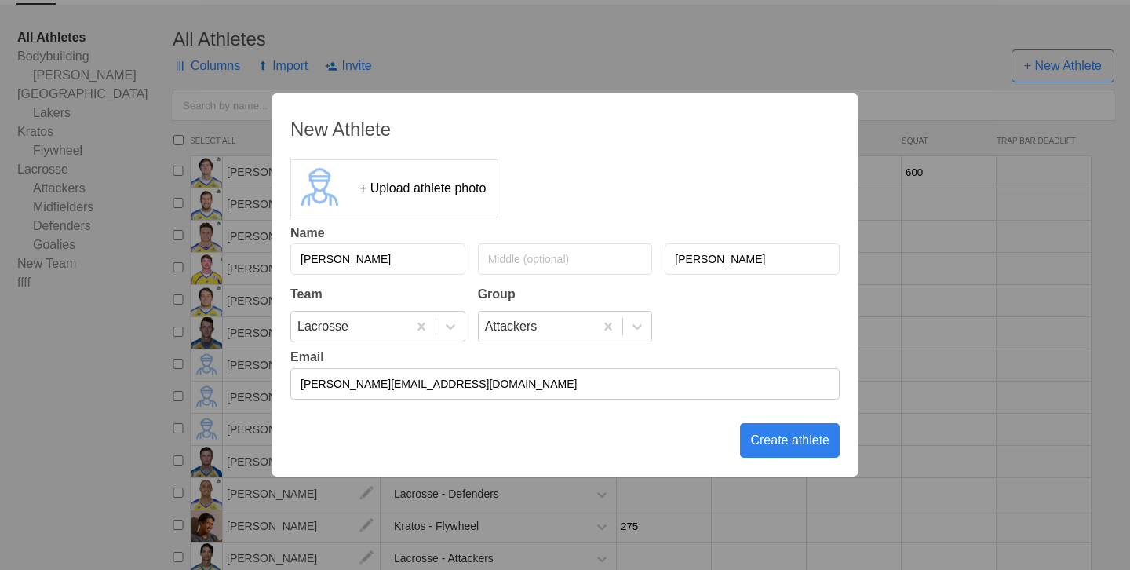
type input "[PERSON_NAME][EMAIL_ADDRESS][DOMAIN_NAME]"
click at [806, 440] on div "Create athlete" at bounding box center [790, 440] width 100 height 35
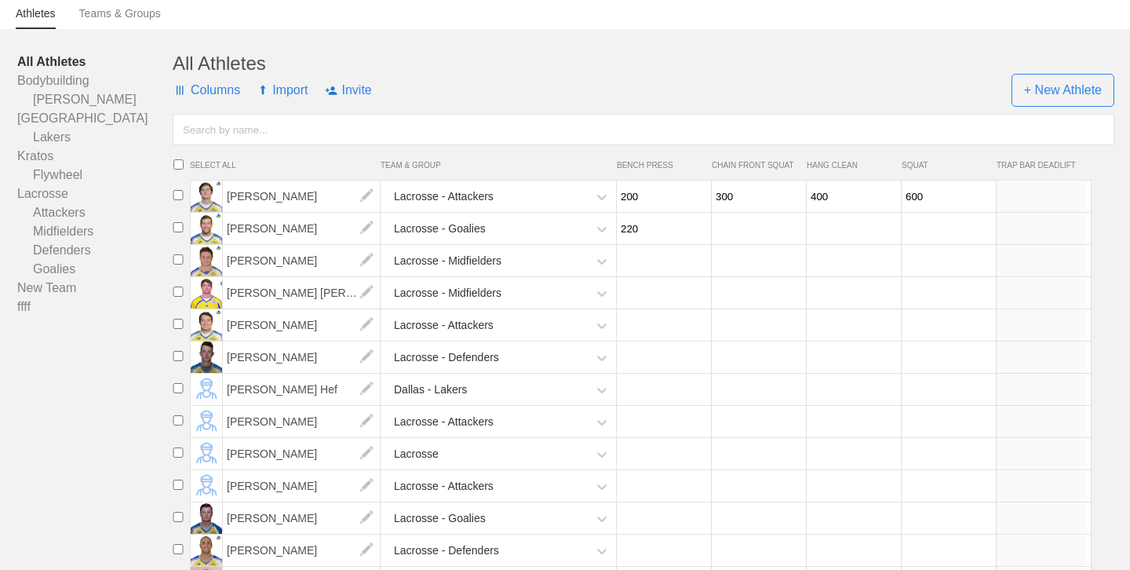
scroll to position [118, 0]
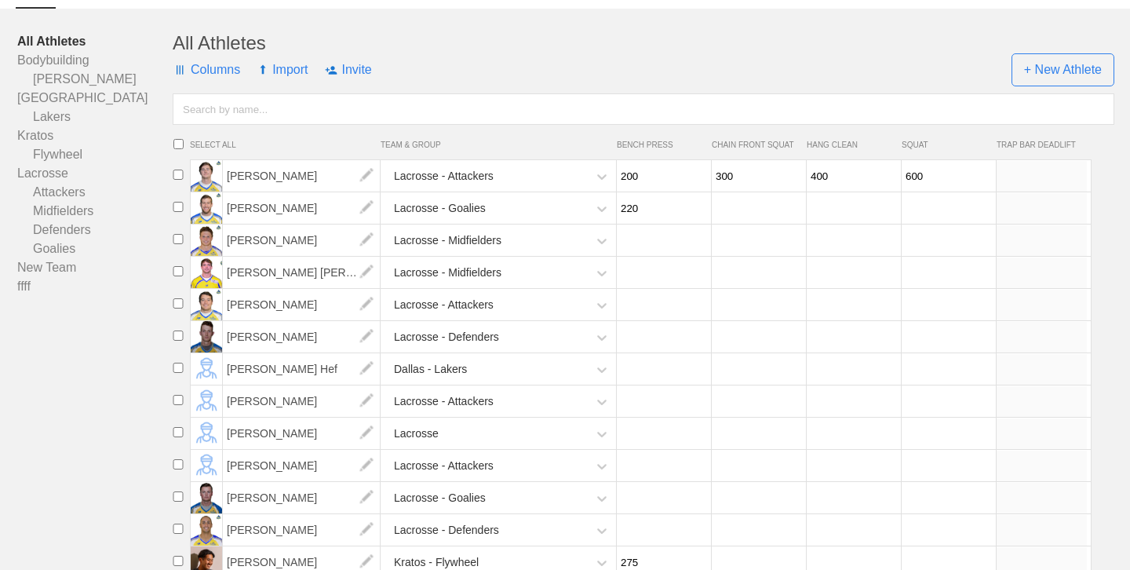
click at [646, 469] on input "number" at bounding box center [662, 465] width 90 height 31
type input "250"
type input "2"
type input "300"
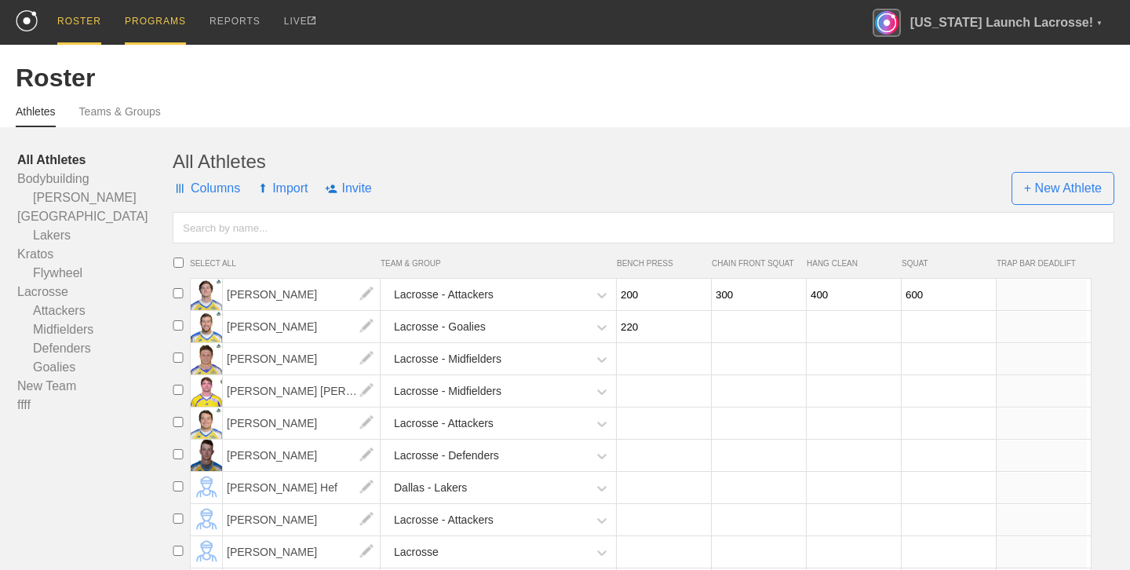
click at [146, 21] on div "PROGRAMS" at bounding box center [155, 22] width 61 height 45
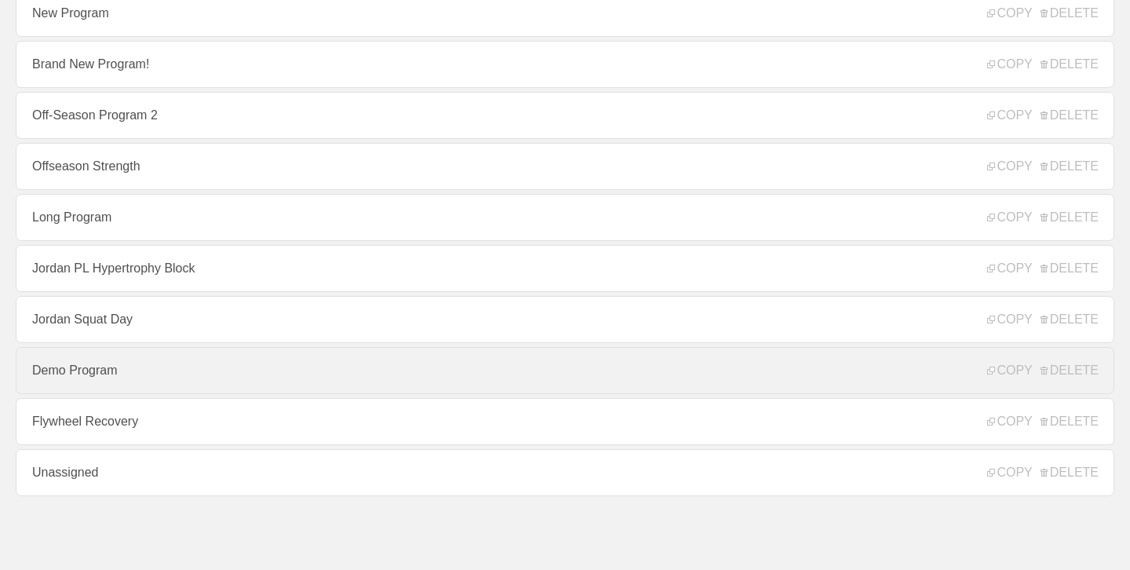
scroll to position [313, 0]
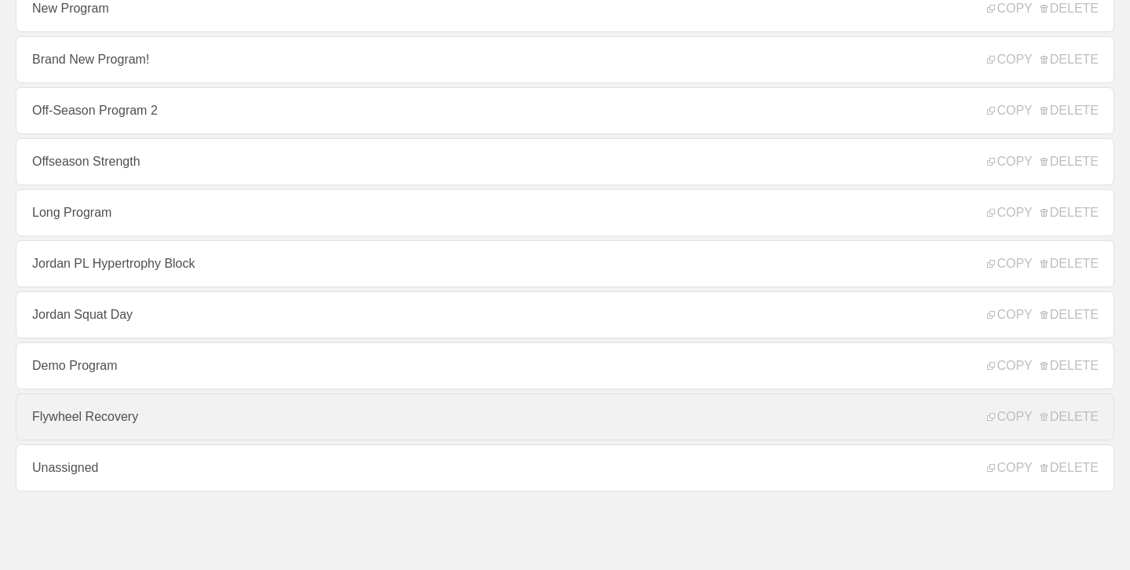
click at [184, 420] on link "Flywheel Recovery" at bounding box center [565, 416] width 1098 height 47
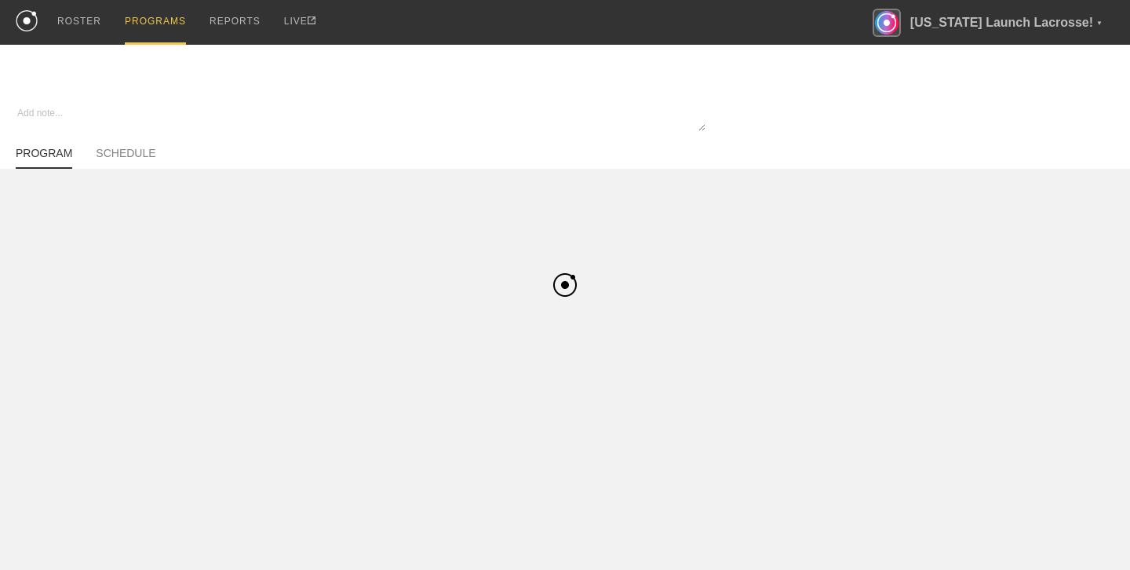
type textarea "x"
type input "Flywheel Recovery"
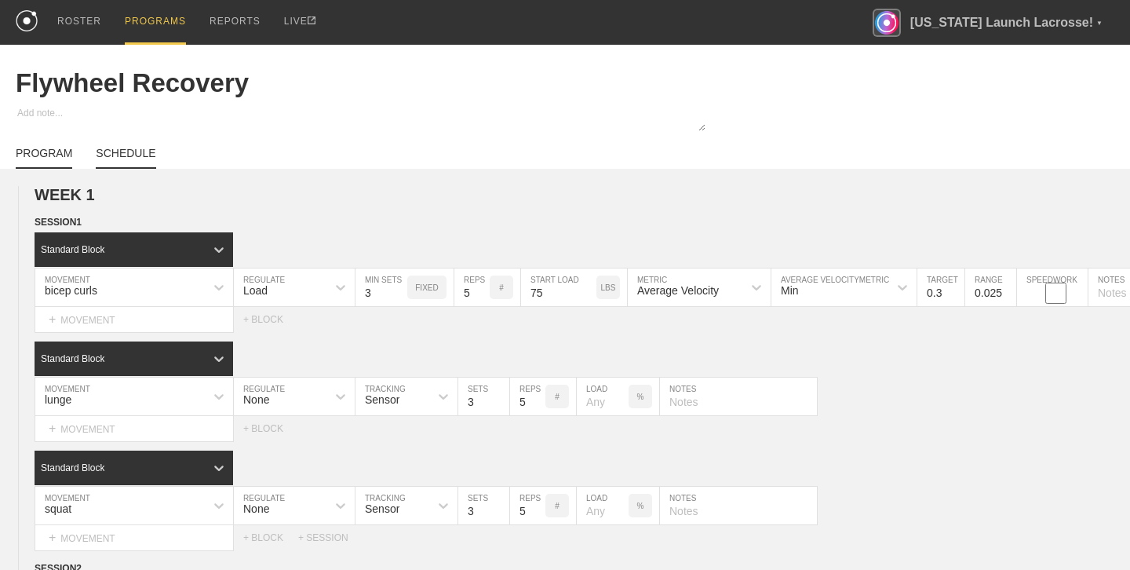
click at [139, 156] on link "SCHEDULE" at bounding box center [126, 158] width 60 height 22
type textarea "x"
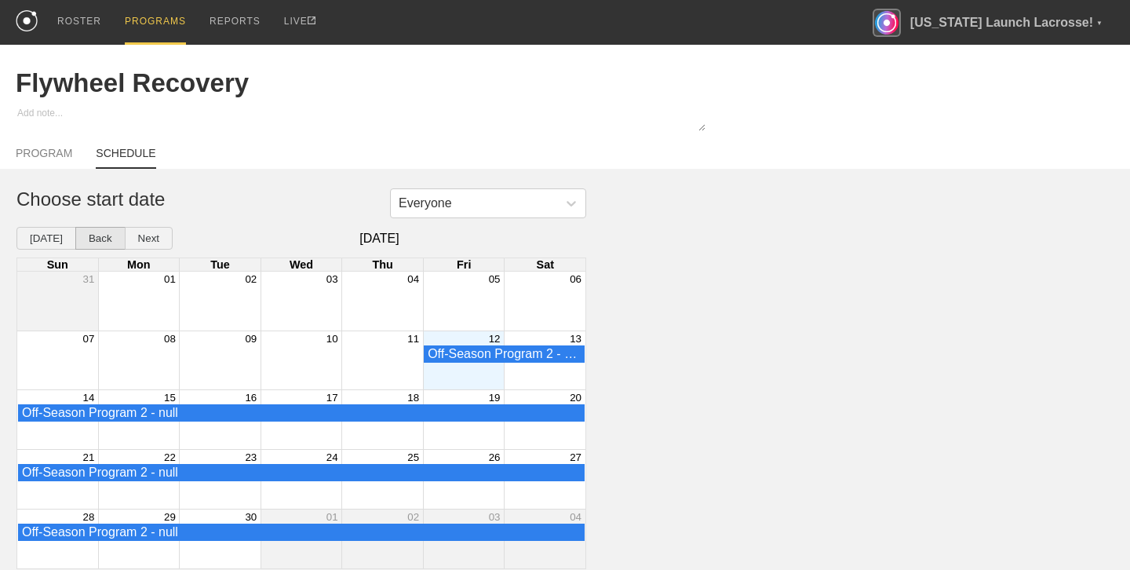
click at [86, 235] on button "Back" at bounding box center [100, 238] width 50 height 23
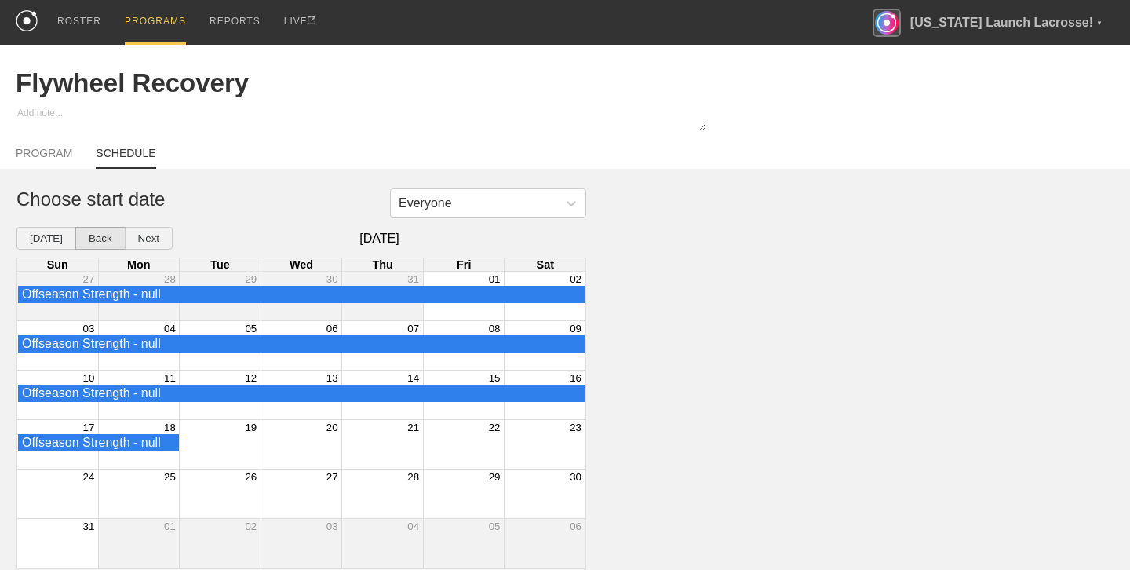
click at [86, 235] on button "Back" at bounding box center [100, 238] width 50 height 23
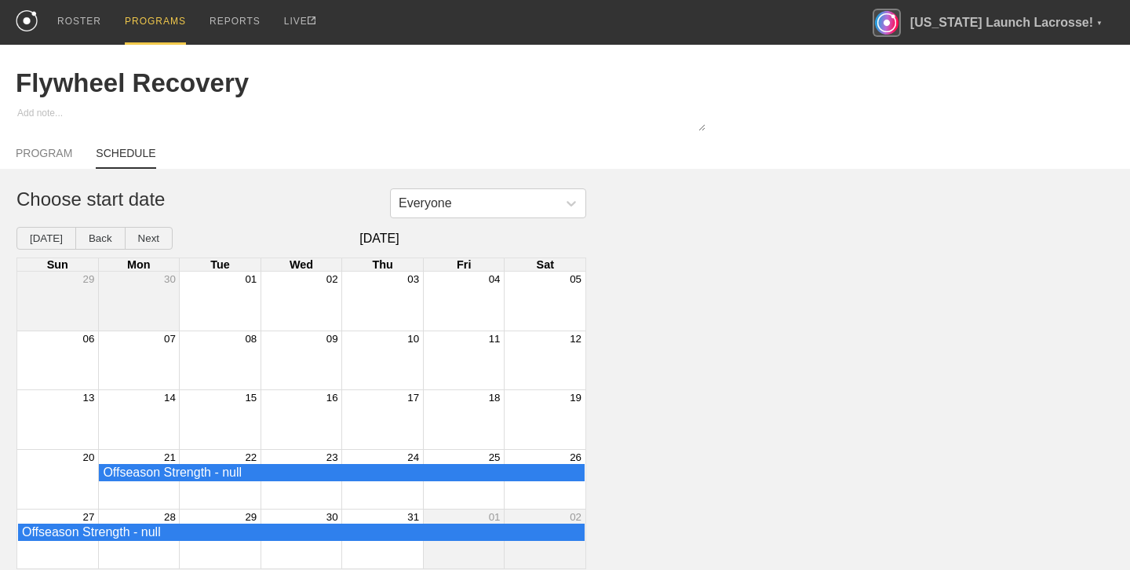
click at [133, 302] on div "Month View" at bounding box center [139, 300] width 82 height 59
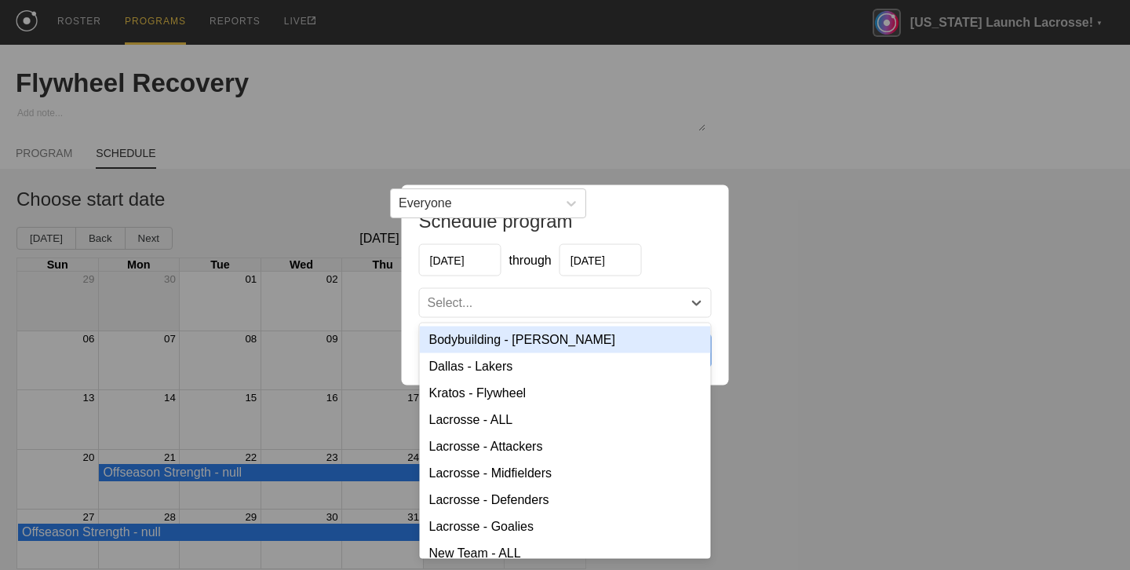
click at [619, 305] on div "Select..." at bounding box center [551, 303] width 263 height 16
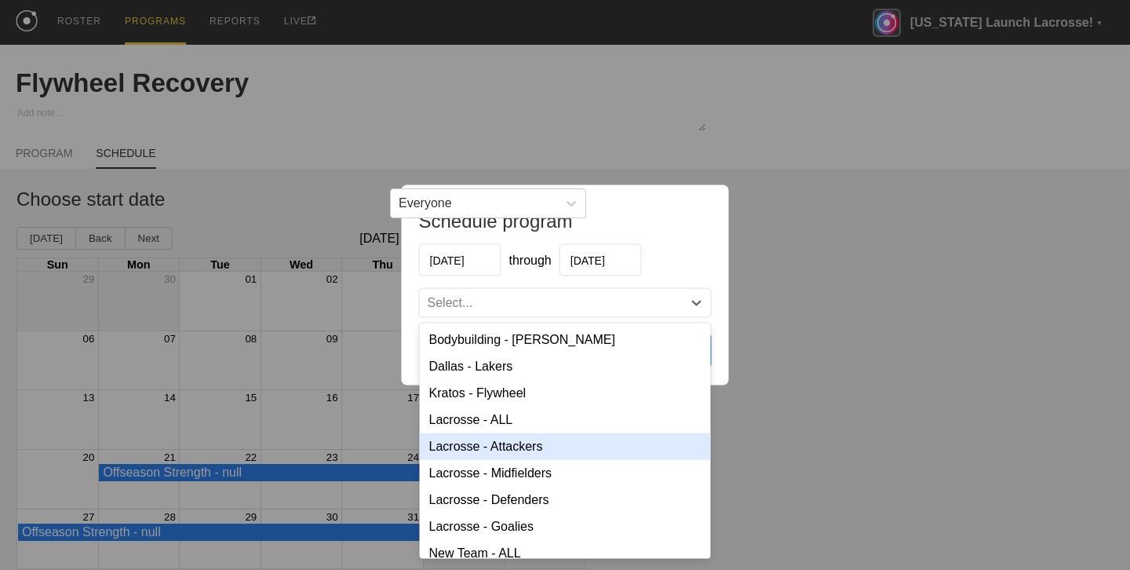
click at [563, 447] on div "Lacrosse - Attackers" at bounding box center [565, 446] width 291 height 27
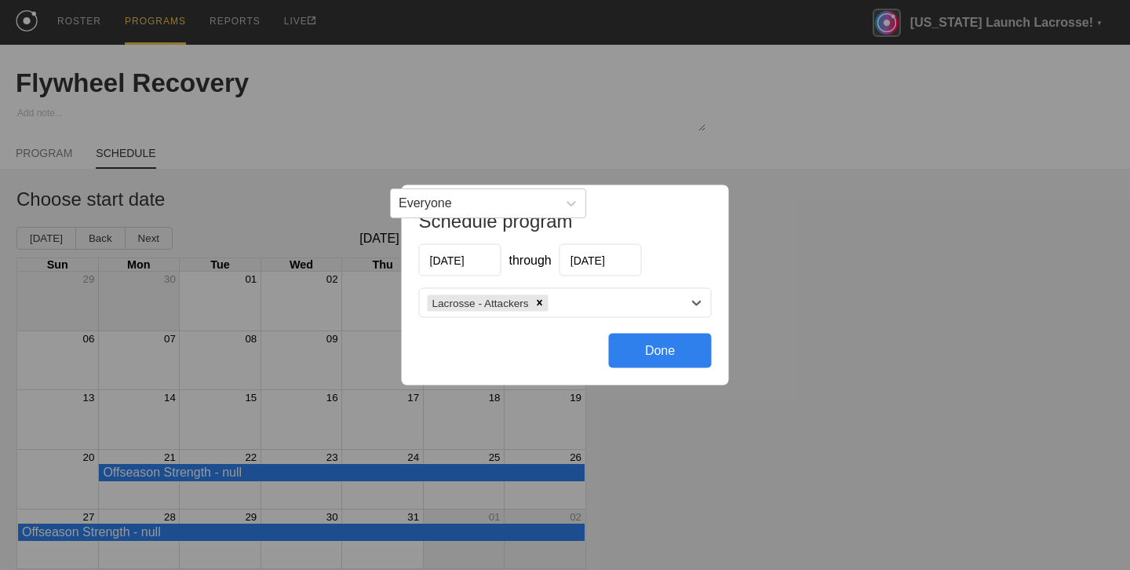
click at [657, 354] on div "Done" at bounding box center [660, 350] width 103 height 35
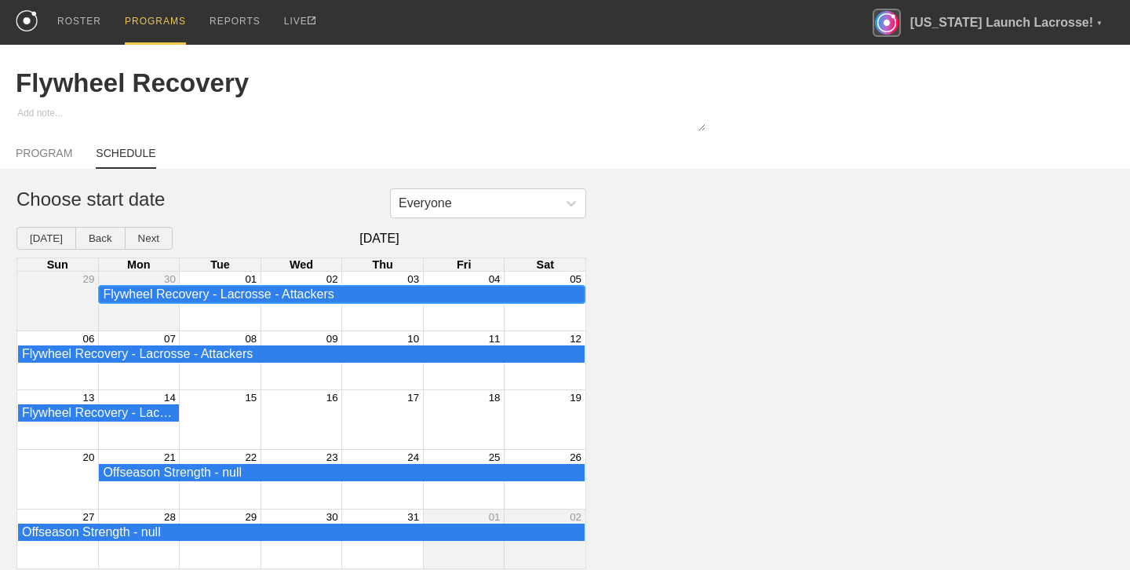
click at [262, 295] on div "Flywheel Recovery - Lacrosse - Attackers" at bounding box center [342, 294] width 478 height 14
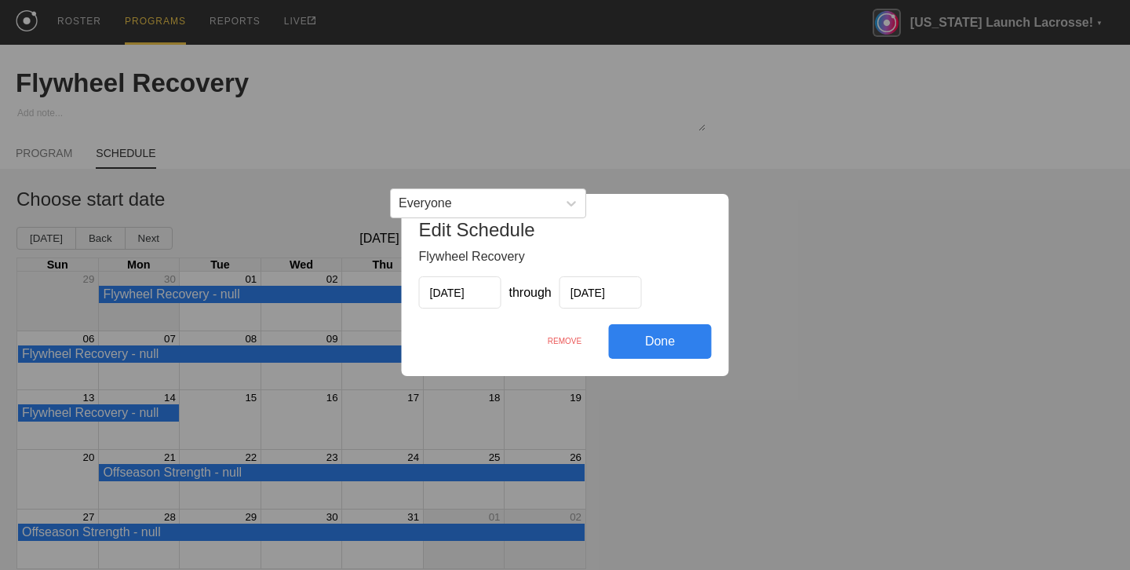
click at [577, 336] on div "REMOVE" at bounding box center [565, 341] width 88 height 34
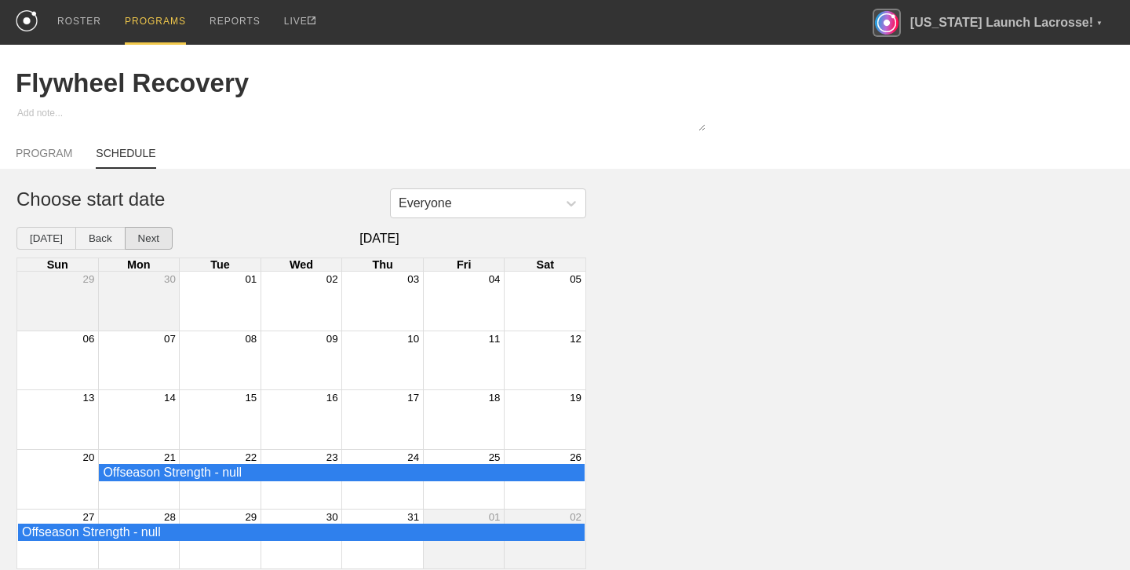
click at [136, 238] on button "Next" at bounding box center [149, 238] width 48 height 23
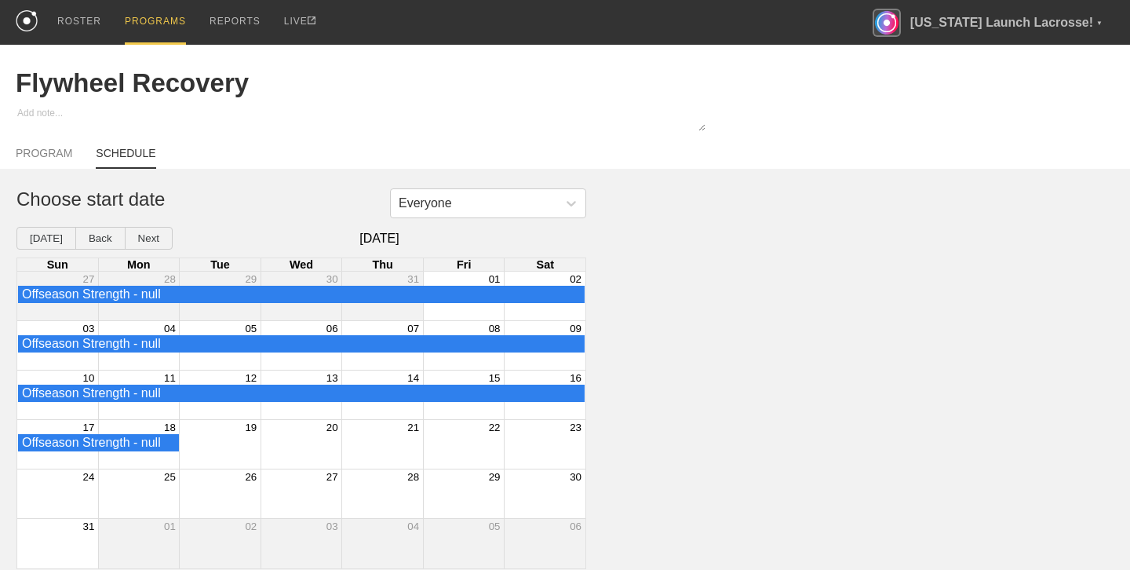
click at [194, 328] on div "05" at bounding box center [220, 328] width 81 height 14
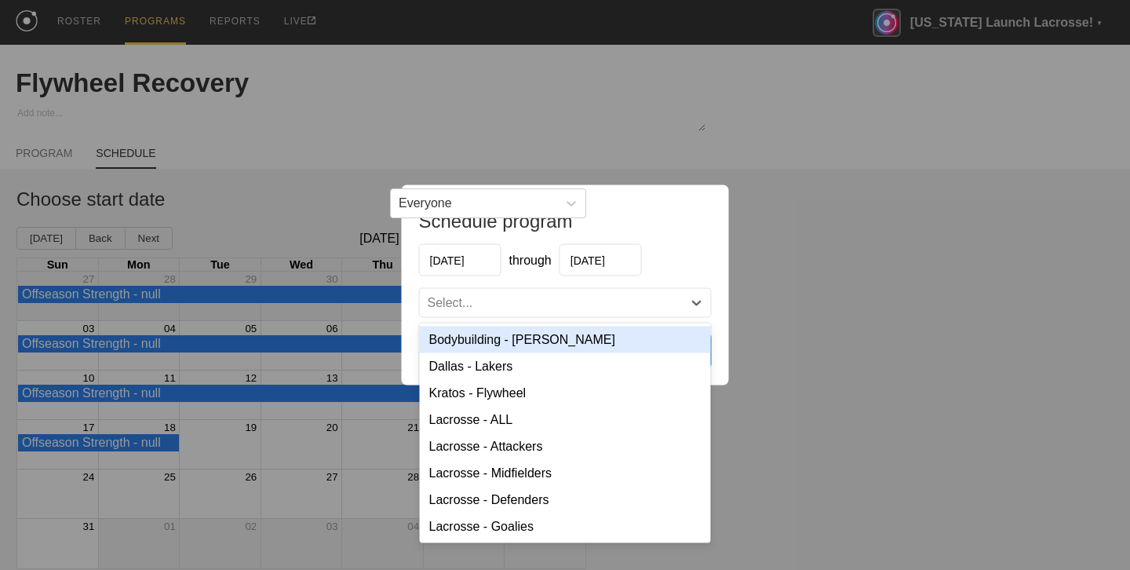
click at [498, 303] on div "Select..." at bounding box center [551, 303] width 263 height 16
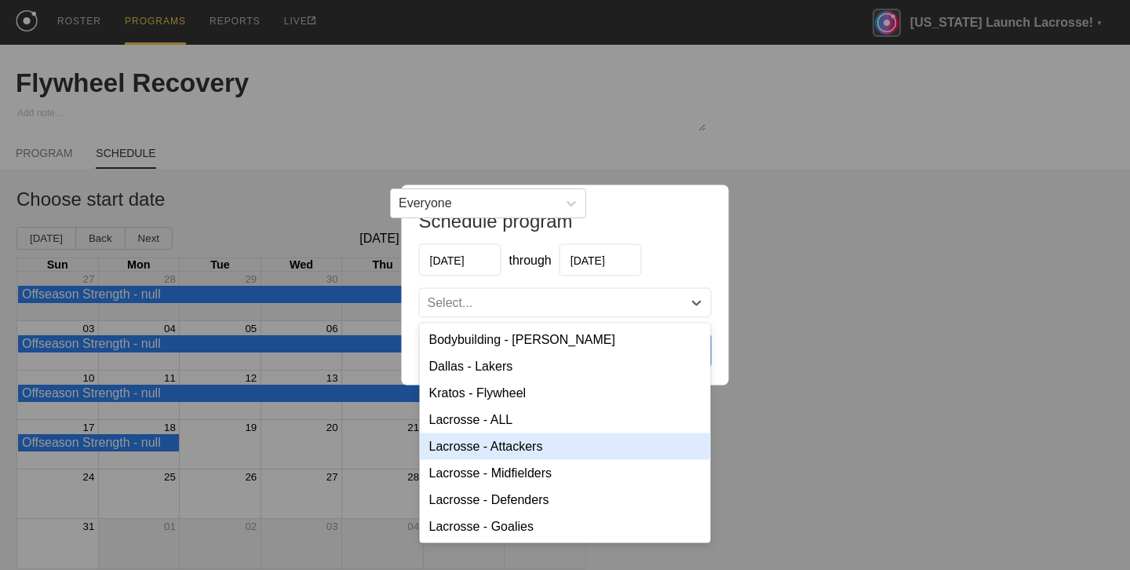
click at [528, 443] on div "Lacrosse - Attackers" at bounding box center [565, 446] width 291 height 27
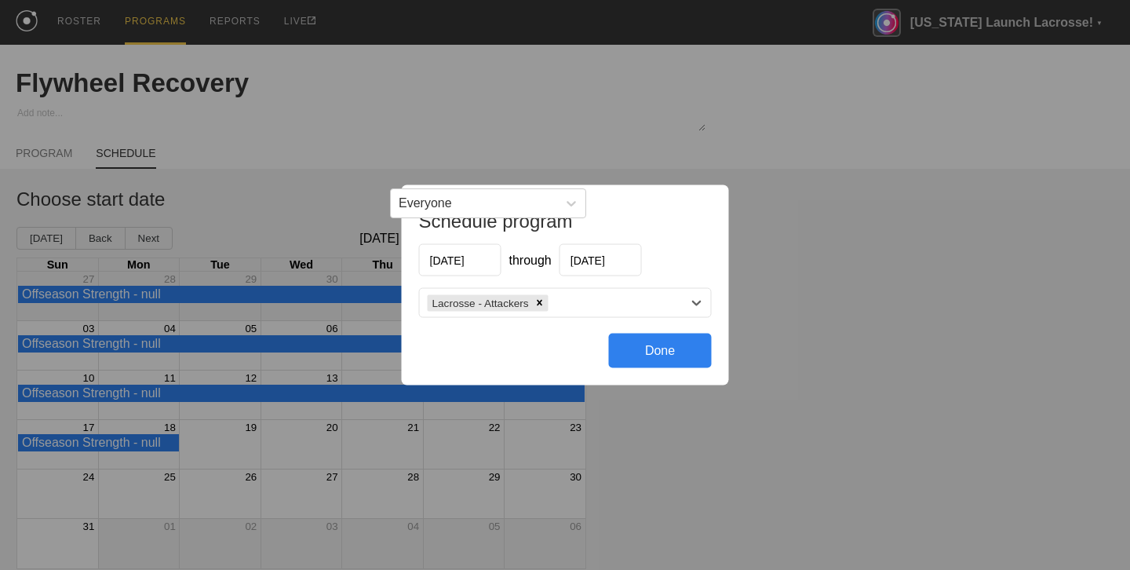
click at [668, 352] on div "Done" at bounding box center [660, 350] width 103 height 35
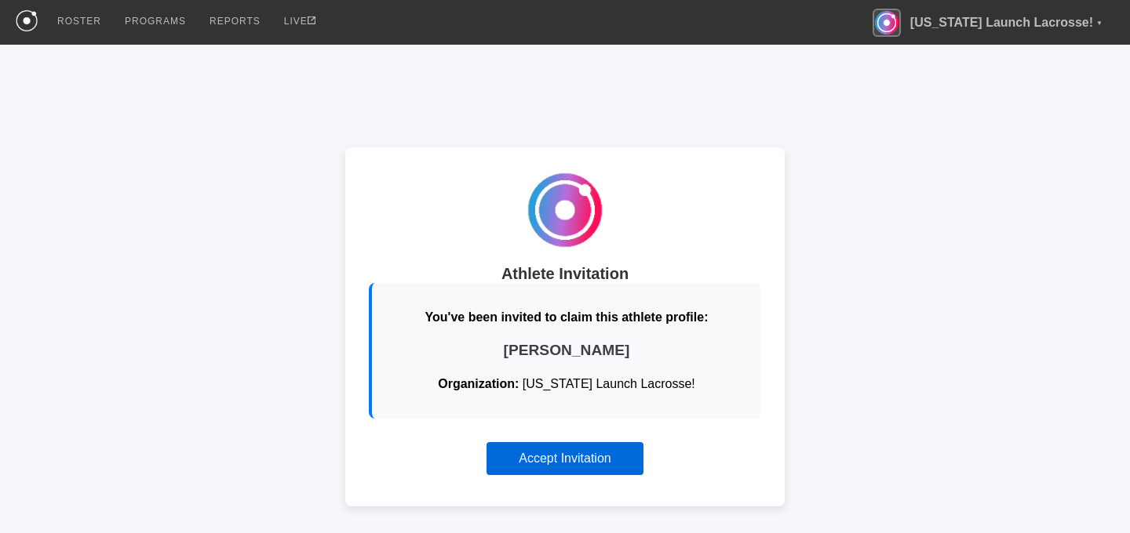
click at [573, 464] on button "Accept Invitation" at bounding box center [564, 458] width 157 height 33
